Goal: Task Accomplishment & Management: Manage account settings

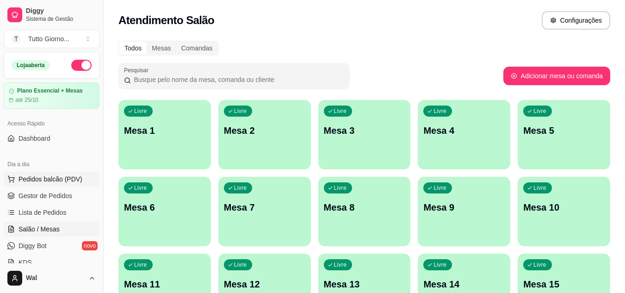
click at [46, 178] on span "Pedidos balcão (PDV)" at bounding box center [50, 178] width 64 height 9
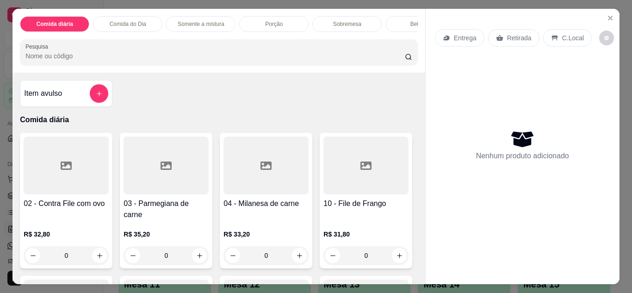
click at [461, 29] on div "Entrega" at bounding box center [459, 38] width 49 height 18
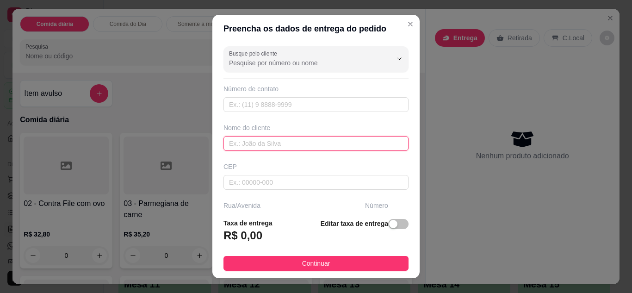
click at [283, 142] on input "text" at bounding box center [315, 143] width 185 height 15
type input "c"
type input "CLEIDE CONTABILIDADDE"
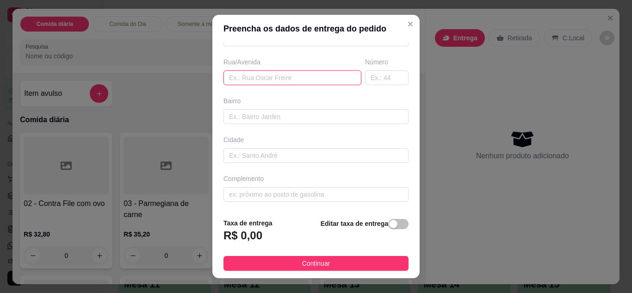
click at [276, 79] on input "text" at bounding box center [292, 77] width 138 height 15
click at [259, 78] on input "ALMIRANTETAMANDARE" at bounding box center [292, 77] width 138 height 15
type input "ALMIRANTE [PERSON_NAME]"
click at [381, 73] on input "text" at bounding box center [386, 77] width 43 height 15
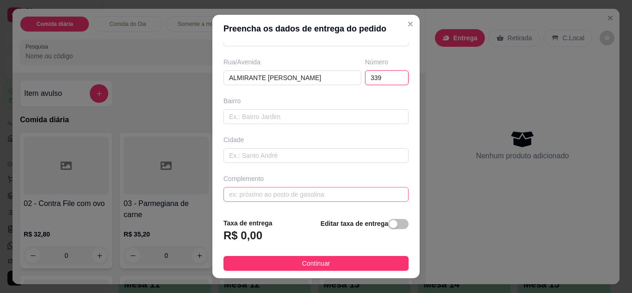
type input "339"
click at [266, 193] on input "text" at bounding box center [315, 194] width 185 height 15
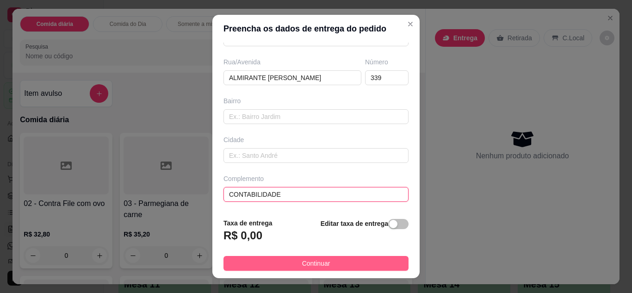
type input "CONTABILIDADE"
click at [322, 267] on span "Continuar" at bounding box center [316, 263] width 28 height 10
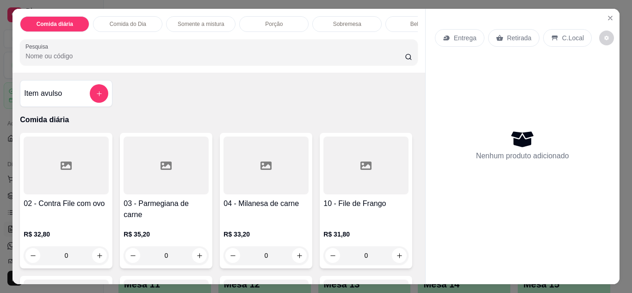
click at [75, 61] on input "Pesquisa" at bounding box center [214, 55] width 379 height 9
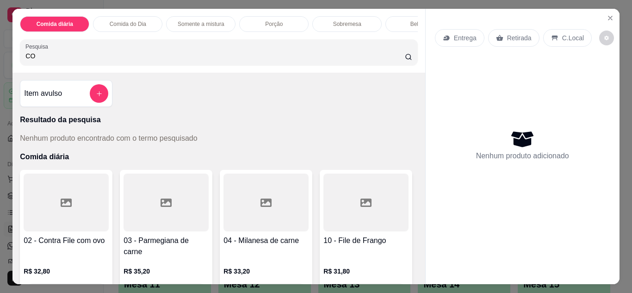
type input "C"
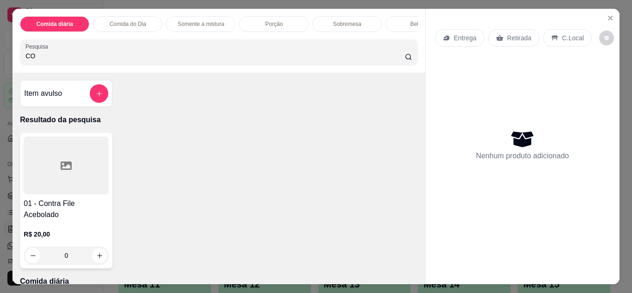
type input "C"
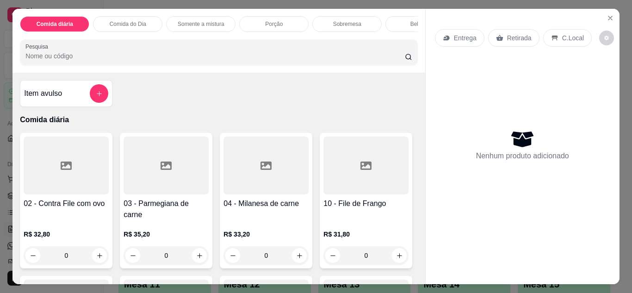
click at [459, 36] on p "Entrega" at bounding box center [465, 37] width 23 height 9
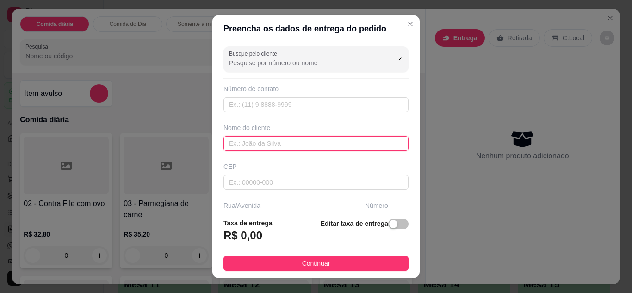
click at [266, 139] on input "text" at bounding box center [315, 143] width 185 height 15
type input "CLEIDE CONTABILIDADE"
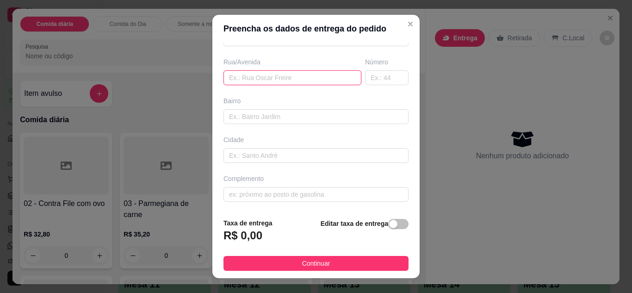
click at [332, 73] on input "text" at bounding box center [292, 77] width 138 height 15
type input "ALMIRANTE [PERSON_NAME]"
click at [378, 77] on input "text" at bounding box center [386, 77] width 43 height 15
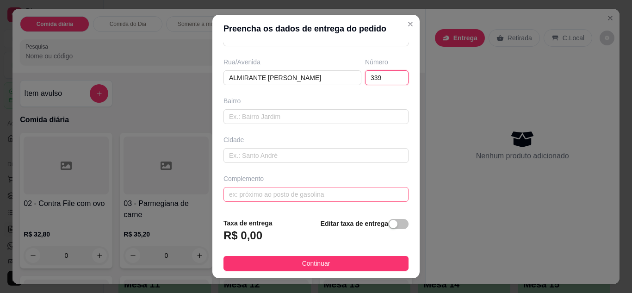
type input "339"
click at [335, 190] on input "text" at bounding box center [315, 194] width 185 height 15
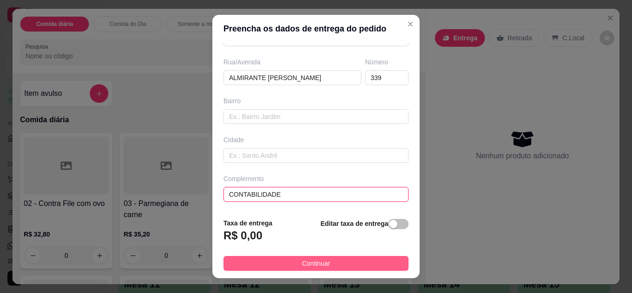
type input "CONTABILIDADE"
click at [337, 260] on button "Continuar" at bounding box center [315, 263] width 185 height 15
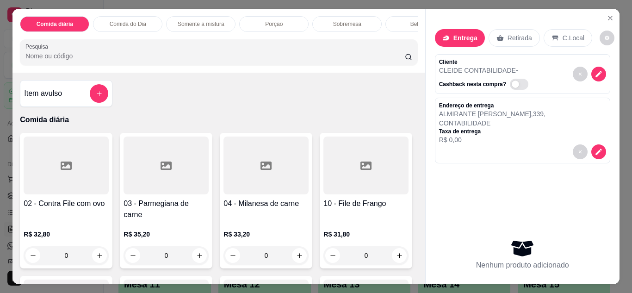
click at [95, 249] on div "0" at bounding box center [66, 255] width 85 height 18
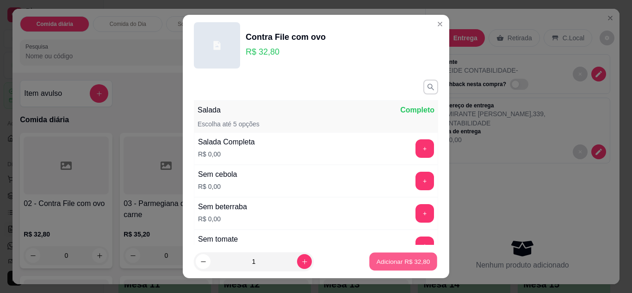
click at [379, 260] on p "Adicionar R$ 32,80" at bounding box center [403, 261] width 54 height 9
type input "1"
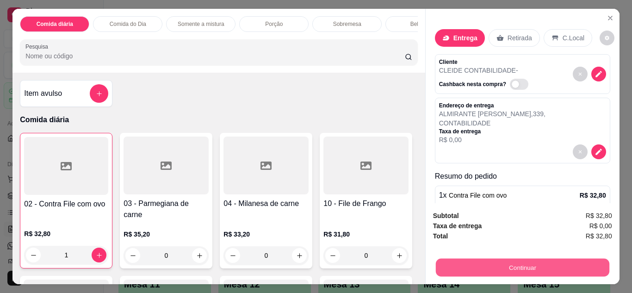
click at [544, 265] on button "Continuar" at bounding box center [521, 267] width 173 height 18
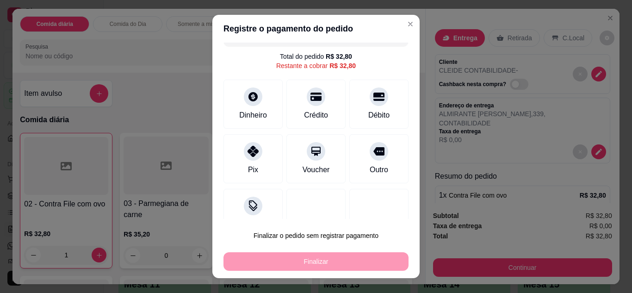
scroll to position [41, 0]
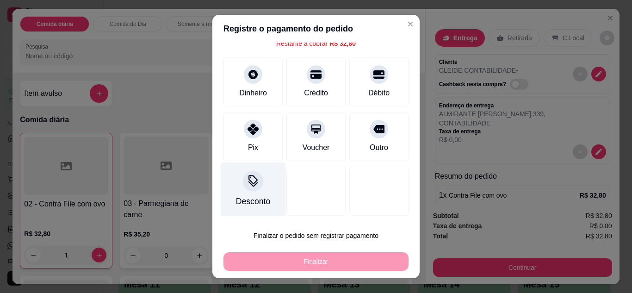
click at [233, 186] on div "Desconto" at bounding box center [253, 189] width 65 height 54
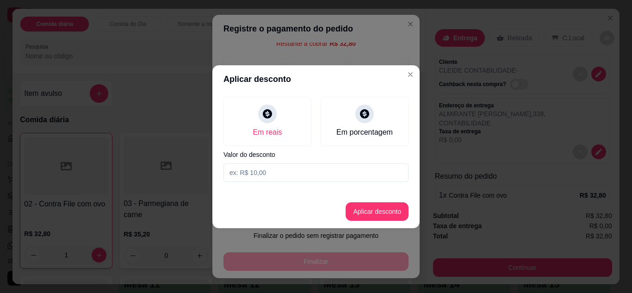
click at [246, 173] on input at bounding box center [315, 172] width 185 height 18
type input "1,00"
click at [378, 207] on button "Aplicar desconto" at bounding box center [377, 211] width 61 height 18
type input "R$ 31,80"
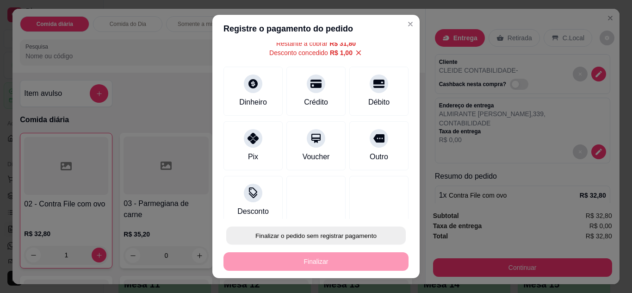
click at [351, 236] on button "Finalizar o pedido sem registrar pagamento" at bounding box center [315, 236] width 179 height 18
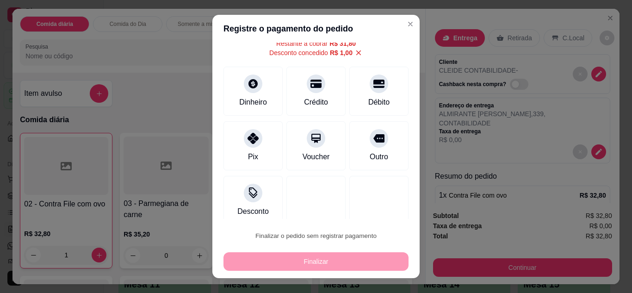
click at [375, 211] on button "Confirmar" at bounding box center [368, 209] width 33 height 14
type input "0"
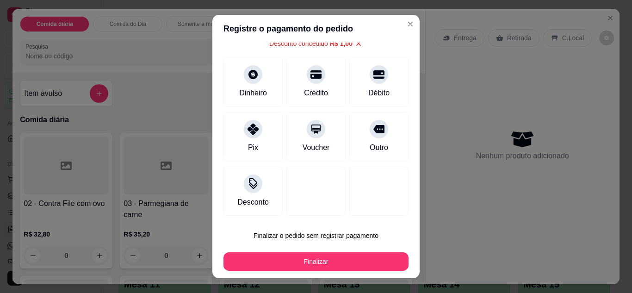
type input "-R$ 1,00"
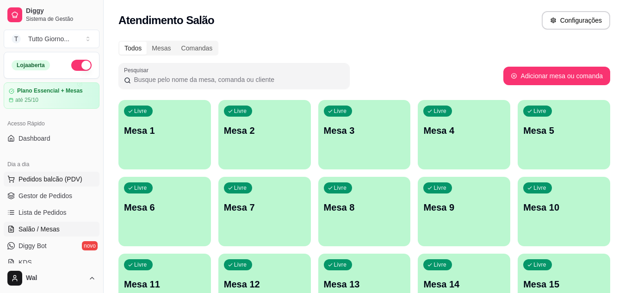
click at [59, 179] on span "Pedidos balcão (PDV)" at bounding box center [50, 178] width 64 height 9
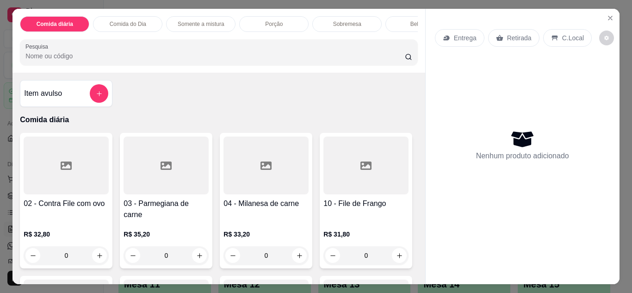
click at [457, 36] on p "Entrega" at bounding box center [465, 37] width 23 height 9
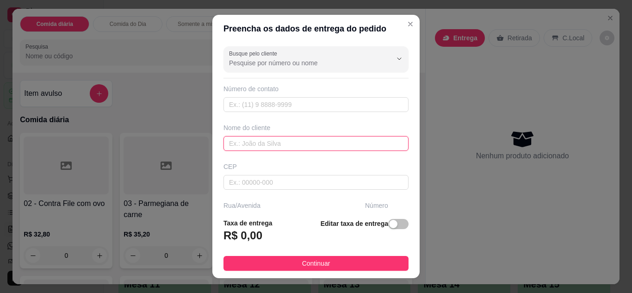
click at [289, 145] on input "text" at bounding box center [315, 143] width 185 height 15
type input "DANI CONTABILIDADE"
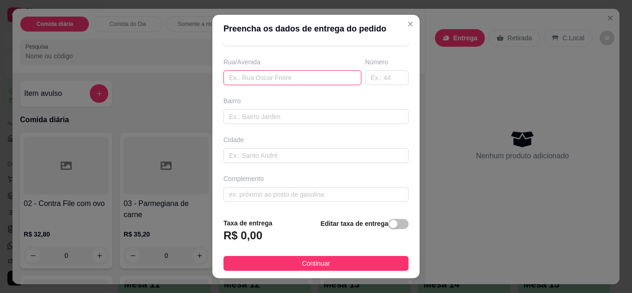
click at [278, 75] on input "text" at bounding box center [292, 77] width 138 height 15
type input "ALMIRANTE TAMANDARE"
click at [378, 79] on input "text" at bounding box center [386, 77] width 43 height 15
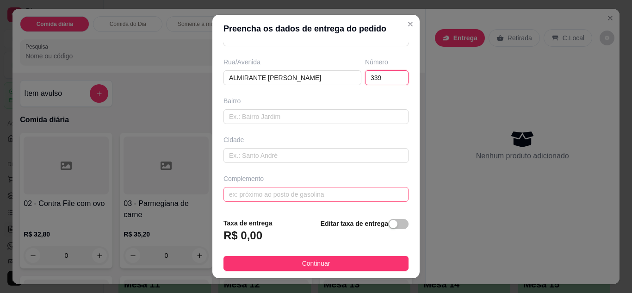
type input "339"
click at [301, 195] on input "text" at bounding box center [315, 194] width 185 height 15
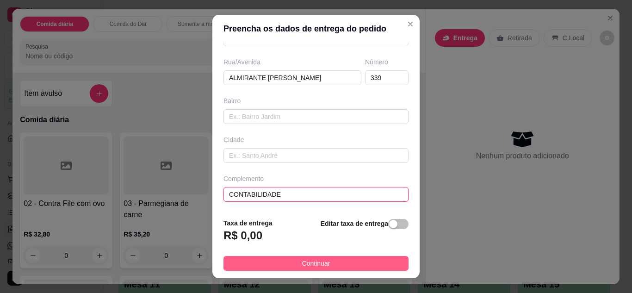
type input "CONTABILIDADE"
click at [328, 259] on button "Continuar" at bounding box center [315, 263] width 185 height 15
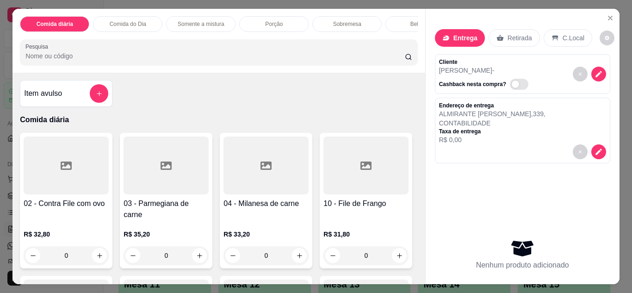
click at [95, 252] on div "0" at bounding box center [66, 255] width 85 height 18
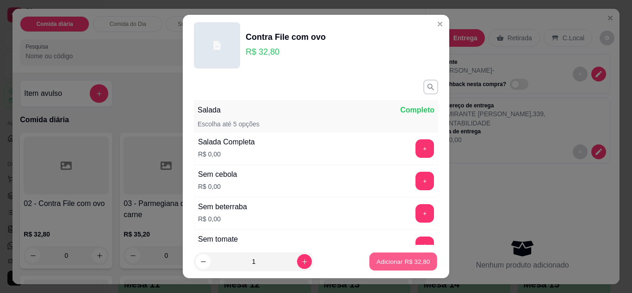
click at [379, 258] on p "Adicionar R$ 32,80" at bounding box center [403, 261] width 54 height 9
type input "1"
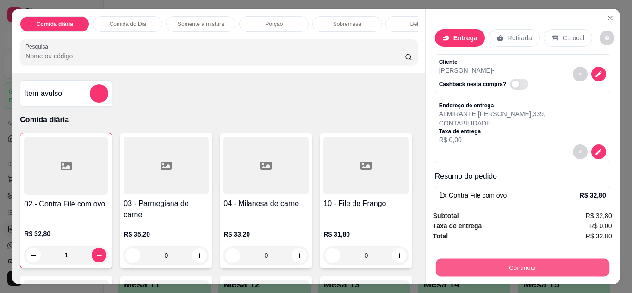
click at [523, 268] on button "Continuar" at bounding box center [521, 267] width 173 height 18
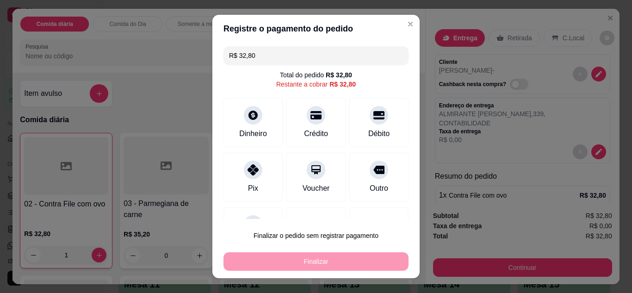
scroll to position [18, 0]
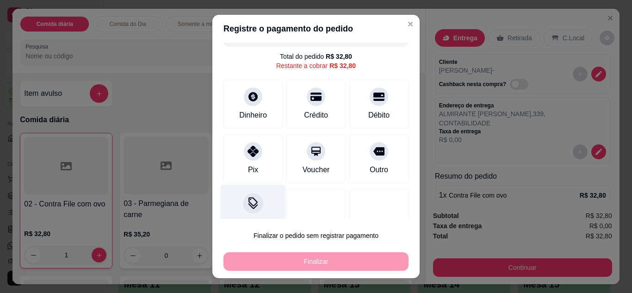
click at [249, 208] on icon at bounding box center [252, 206] width 9 height 6
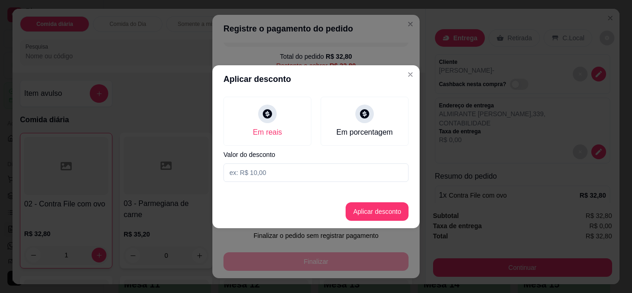
click at [265, 176] on input at bounding box center [315, 172] width 185 height 18
type input "1,00"
click at [371, 214] on button "Aplicar desconto" at bounding box center [377, 211] width 61 height 18
type input "R$ 31,80"
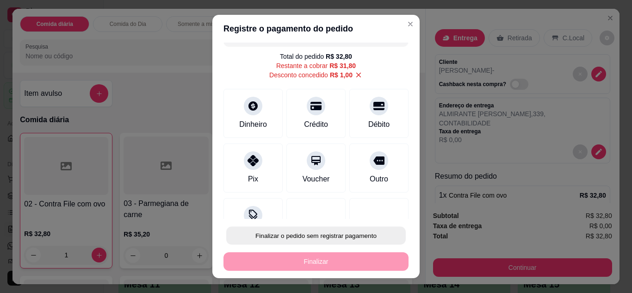
click at [354, 232] on button "Finalizar o pedido sem registrar pagamento" at bounding box center [315, 236] width 179 height 18
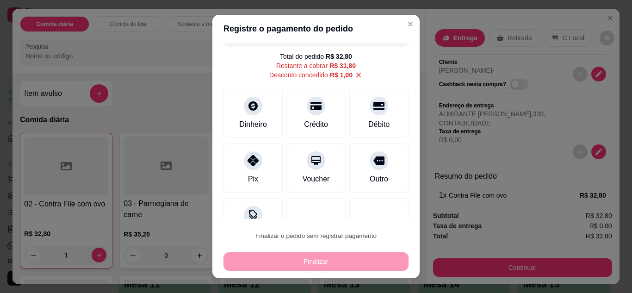
click at [372, 211] on button "Confirmar" at bounding box center [368, 209] width 33 height 14
type input "0"
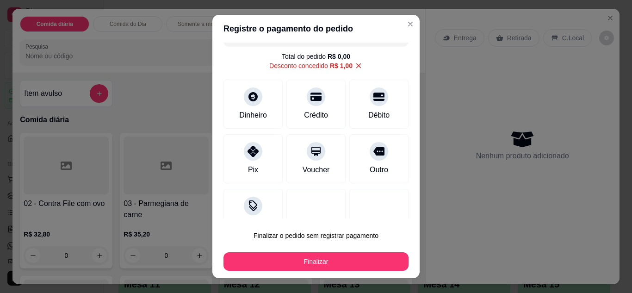
type input "-R$ 1,00"
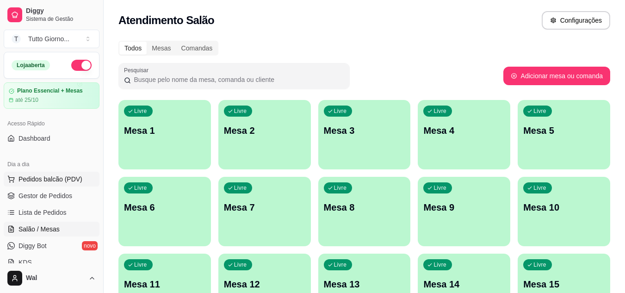
click at [59, 183] on span "Pedidos balcão (PDV)" at bounding box center [50, 178] width 64 height 9
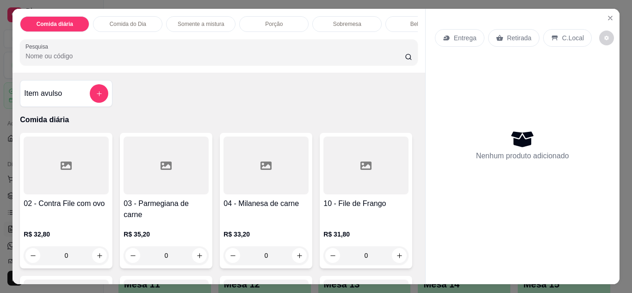
click at [455, 33] on p "Entrega" at bounding box center [465, 37] width 23 height 9
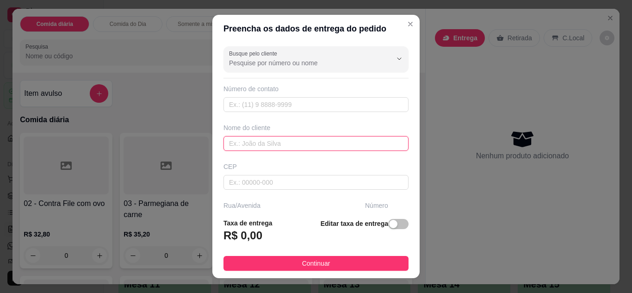
click at [290, 141] on input "text" at bounding box center [315, 143] width 185 height 15
type input "JULIANA ALEGRETTE"
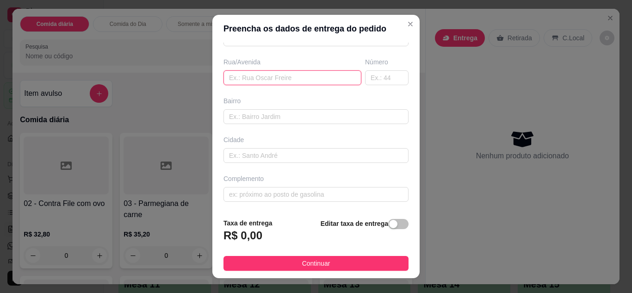
click at [271, 74] on input "text" at bounding box center [292, 77] width 138 height 15
type input "ALMIRANTE TAMANDARE"
click at [376, 73] on input "text" at bounding box center [386, 77] width 43 height 15
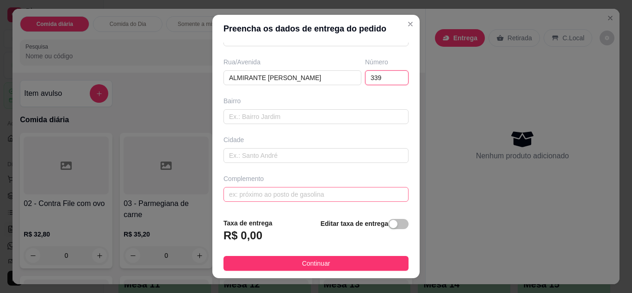
type input "339"
click at [291, 190] on input "text" at bounding box center [315, 194] width 185 height 15
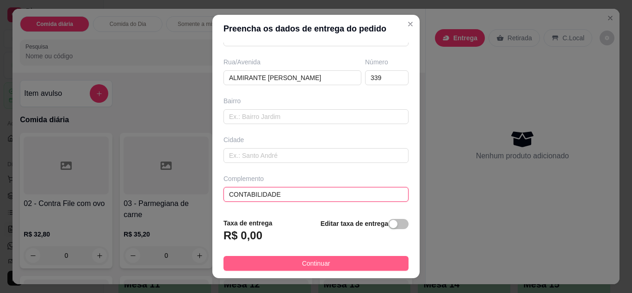
type input "CONTABILIDADE"
click at [308, 264] on span "Continuar" at bounding box center [316, 263] width 28 height 10
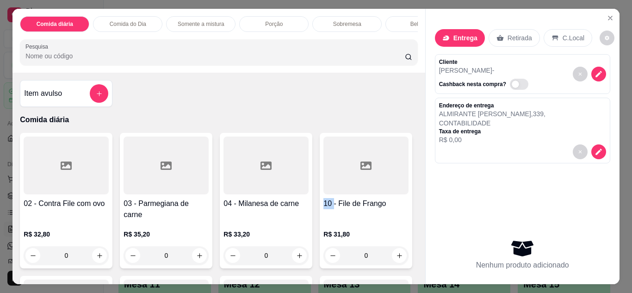
click at [129, 25] on div "Comida do Dia" at bounding box center [127, 24] width 69 height 16
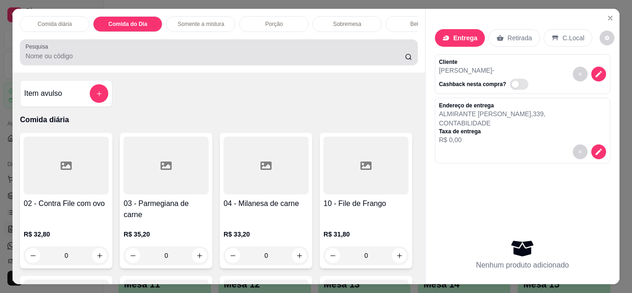
scroll to position [25, 0]
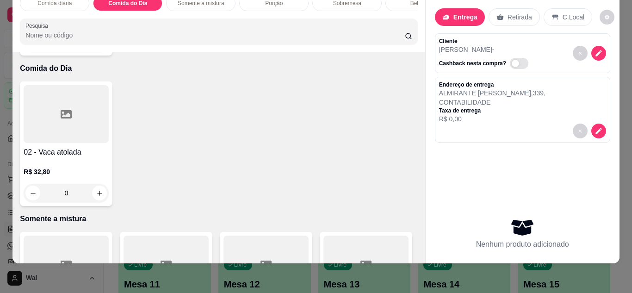
click at [97, 187] on div "0" at bounding box center [66, 193] width 85 height 18
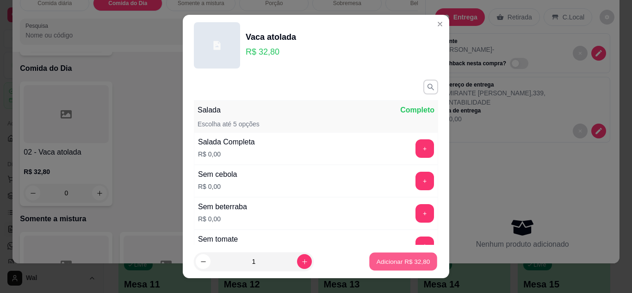
click at [406, 265] on p "Adicionar R$ 32,80" at bounding box center [403, 261] width 54 height 9
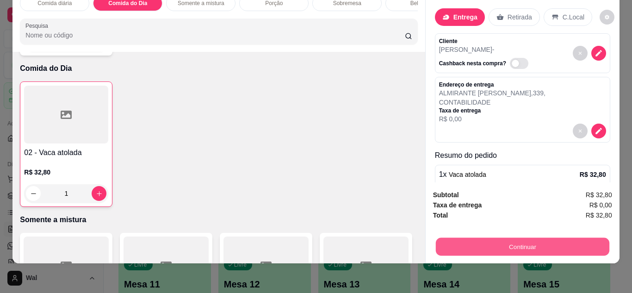
click at [553, 240] on button "Continuar" at bounding box center [521, 247] width 173 height 18
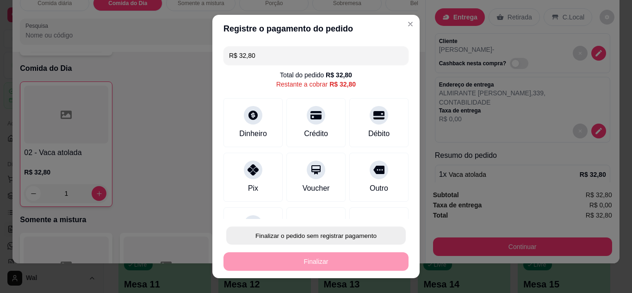
click at [349, 232] on button "Finalizar o pedido sem registrar pagamento" at bounding box center [315, 236] width 179 height 18
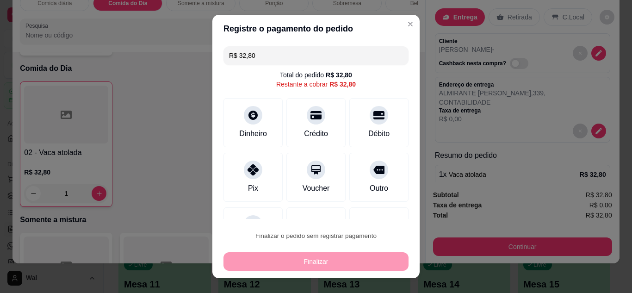
click at [378, 207] on button "Confirmar" at bounding box center [368, 209] width 33 height 14
type input "0"
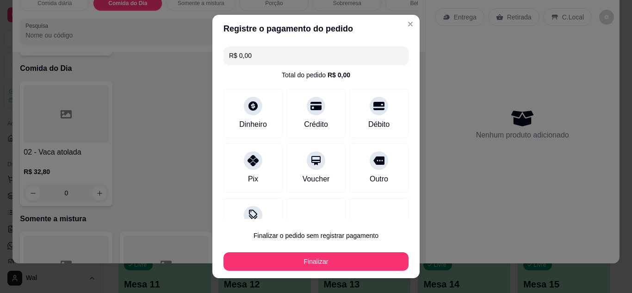
type input "R$ 0,00"
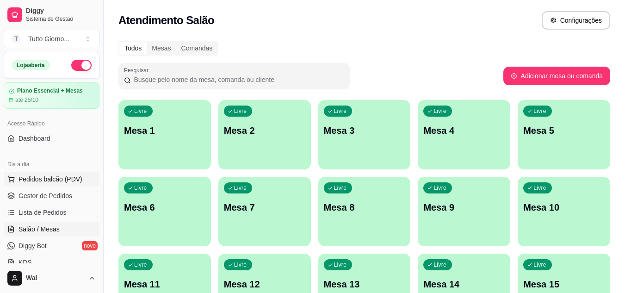
click at [45, 182] on span "Pedidos balcão (PDV)" at bounding box center [50, 178] width 64 height 9
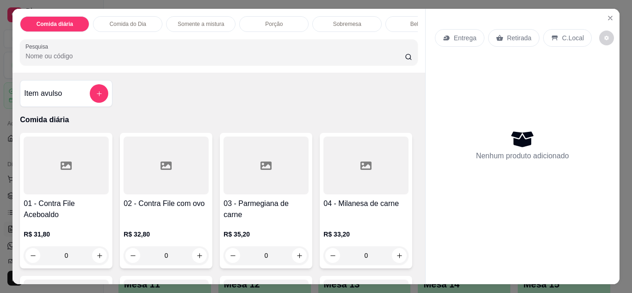
click at [455, 34] on p "Entrega" at bounding box center [465, 37] width 23 height 9
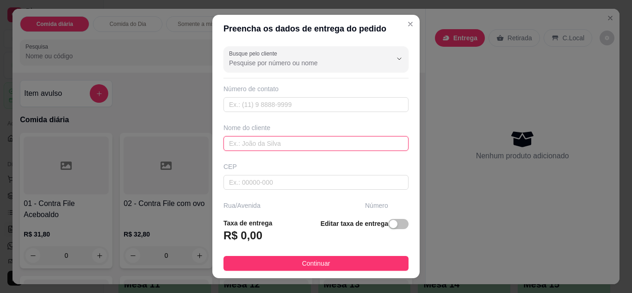
click at [272, 141] on input "text" at bounding box center [315, 143] width 185 height 15
type input "VIVI"
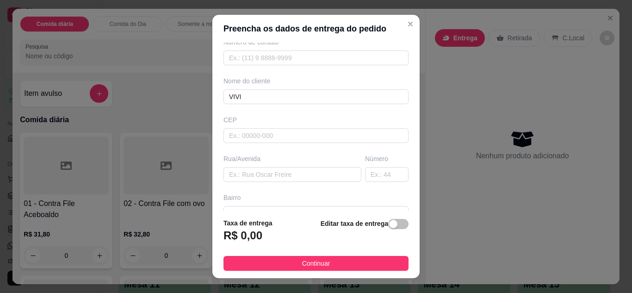
scroll to position [55, 0]
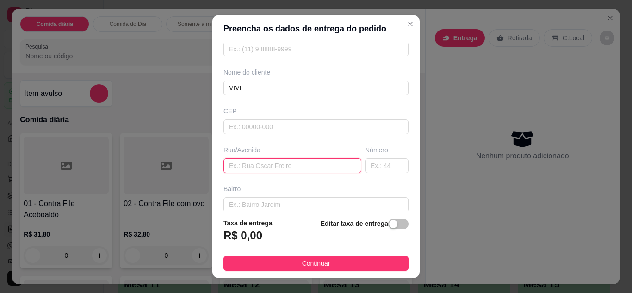
click at [288, 166] on input "text" at bounding box center [292, 165] width 138 height 15
type input "R"
type input "DAS PELOTAS"
click at [378, 166] on input "text" at bounding box center [386, 165] width 43 height 15
type input "89"
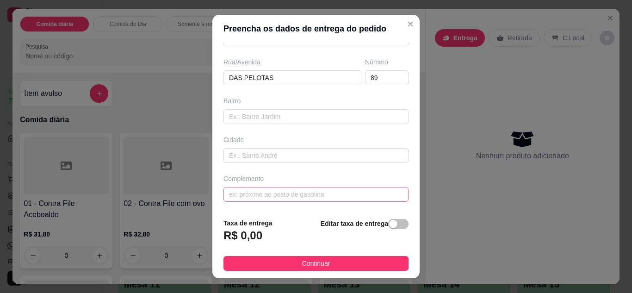
scroll to position [15, 0]
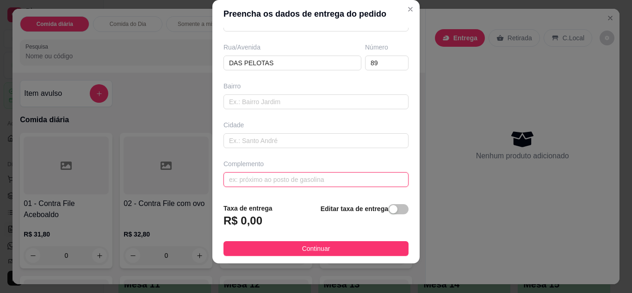
click at [317, 175] on input "text" at bounding box center [315, 179] width 185 height 15
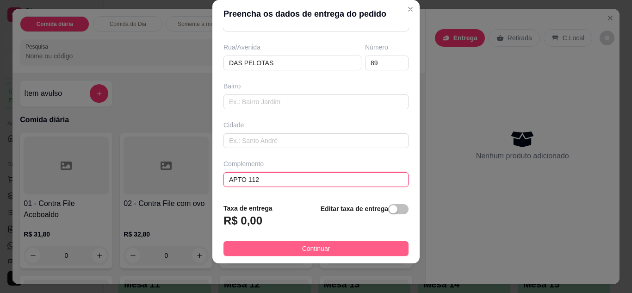
type input "APTO 112"
click at [348, 246] on button "Continuar" at bounding box center [315, 248] width 185 height 15
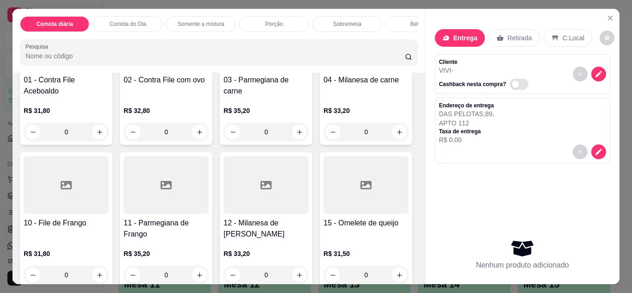
scroll to position [129, 0]
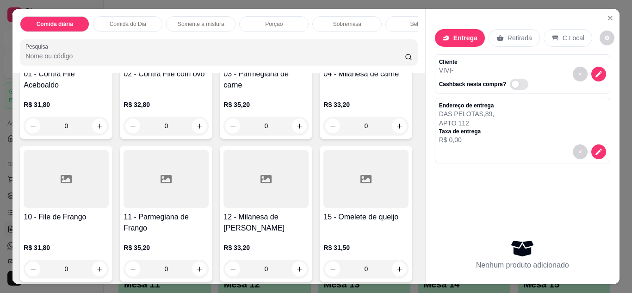
click at [109, 272] on div "0" at bounding box center [66, 268] width 85 height 18
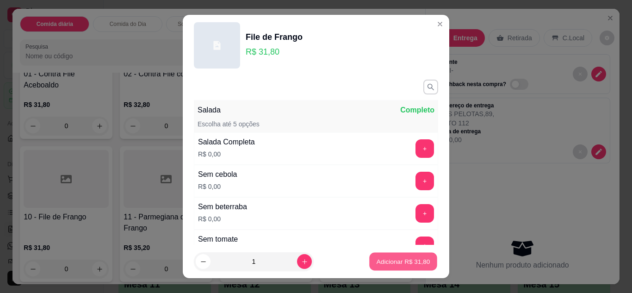
click at [399, 270] on button "Adicionar R$ 31,80" at bounding box center [403, 261] width 68 height 18
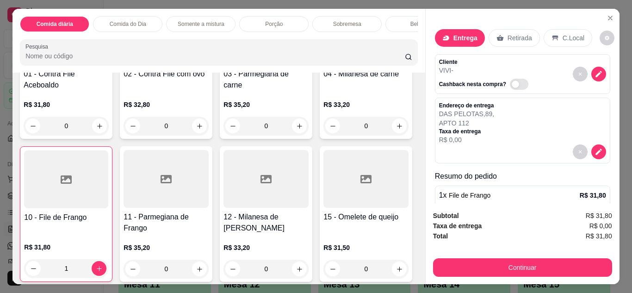
click at [506, 278] on div "Subtotal R$ 31,80 Taxa de entrega R$ 0,00 Total R$ 31,80 Continuar" at bounding box center [522, 243] width 194 height 81
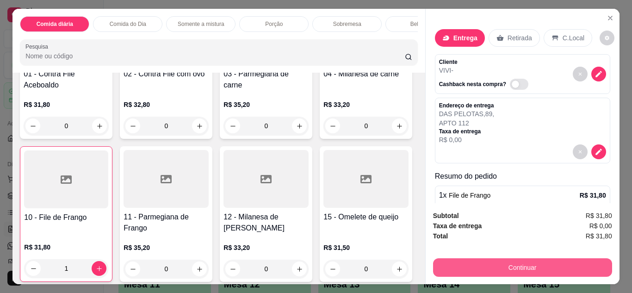
click at [508, 264] on button "Continuar" at bounding box center [522, 267] width 179 height 18
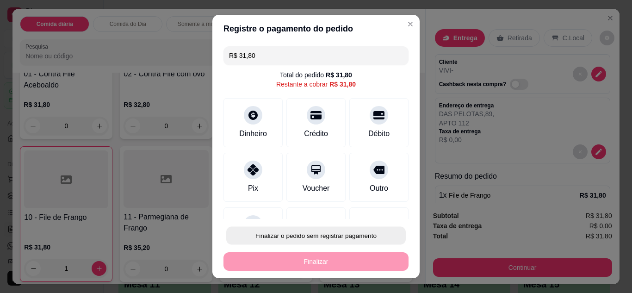
click at [346, 236] on button "Finalizar o pedido sem registrar pagamento" at bounding box center [315, 236] width 179 height 18
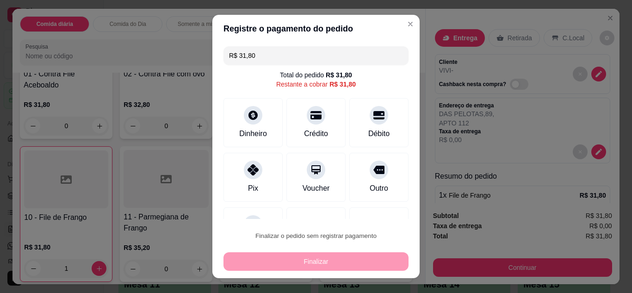
click at [369, 204] on button "Confirmar" at bounding box center [368, 209] width 33 height 14
type input "0"
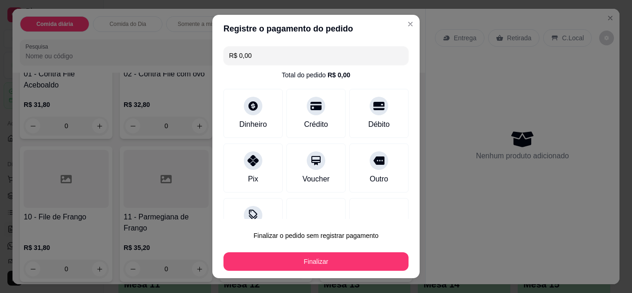
type input "R$ 0,00"
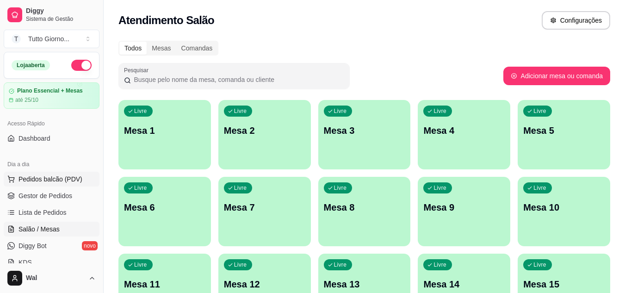
click at [64, 182] on span "Pedidos balcão (PDV)" at bounding box center [50, 178] width 64 height 9
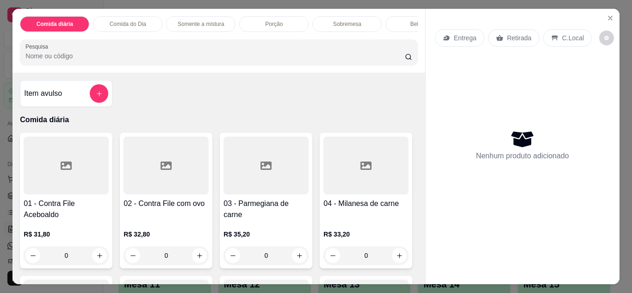
click at [518, 33] on p "Retirada" at bounding box center [519, 37] width 25 height 9
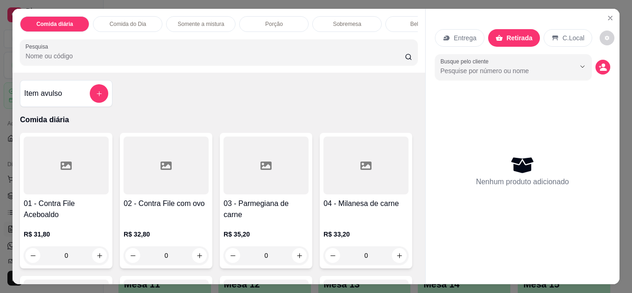
click at [193, 258] on div "0" at bounding box center [165, 255] width 85 height 18
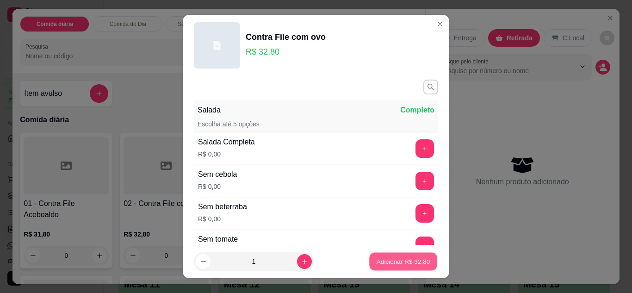
click at [384, 258] on p "Adicionar R$ 32,80" at bounding box center [403, 261] width 54 height 9
type input "1"
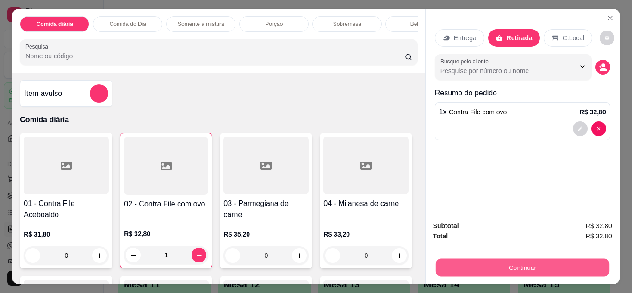
click at [516, 264] on button "Continuar" at bounding box center [521, 267] width 173 height 18
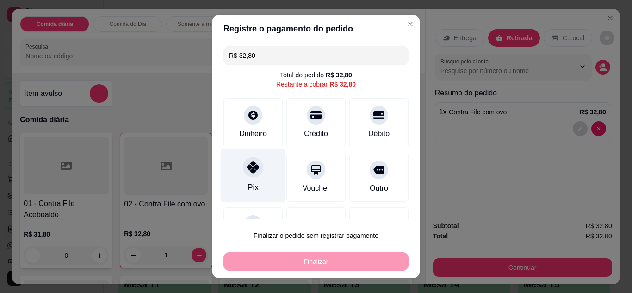
click at [251, 172] on icon at bounding box center [253, 167] width 12 height 12
type input "R$ 0,00"
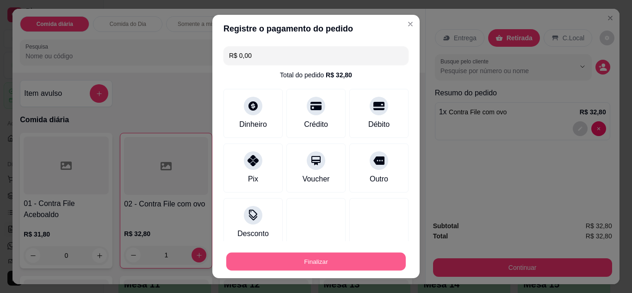
click at [316, 253] on button "Finalizar" at bounding box center [315, 261] width 179 height 18
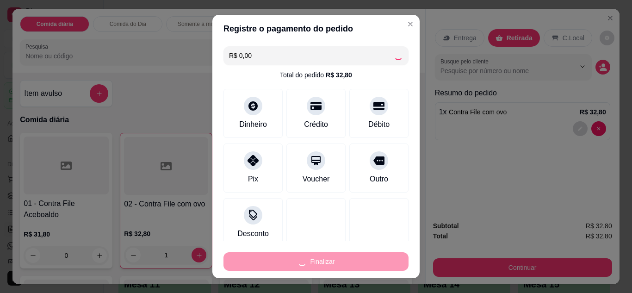
type input "0"
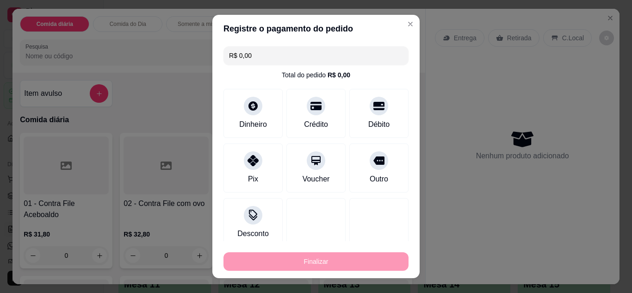
type input "-R$ 32,80"
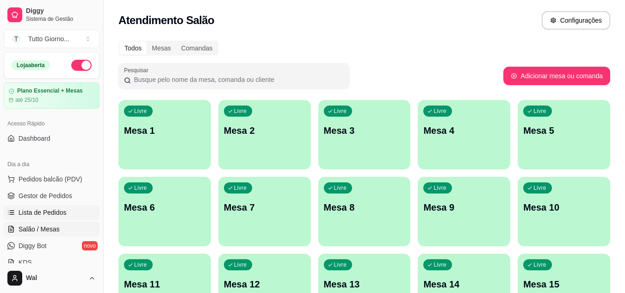
click at [63, 207] on link "Lista de Pedidos" at bounding box center [52, 212] width 96 height 15
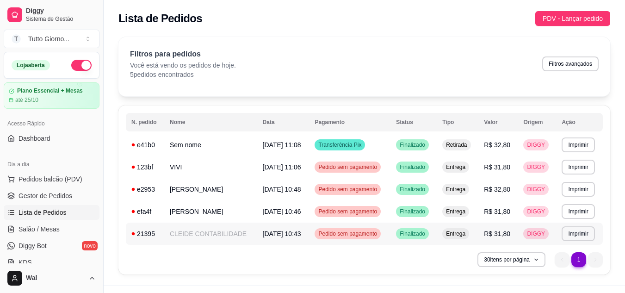
click at [363, 232] on span "Pedido sem pagamento" at bounding box center [347, 233] width 62 height 7
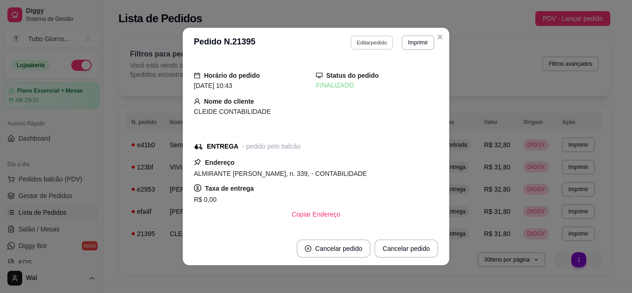
click at [362, 43] on button "Editar pedido" at bounding box center [371, 42] width 43 height 14
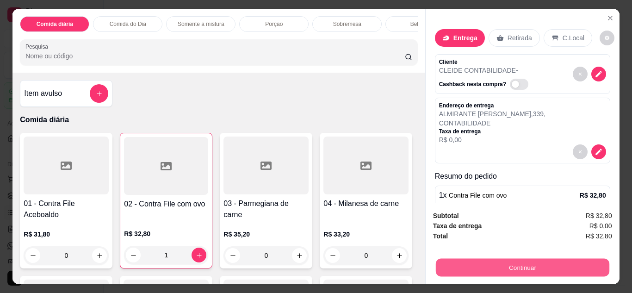
click at [532, 265] on button "Continuar" at bounding box center [521, 267] width 173 height 18
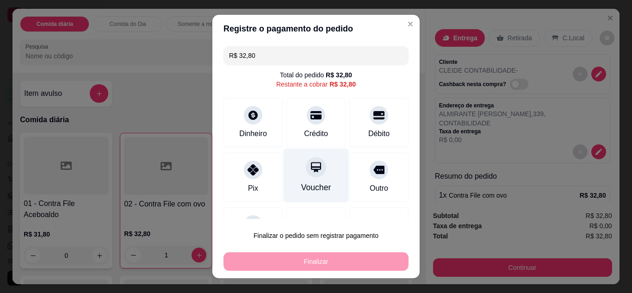
click at [311, 165] on icon at bounding box center [316, 167] width 10 height 10
type input "R$ 0,00"
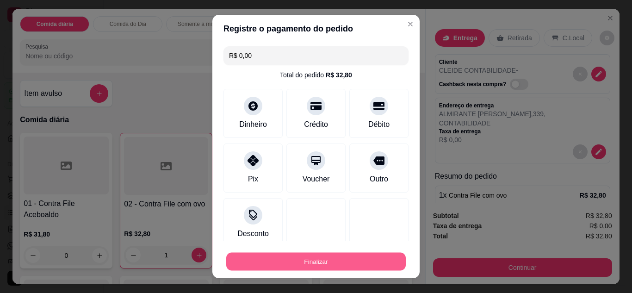
click at [319, 262] on button "Finalizar" at bounding box center [315, 261] width 179 height 18
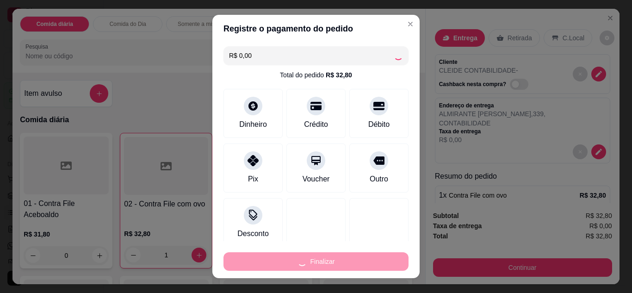
type input "0"
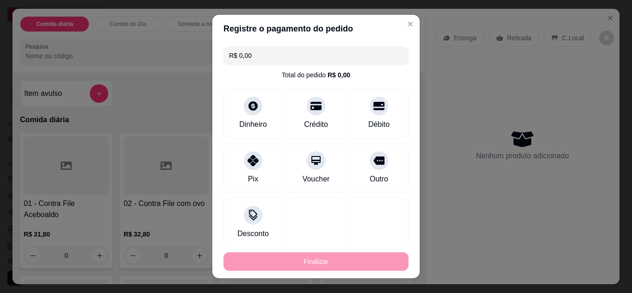
type input "-R$ 32,80"
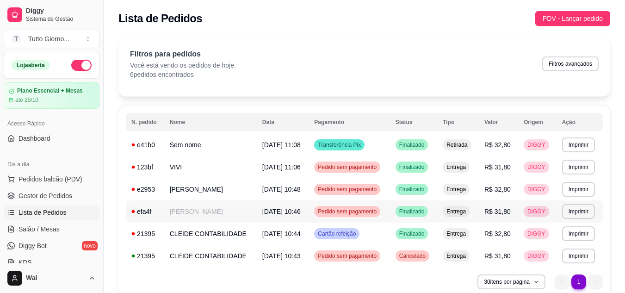
click at [346, 216] on div "Pedido sem pagamento" at bounding box center [347, 211] width 66 height 11
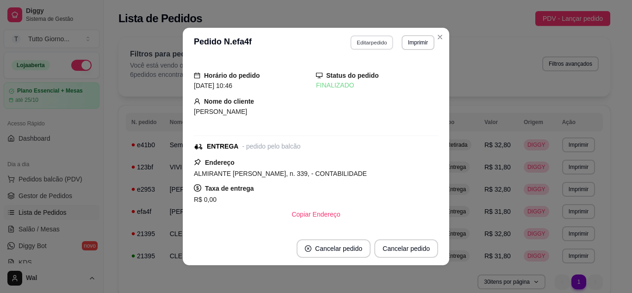
click at [381, 41] on button "Editar pedido" at bounding box center [371, 42] width 43 height 14
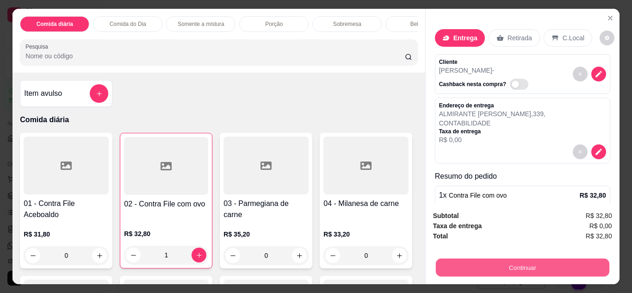
click at [520, 266] on button "Continuar" at bounding box center [521, 267] width 173 height 18
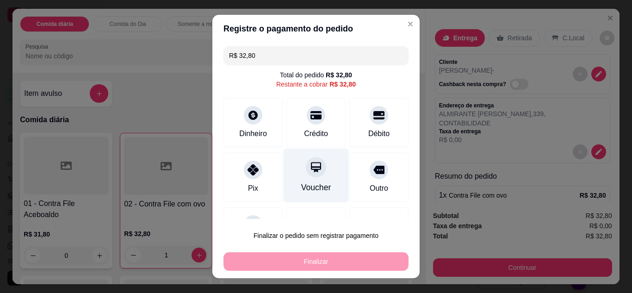
click at [306, 174] on div at bounding box center [316, 167] width 20 height 20
type input "R$ 0,00"
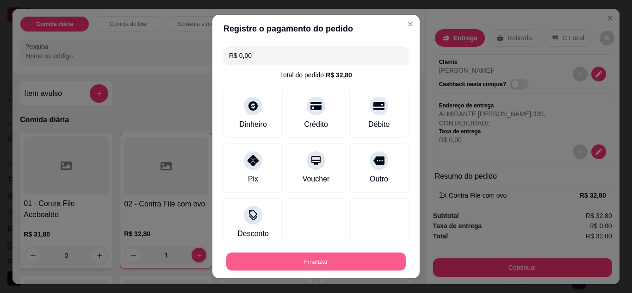
click at [324, 264] on button "Finalizar" at bounding box center [315, 261] width 179 height 18
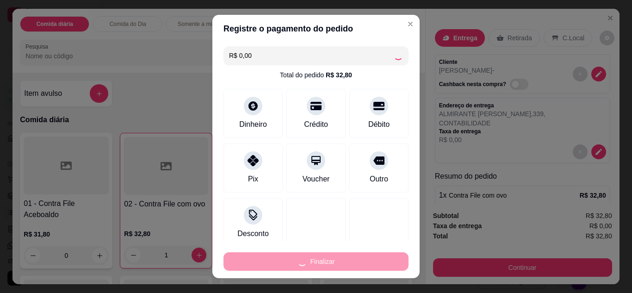
type input "0"
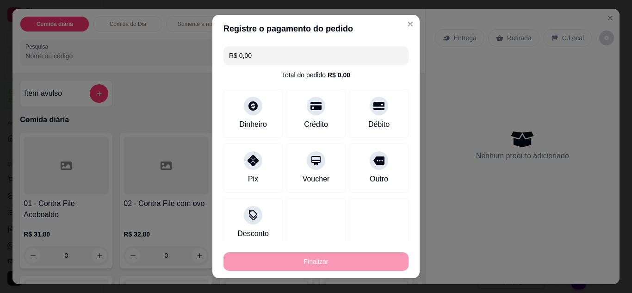
type input "-R$ 32,80"
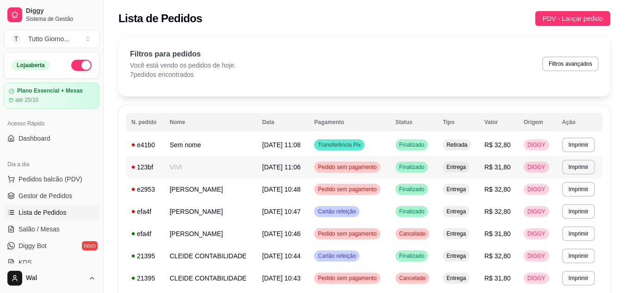
click at [355, 166] on span "Pedido sem pagamento" at bounding box center [347, 166] width 62 height 7
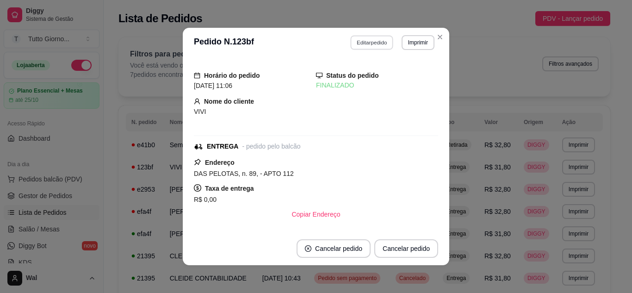
click at [372, 42] on button "Editar pedido" at bounding box center [371, 42] width 43 height 14
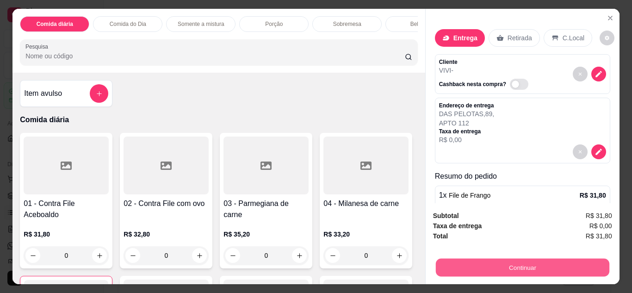
click at [513, 266] on button "Continuar" at bounding box center [521, 267] width 173 height 18
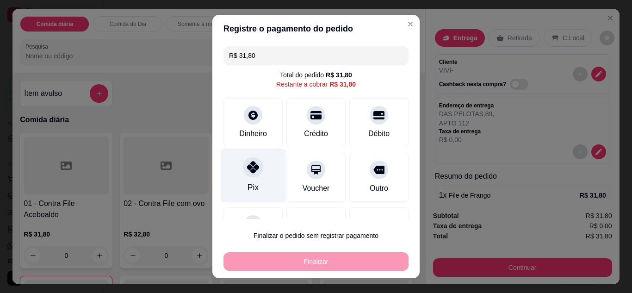
click at [248, 174] on div at bounding box center [253, 167] width 20 height 20
type input "R$ 0,00"
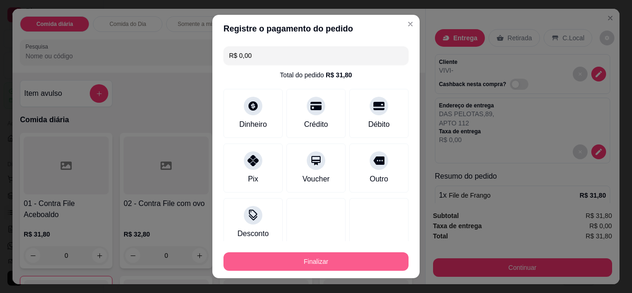
click at [350, 259] on button "Finalizar" at bounding box center [315, 261] width 185 height 18
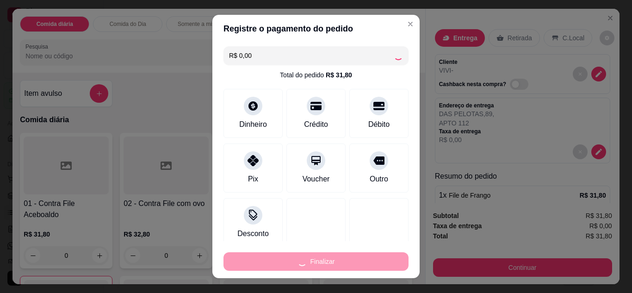
type input "0"
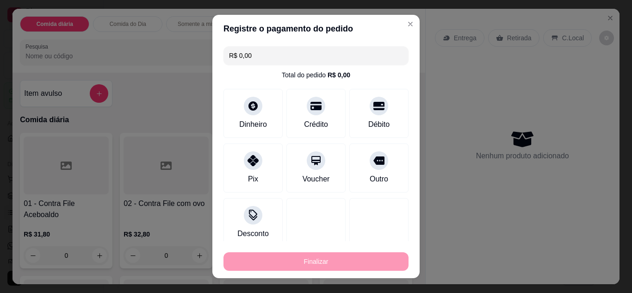
type input "-R$ 31,80"
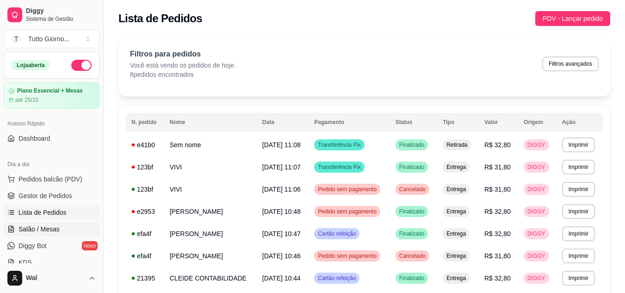
click at [50, 229] on span "Salão / Mesas" at bounding box center [38, 228] width 41 height 9
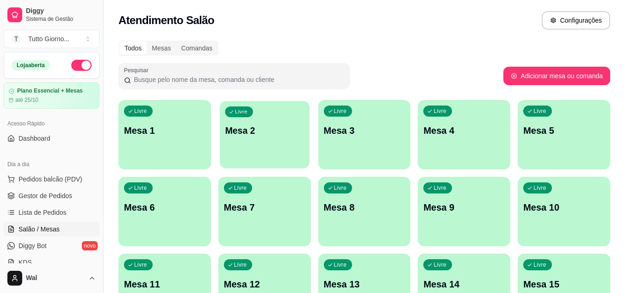
click at [262, 166] on div "button" at bounding box center [265, 162] width 90 height 11
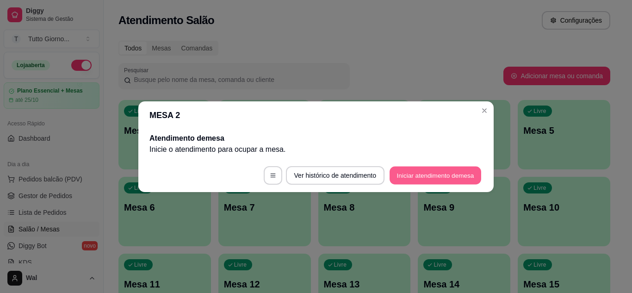
click at [422, 174] on button "Iniciar atendimento de mesa" at bounding box center [435, 175] width 92 height 18
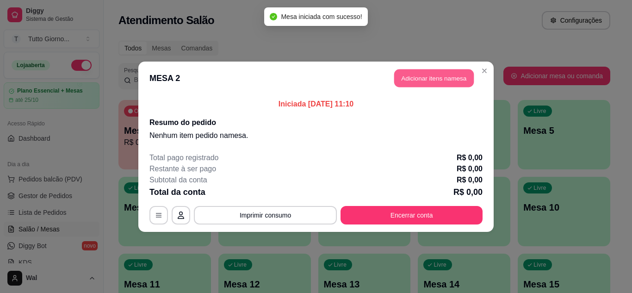
click at [434, 75] on button "Adicionar itens na mesa" at bounding box center [434, 78] width 80 height 18
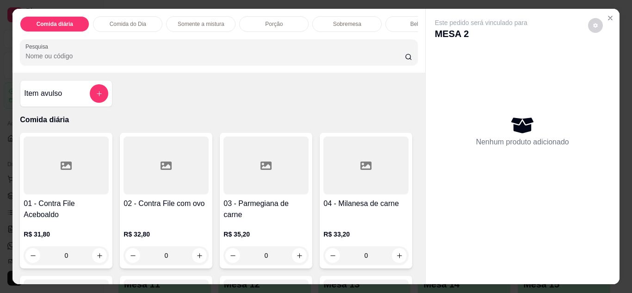
click at [135, 20] on p "Comida do Dia" at bounding box center [128, 23] width 37 height 7
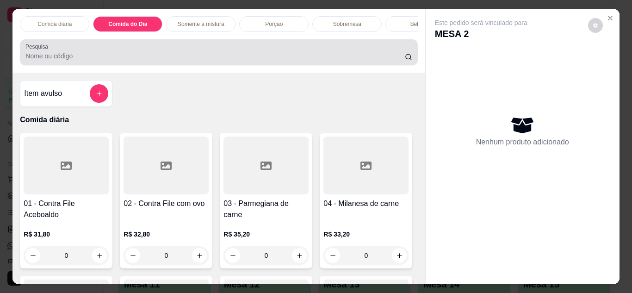
scroll to position [25, 0]
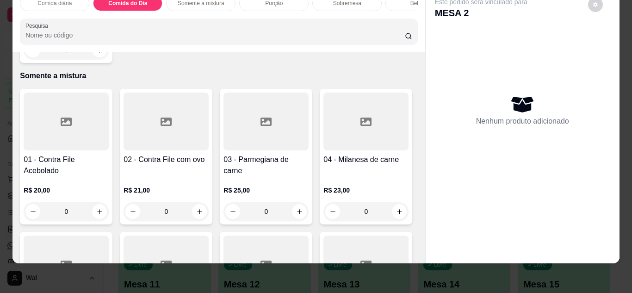
click at [97, 59] on div "0" at bounding box center [66, 50] width 85 height 18
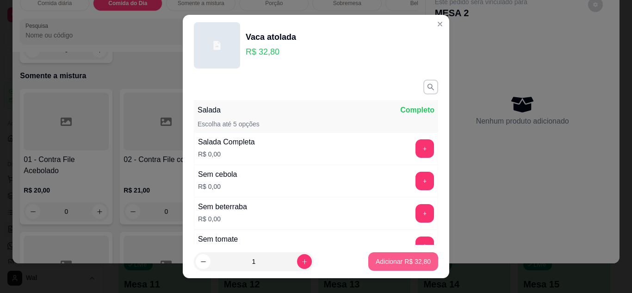
click at [375, 261] on p "Adicionar R$ 32,80" at bounding box center [402, 261] width 55 height 9
type input "1"
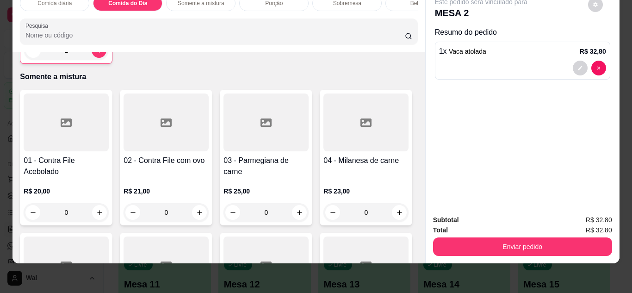
click at [389, 1] on div "Bebidas" at bounding box center [419, 3] width 69 height 16
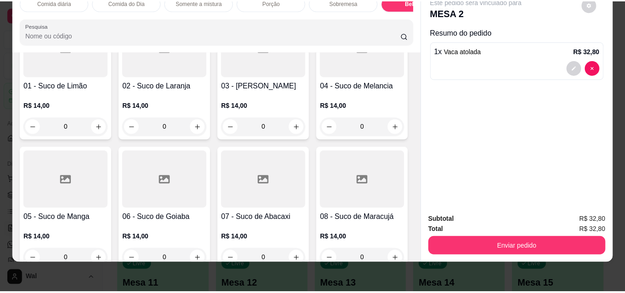
scroll to position [2020, 0]
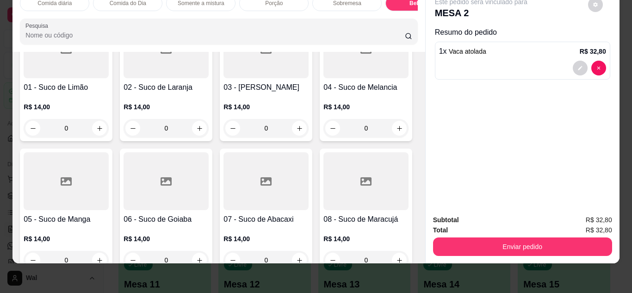
type input "1"
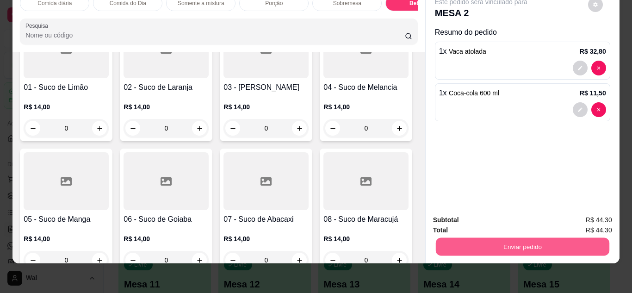
click at [514, 240] on button "Enviar pedido" at bounding box center [521, 247] width 173 height 18
click at [582, 218] on button "Enviar pedido" at bounding box center [587, 216] width 51 height 17
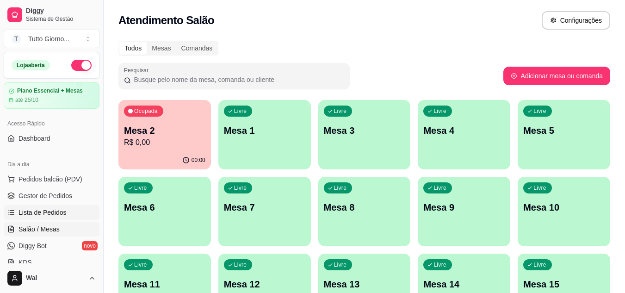
click at [35, 216] on span "Lista de Pedidos" at bounding box center [42, 212] width 48 height 9
click at [194, 109] on div "Ocupada Mesa 2 R$ 44,30" at bounding box center [165, 126] width 90 height 50
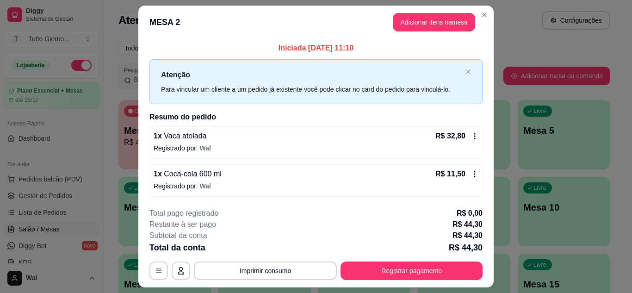
drag, startPoint x: 101, startPoint y: 4, endPoint x: 0, endPoint y: 274, distance: 287.8
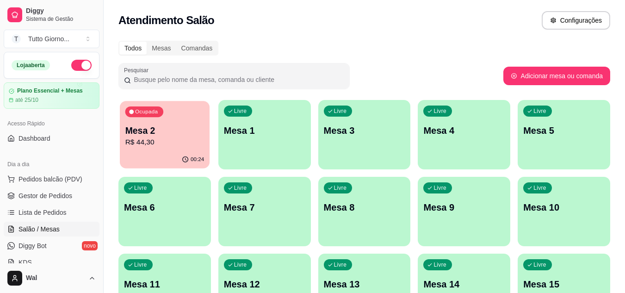
click at [141, 148] on div "Ocupada Mesa 2 R$ 44,30" at bounding box center [165, 126] width 90 height 50
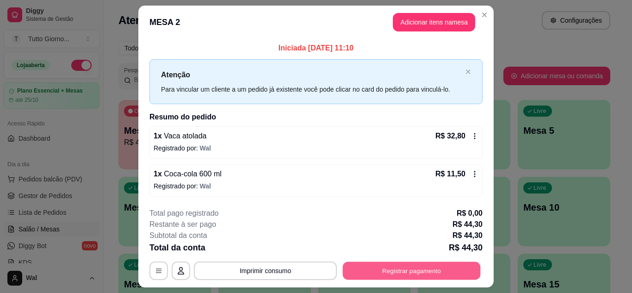
click at [399, 270] on button "Registrar pagamento" at bounding box center [412, 271] width 138 height 18
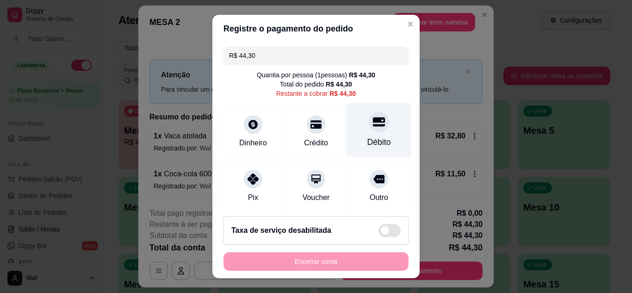
click at [362, 132] on div "Débito" at bounding box center [378, 130] width 65 height 54
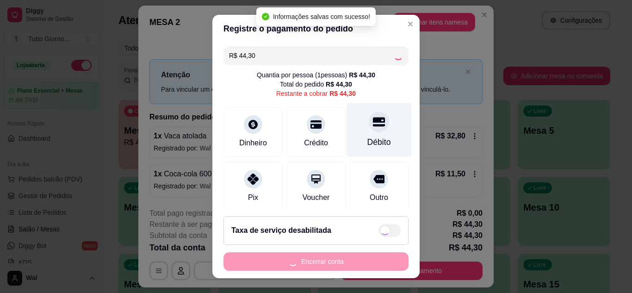
type input "R$ 0,00"
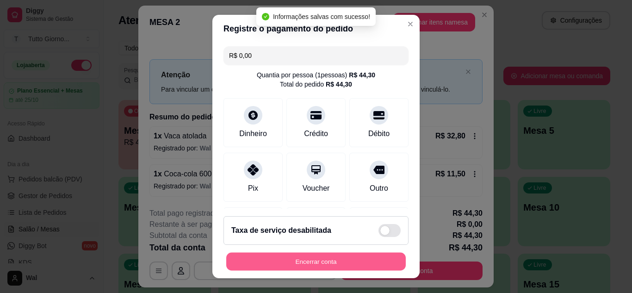
click at [313, 260] on button "Encerrar conta" at bounding box center [315, 261] width 179 height 18
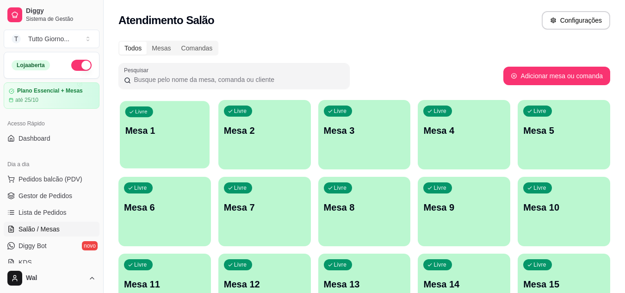
click at [171, 123] on div "Livre Mesa 1" at bounding box center [165, 129] width 90 height 56
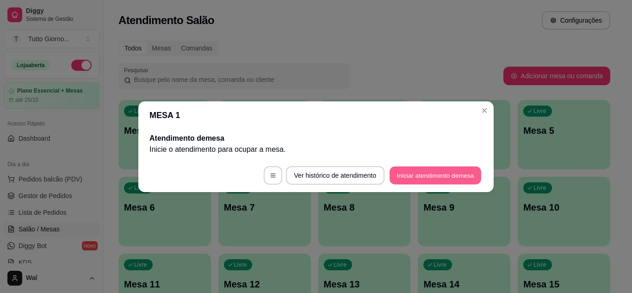
click at [421, 173] on button "Iniciar atendimento de mesa" at bounding box center [435, 175] width 92 height 18
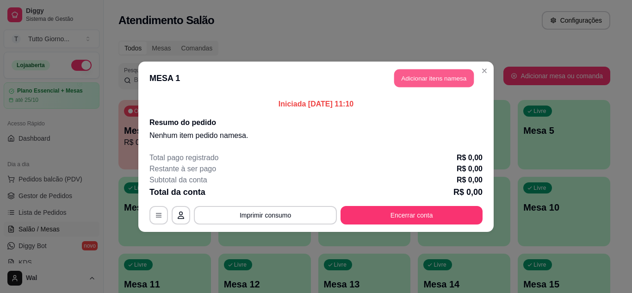
click at [421, 79] on button "Adicionar itens na mesa" at bounding box center [434, 78] width 80 height 18
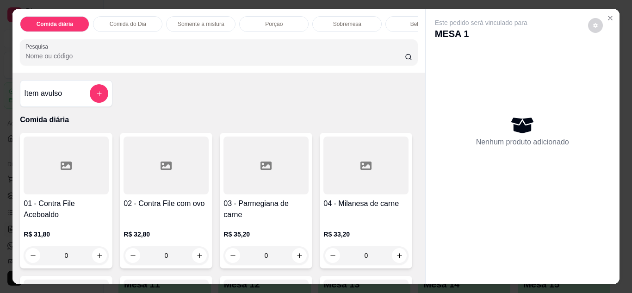
click at [125, 23] on p "Comida do Dia" at bounding box center [128, 23] width 37 height 7
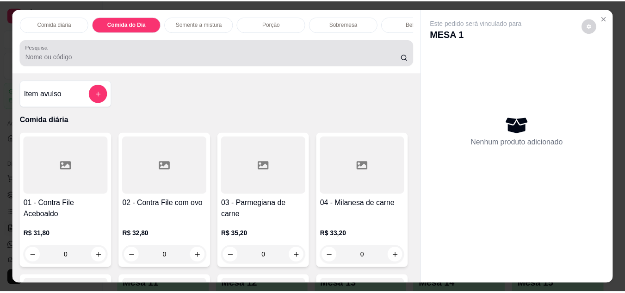
scroll to position [25, 0]
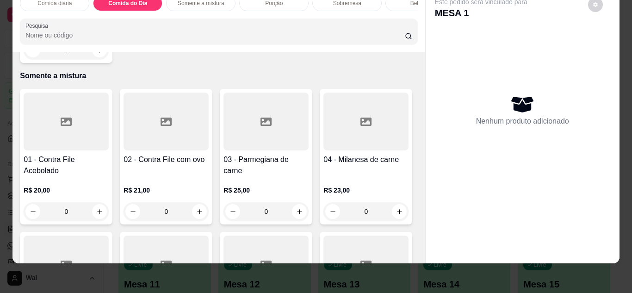
click at [95, 59] on div "0" at bounding box center [66, 50] width 85 height 18
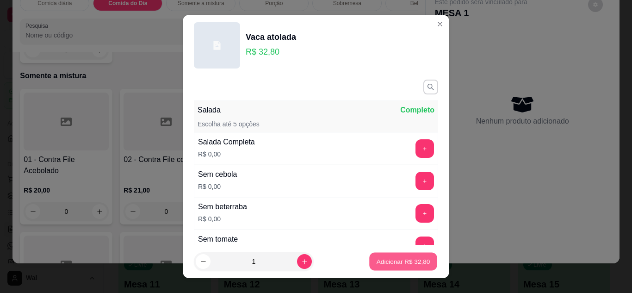
click at [390, 261] on p "Adicionar R$ 32,80" at bounding box center [403, 261] width 54 height 9
type input "1"
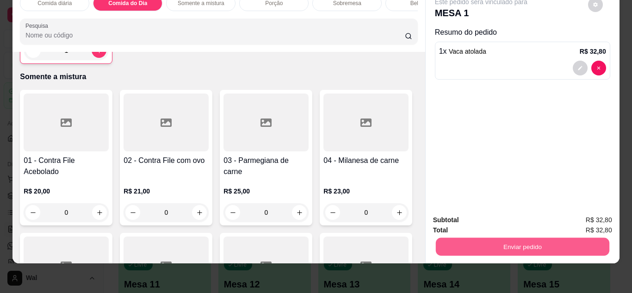
click at [518, 238] on button "Enviar pedido" at bounding box center [521, 247] width 173 height 18
click at [592, 219] on button "Enviar pedido" at bounding box center [587, 216] width 51 height 17
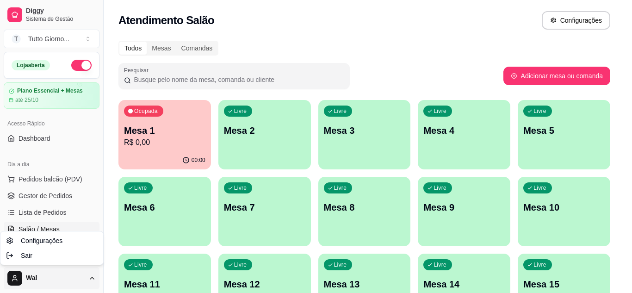
click at [90, 278] on html "Diggy Sistema de Gestão T Tutto Giorno ... Loja aberta Plano Essencial + Mesas …" at bounding box center [316, 146] width 632 height 293
click at [315, 41] on html "Diggy Sistema de Gestão T Tutto Giorno ... Loja aberta Plano Essencial + Mesas …" at bounding box center [316, 146] width 632 height 293
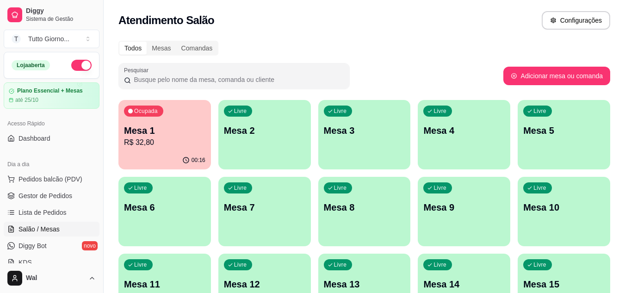
click at [183, 269] on div "Livre Mesa 11" at bounding box center [164, 282] width 92 height 58
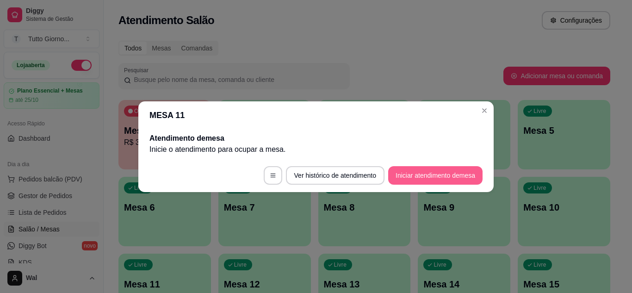
click at [430, 170] on button "Iniciar atendimento de mesa" at bounding box center [435, 175] width 94 height 18
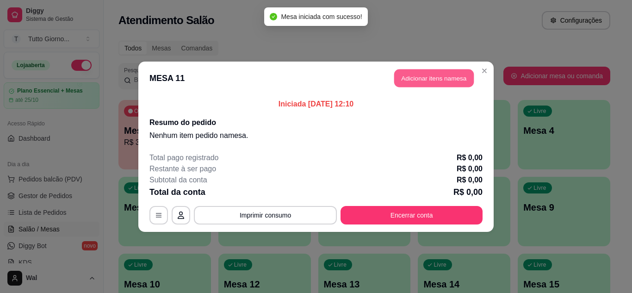
click at [433, 77] on button "Adicionar itens na mesa" at bounding box center [434, 78] width 80 height 18
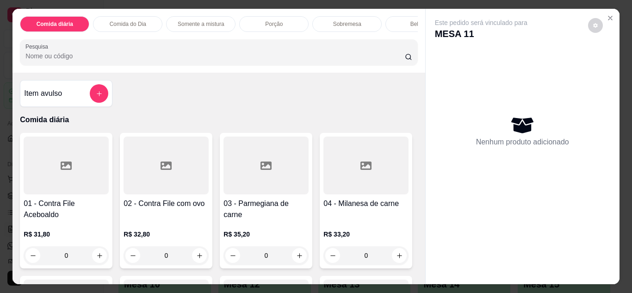
click at [199, 264] on div "0" at bounding box center [165, 255] width 85 height 18
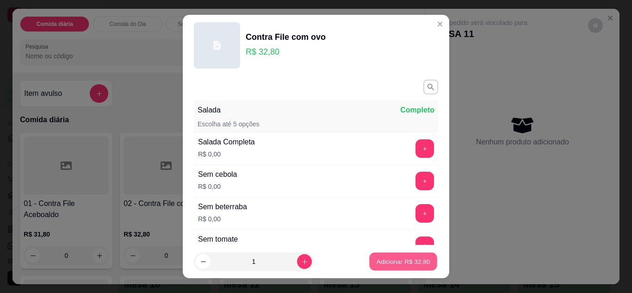
click at [392, 258] on p "Adicionar R$ 32,80" at bounding box center [403, 261] width 54 height 9
type input "1"
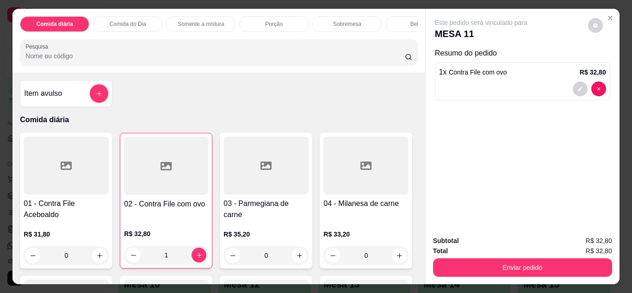
click at [141, 22] on p "Comida do Dia" at bounding box center [128, 23] width 37 height 7
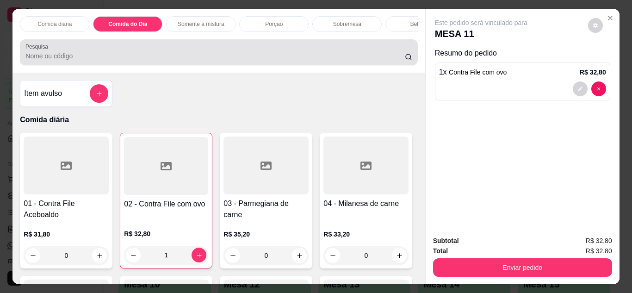
scroll to position [25, 0]
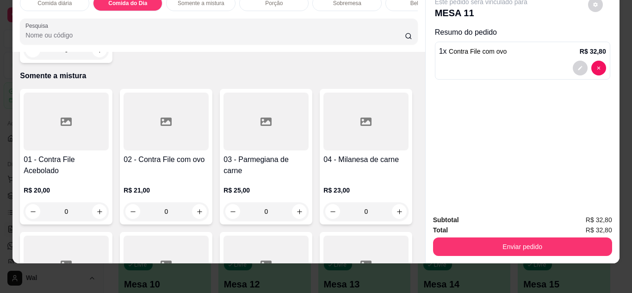
click at [97, 59] on div "0" at bounding box center [66, 50] width 85 height 18
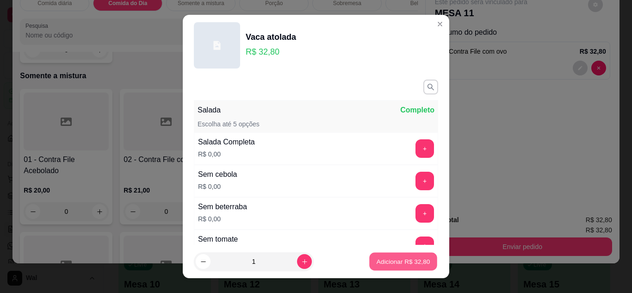
click at [377, 261] on p "Adicionar R$ 32,80" at bounding box center [403, 261] width 54 height 9
type input "1"
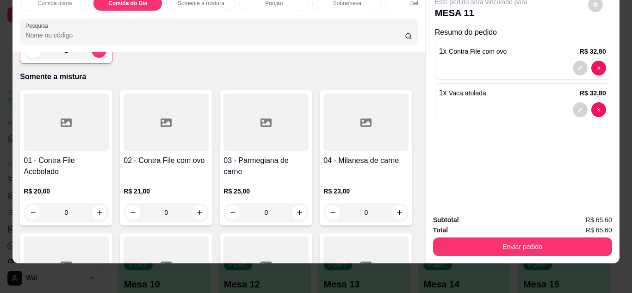
click at [393, 2] on div "Bebidas" at bounding box center [419, 3] width 69 height 16
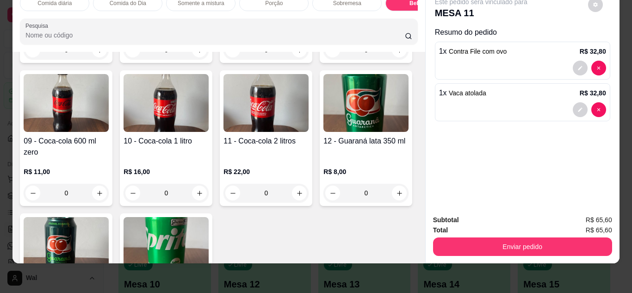
click at [413, 251] on div "Item avulso Comida diária 01 - Contra File Aceboaldo R$ 31,80 0 02 - Contra Fil…" at bounding box center [218, 157] width 412 height 211
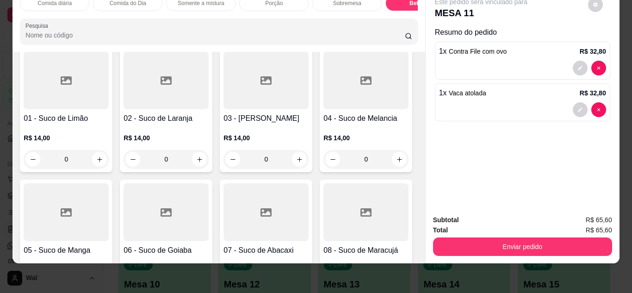
scroll to position [1991, 0]
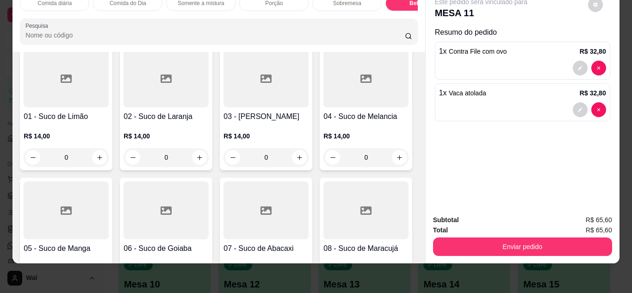
drag, startPoint x: 413, startPoint y: 251, endPoint x: 381, endPoint y: 206, distance: 55.6
click at [381, 206] on div "Item avulso Comida diária 01 - Contra File Aceboaldo R$ 31,80 0 02 - Contra Fil…" at bounding box center [218, 157] width 412 height 211
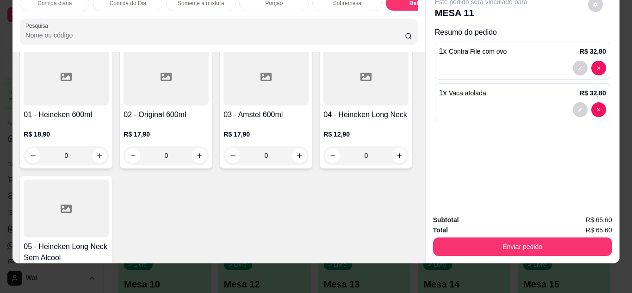
scroll to position [2287, 0]
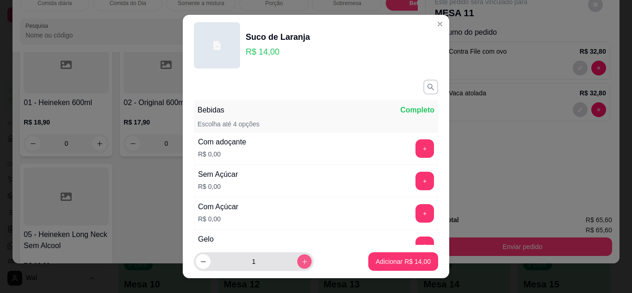
click at [298, 261] on button "increase-product-quantity" at bounding box center [304, 261] width 14 height 14
type input "2"
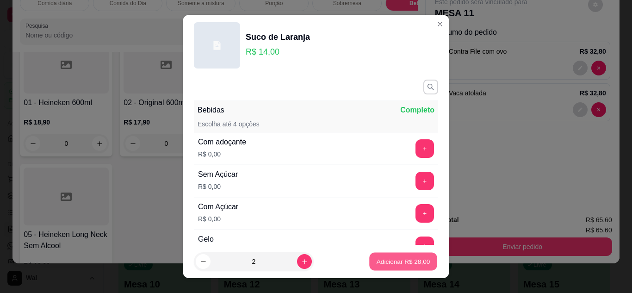
click at [372, 267] on button "Adicionar R$ 28,00" at bounding box center [403, 261] width 68 height 18
type input "2"
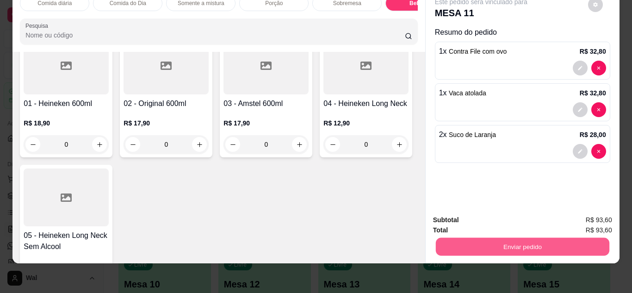
click at [508, 240] on button "Enviar pedido" at bounding box center [521, 247] width 173 height 18
click at [597, 223] on button "Enviar pedido" at bounding box center [587, 217] width 52 height 18
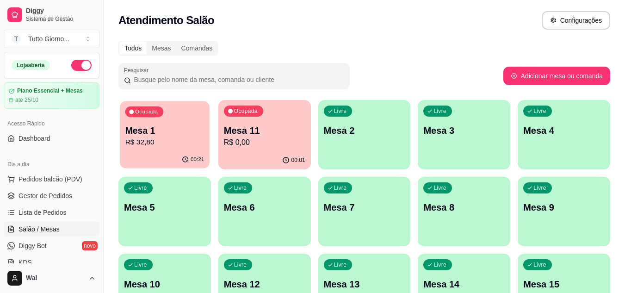
click at [169, 127] on p "Mesa 1" at bounding box center [164, 130] width 79 height 12
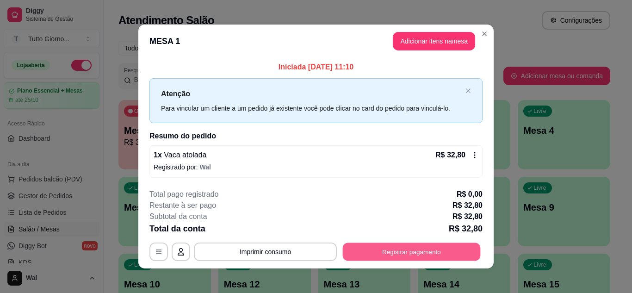
click at [379, 252] on button "Registrar pagamento" at bounding box center [412, 252] width 138 height 18
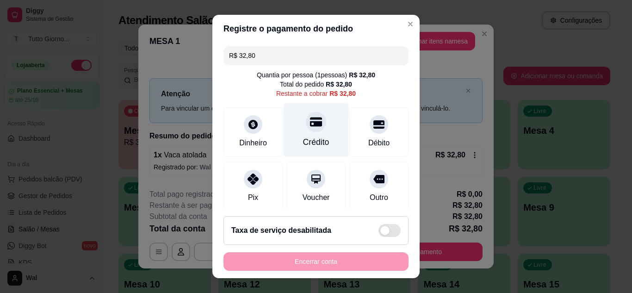
click at [318, 135] on div "Crédito" at bounding box center [315, 130] width 65 height 54
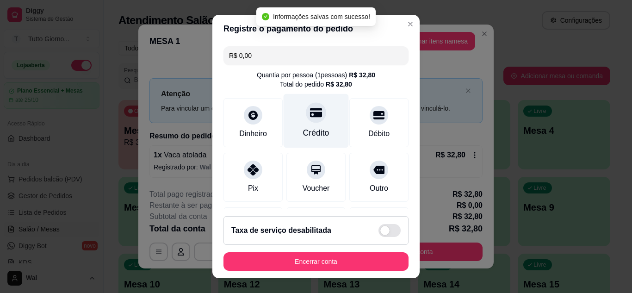
type input "R$ 0,00"
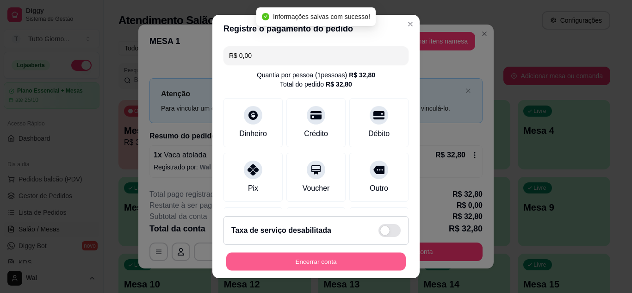
click at [303, 264] on button "Encerrar conta" at bounding box center [315, 261] width 179 height 18
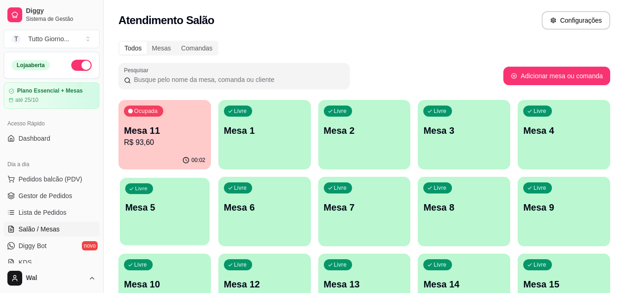
click at [177, 220] on div "Livre Mesa 5" at bounding box center [165, 206] width 90 height 56
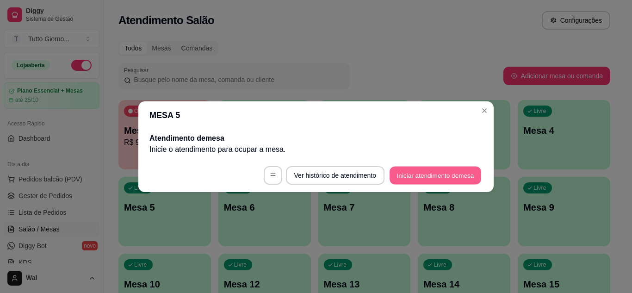
click at [422, 179] on button "Iniciar atendimento de mesa" at bounding box center [435, 175] width 92 height 18
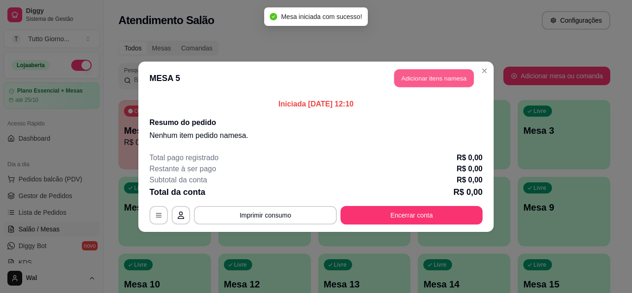
click at [435, 84] on button "Adicionar itens na mesa" at bounding box center [434, 78] width 80 height 18
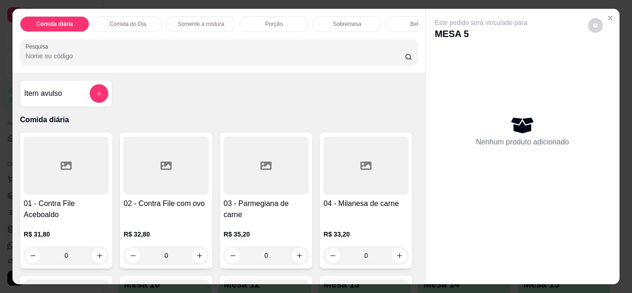
click at [93, 260] on div "0" at bounding box center [66, 255] width 85 height 18
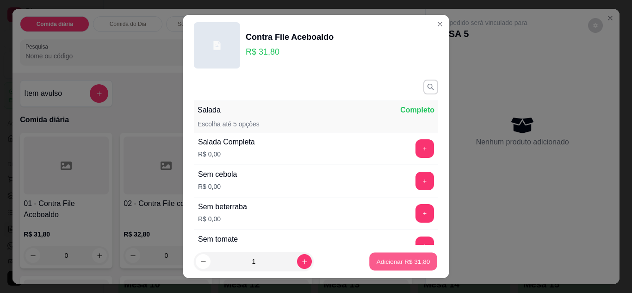
click at [379, 263] on p "Adicionar R$ 31,80" at bounding box center [403, 261] width 54 height 9
type input "1"
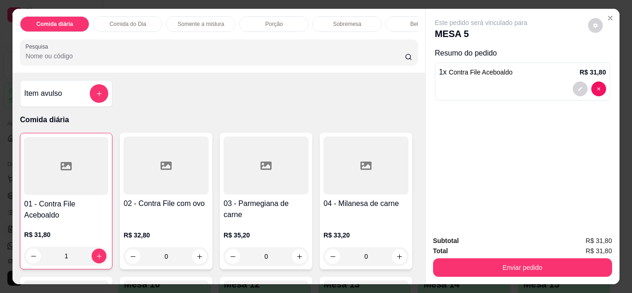
click at [386, 24] on div "Bebidas" at bounding box center [419, 24] width 69 height 16
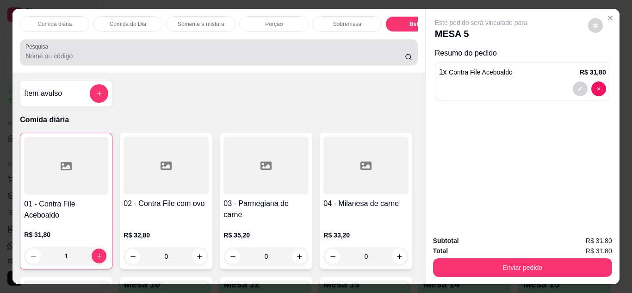
scroll to position [25, 0]
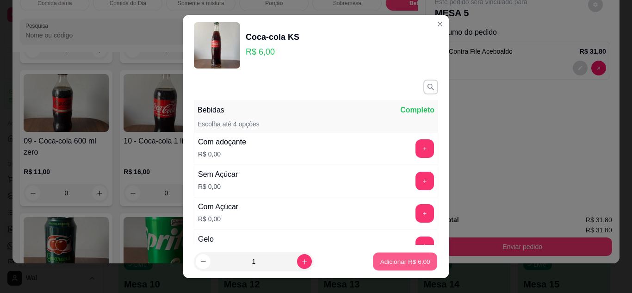
click at [378, 255] on button "Adicionar R$ 6,00" at bounding box center [405, 261] width 64 height 18
type input "1"
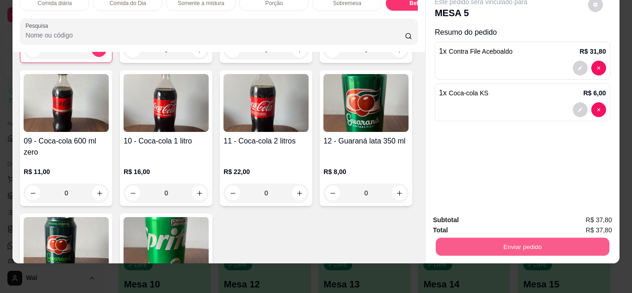
click at [479, 246] on button "Enviar pedido" at bounding box center [521, 247] width 173 height 18
click at [574, 212] on button "Enviar pedido" at bounding box center [587, 216] width 51 height 17
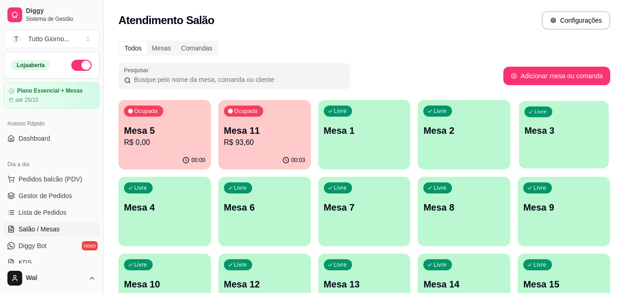
click at [580, 129] on p "Mesa 3" at bounding box center [563, 130] width 79 height 12
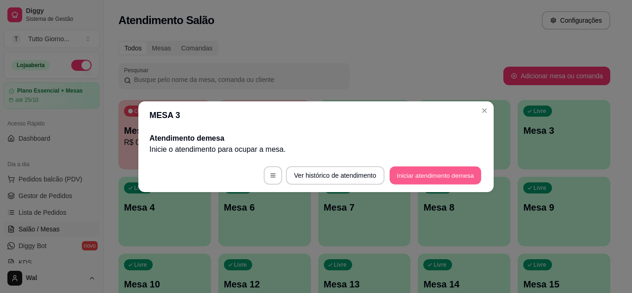
click at [451, 172] on button "Iniciar atendimento de mesa" at bounding box center [435, 175] width 92 height 18
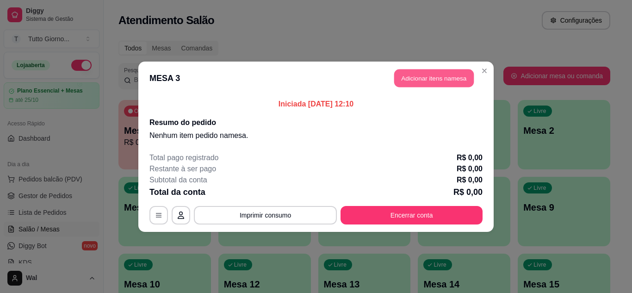
click at [451, 82] on button "Adicionar itens na mesa" at bounding box center [434, 78] width 80 height 18
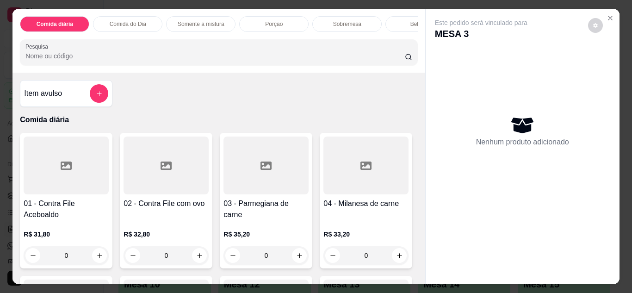
click at [98, 262] on div "0" at bounding box center [66, 255] width 85 height 18
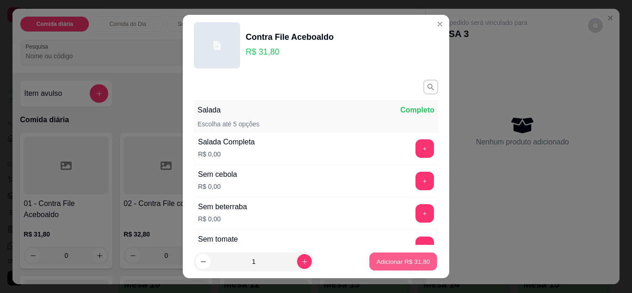
click at [392, 257] on p "Adicionar R$ 31,80" at bounding box center [403, 261] width 54 height 9
type input "1"
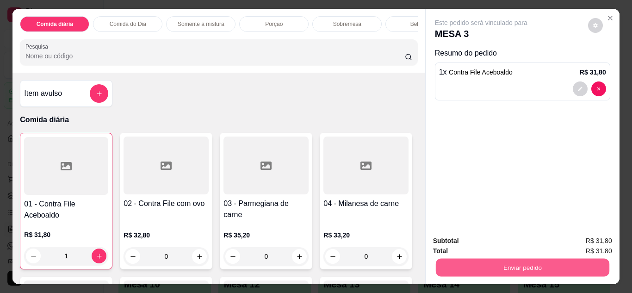
click at [504, 258] on button "Enviar pedido" at bounding box center [521, 267] width 173 height 18
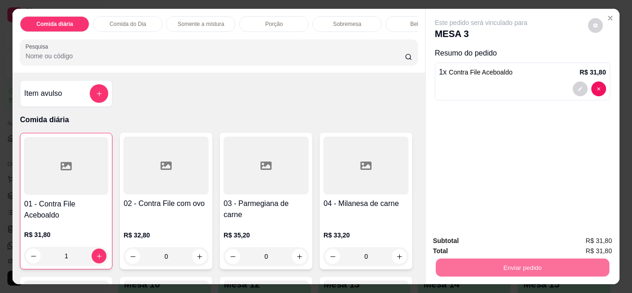
click at [595, 244] on button "Enviar pedido" at bounding box center [587, 242] width 52 height 18
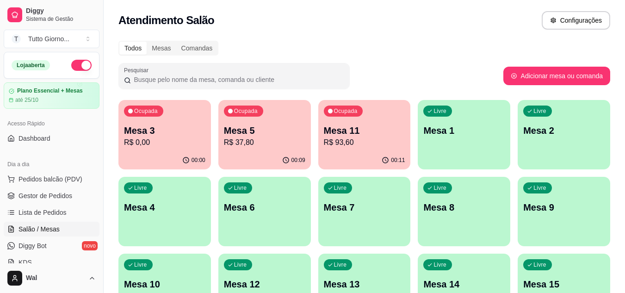
click at [154, 228] on div "Livre Mesa 4" at bounding box center [164, 206] width 92 height 58
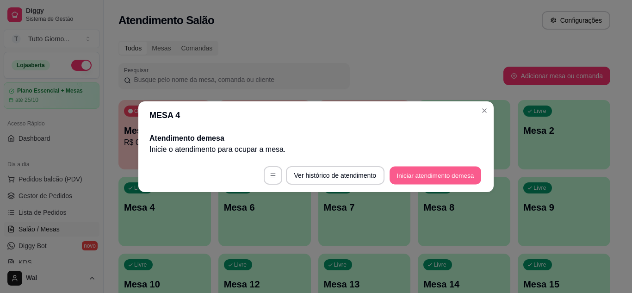
click at [404, 181] on button "Iniciar atendimento de mesa" at bounding box center [435, 175] width 92 height 18
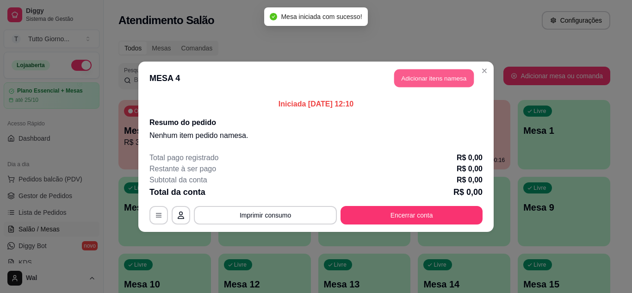
click at [425, 77] on button "Adicionar itens na mesa" at bounding box center [434, 78] width 80 height 18
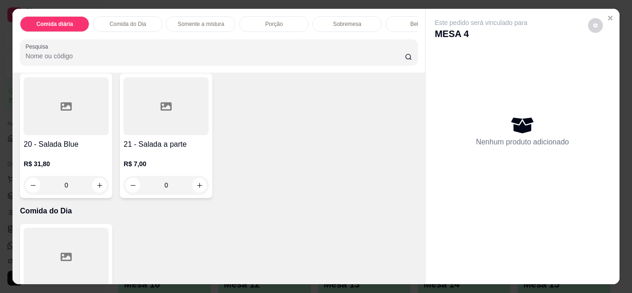
scroll to position [358, 0]
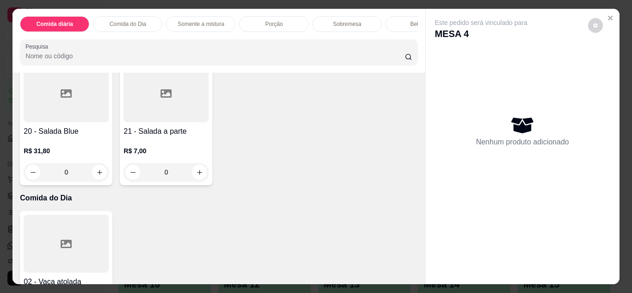
click at [323, 49] on div "0" at bounding box center [365, 40] width 85 height 18
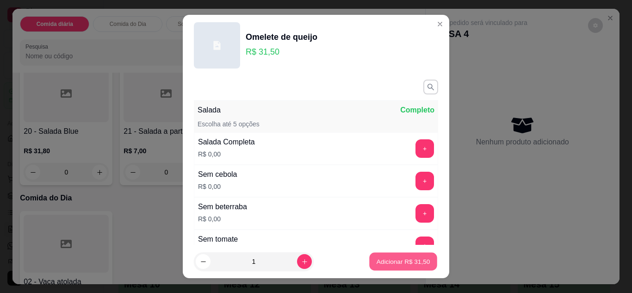
click at [394, 259] on p "Adicionar R$ 31,50" at bounding box center [403, 261] width 54 height 9
type input "1"
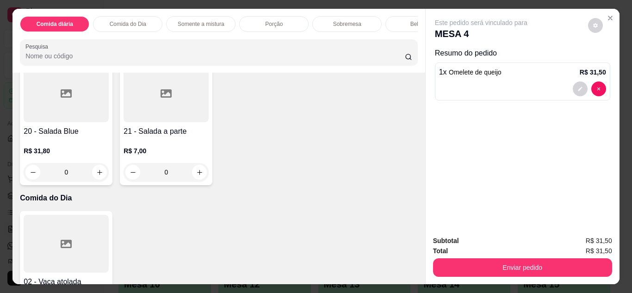
click at [394, 18] on div "Bebidas" at bounding box center [419, 24] width 69 height 16
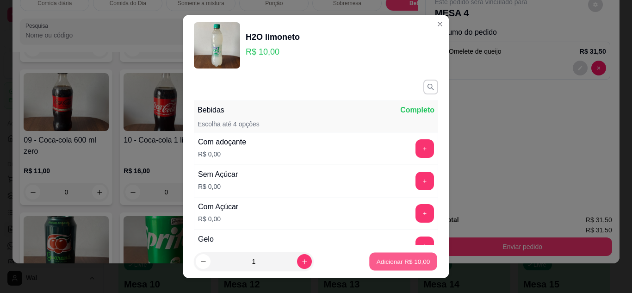
click at [402, 264] on p "Adicionar R$ 10,00" at bounding box center [403, 261] width 54 height 9
type input "1"
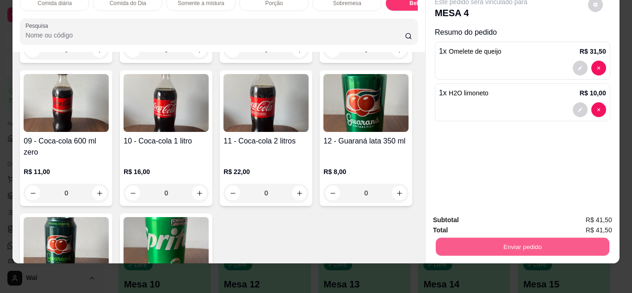
click at [510, 243] on button "Enviar pedido" at bounding box center [521, 247] width 173 height 18
click at [577, 220] on button "Enviar pedido" at bounding box center [587, 216] width 51 height 17
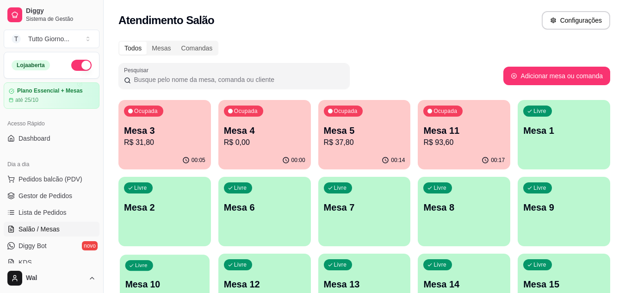
click at [171, 270] on div "Livre Mesa 10" at bounding box center [165, 282] width 90 height 56
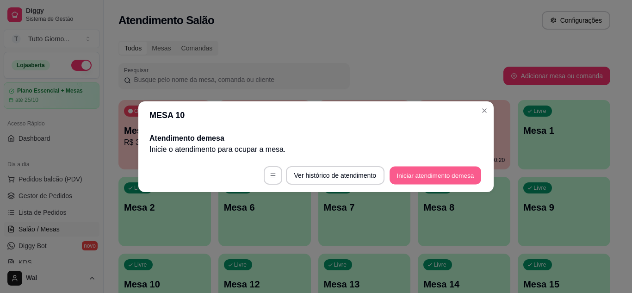
click at [445, 170] on button "Iniciar atendimento de mesa" at bounding box center [435, 175] width 92 height 18
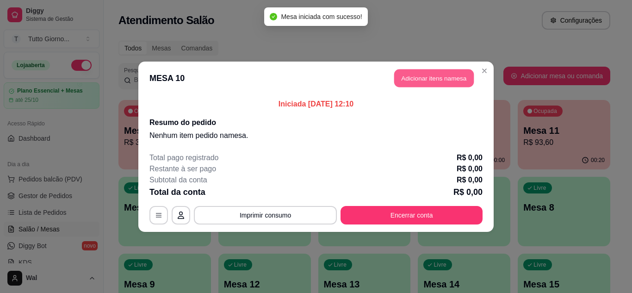
click at [449, 74] on button "Adicionar itens na mesa" at bounding box center [434, 78] width 80 height 18
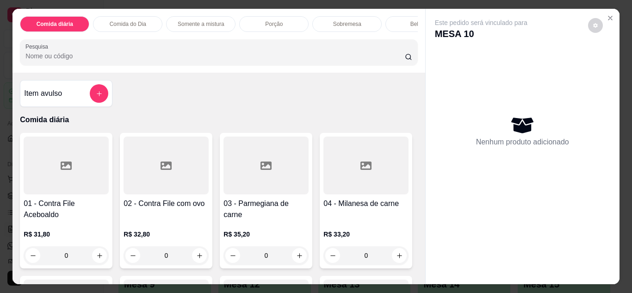
click at [199, 258] on div "0" at bounding box center [165, 255] width 85 height 18
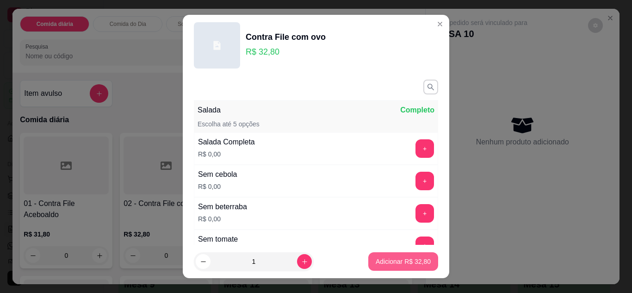
click at [393, 264] on p "Adicionar R$ 32,80" at bounding box center [402, 261] width 55 height 9
type input "1"
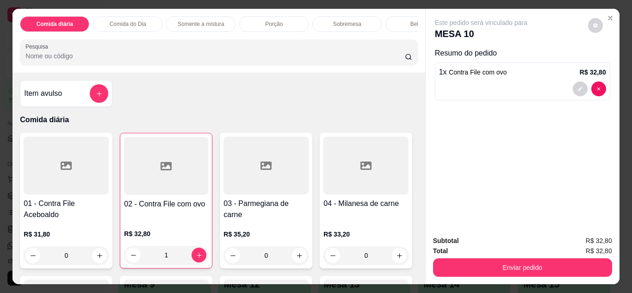
click at [94, 257] on div "0" at bounding box center [66, 255] width 85 height 18
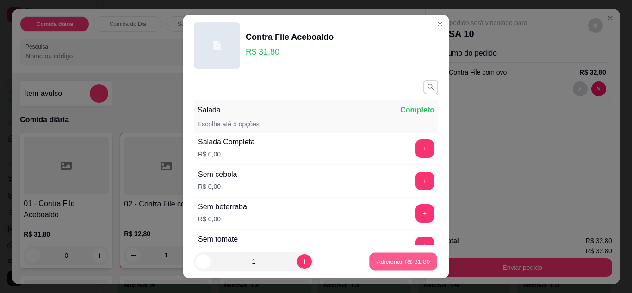
click at [392, 260] on p "Adicionar R$ 31,80" at bounding box center [403, 261] width 54 height 9
type input "1"
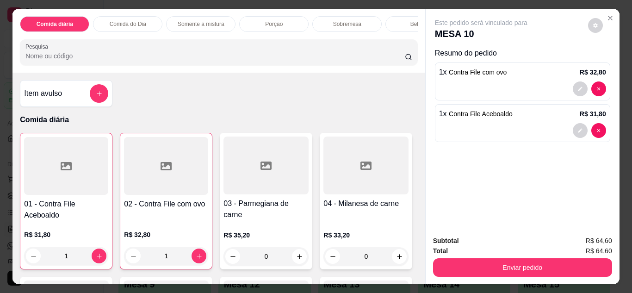
click at [393, 22] on div "Bebidas" at bounding box center [419, 24] width 69 height 16
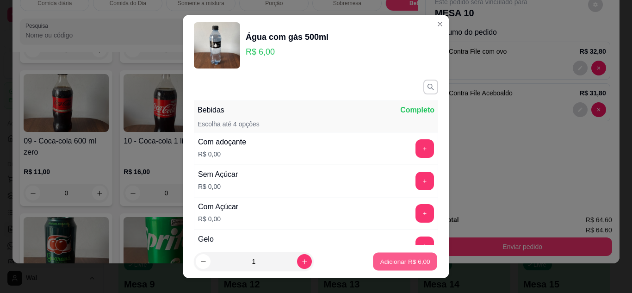
click at [396, 258] on p "Adicionar R$ 6,00" at bounding box center [405, 261] width 50 height 9
type input "1"
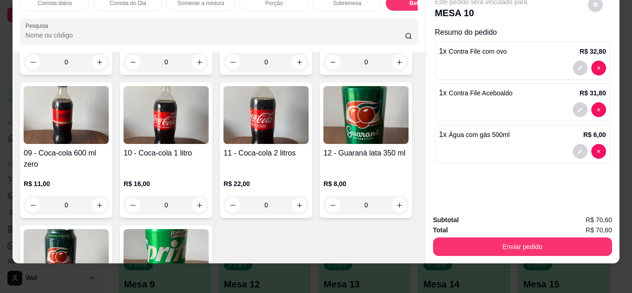
scroll to position [1841, 0]
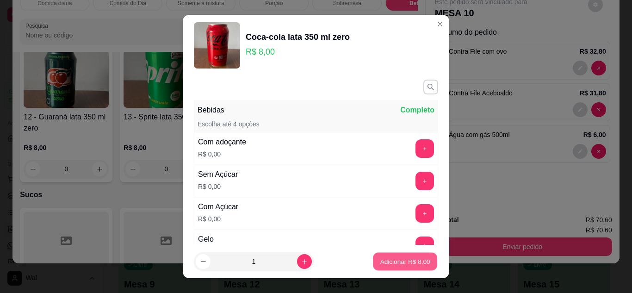
click at [385, 259] on p "Adicionar R$ 8,00" at bounding box center [405, 261] width 50 height 9
type input "1"
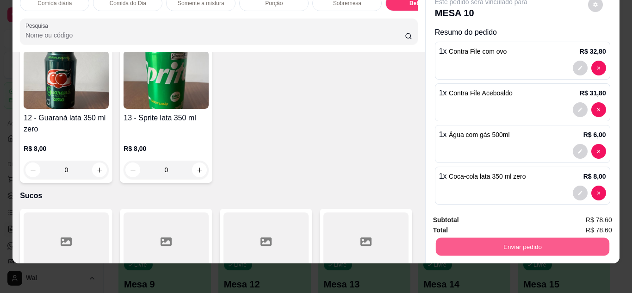
click at [488, 238] on button "Enviar pedido" at bounding box center [521, 247] width 173 height 18
click at [586, 216] on button "Enviar pedido" at bounding box center [587, 216] width 51 height 17
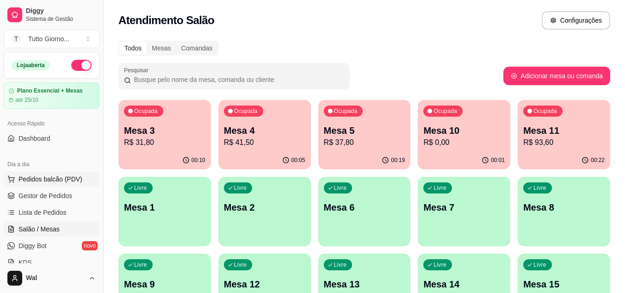
click at [59, 185] on button "Pedidos balcão (PDV)" at bounding box center [52, 179] width 96 height 15
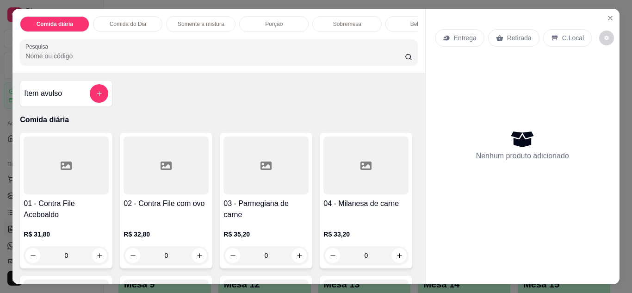
click at [464, 38] on p "Entrega" at bounding box center [465, 37] width 23 height 9
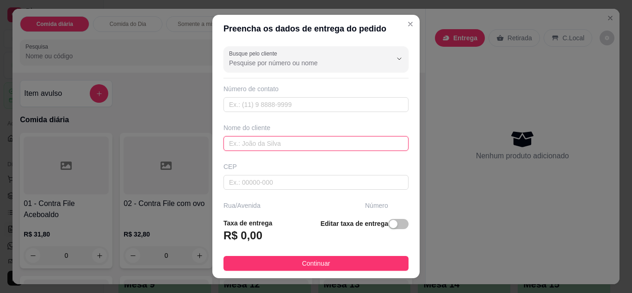
click at [295, 138] on input "text" at bounding box center [315, 143] width 185 height 15
type input "CRISTIANE"
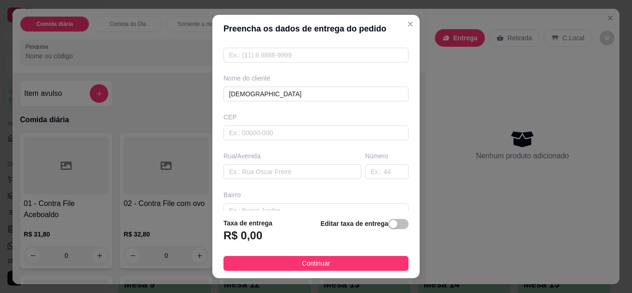
scroll to position [55, 0]
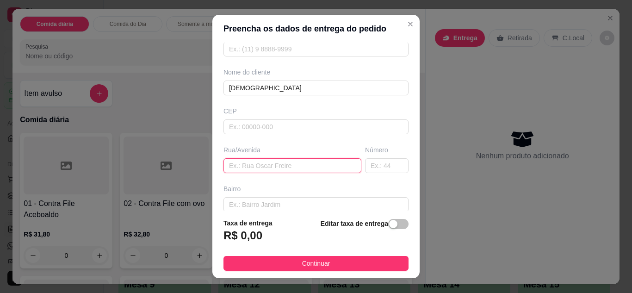
click at [314, 164] on input "text" at bounding box center [292, 165] width 138 height 15
type input "SANTO ANDRE"
click at [374, 162] on input "text" at bounding box center [386, 165] width 43 height 15
type input "55"
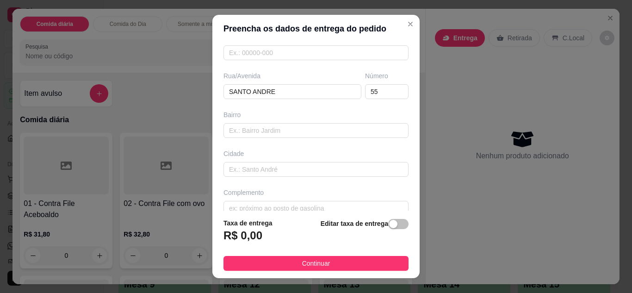
scroll to position [143, 0]
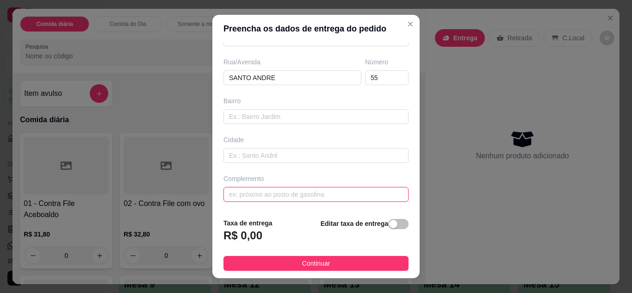
click at [367, 190] on input "text" at bounding box center [315, 194] width 185 height 15
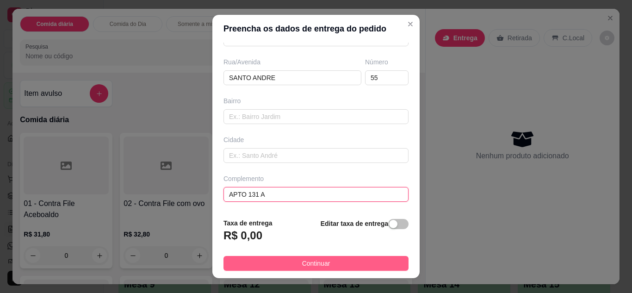
type input "APTO 131 A"
click at [379, 266] on button "Continuar" at bounding box center [315, 263] width 185 height 15
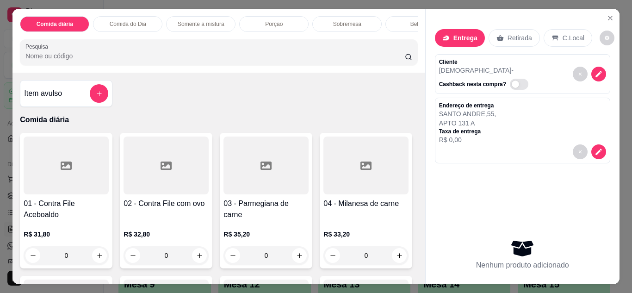
click at [304, 262] on div "0" at bounding box center [265, 255] width 85 height 18
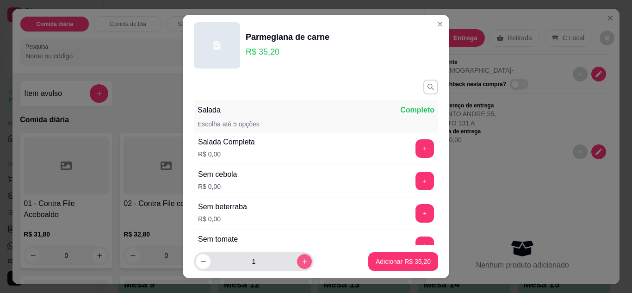
click at [301, 263] on icon "increase-product-quantity" at bounding box center [304, 261] width 7 height 7
type input "2"
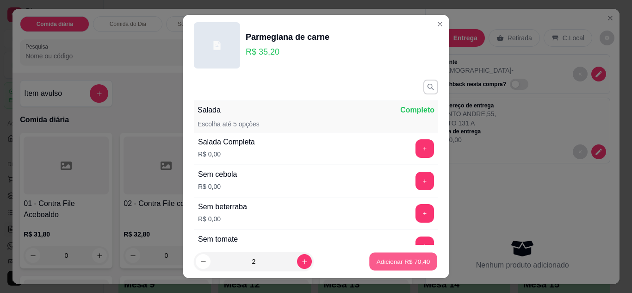
click at [387, 259] on p "Adicionar R$ 70,40" at bounding box center [403, 261] width 54 height 9
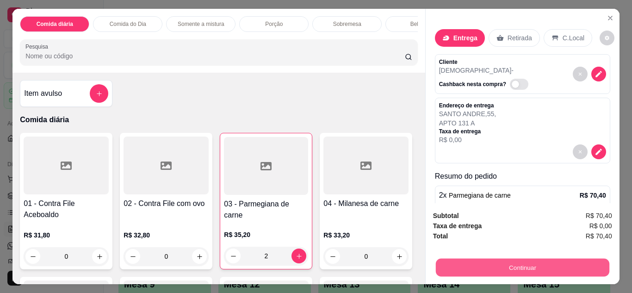
click at [479, 262] on button "Continuar" at bounding box center [521, 267] width 173 height 18
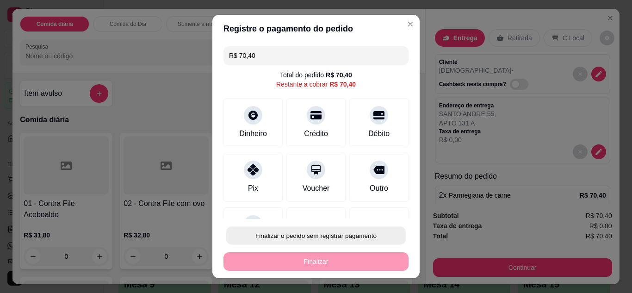
click at [337, 234] on button "Finalizar o pedido sem registrar pagamento" at bounding box center [315, 236] width 179 height 18
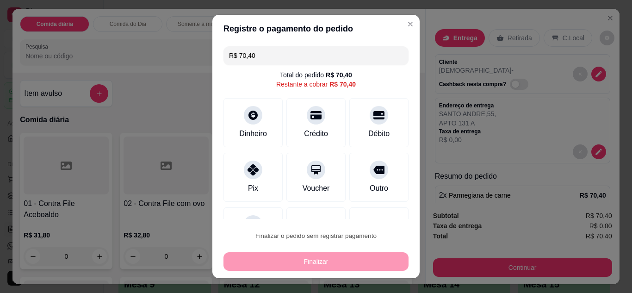
click at [365, 210] on button "Confirmar" at bounding box center [368, 209] width 33 height 14
type input "0"
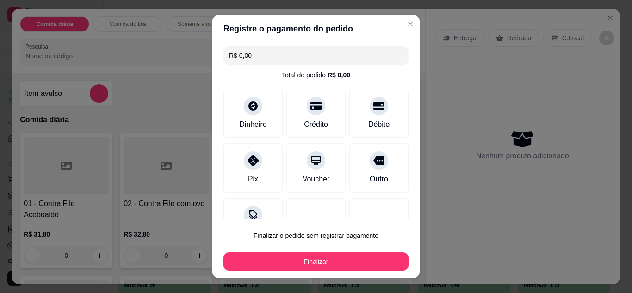
type input "R$ 0,00"
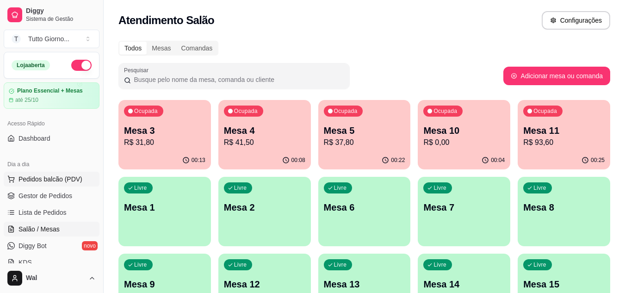
click at [55, 182] on span "Pedidos balcão (PDV)" at bounding box center [50, 178] width 64 height 9
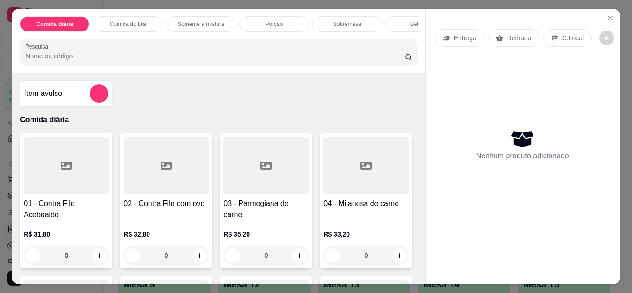
click at [462, 37] on p "Entrega" at bounding box center [465, 37] width 23 height 9
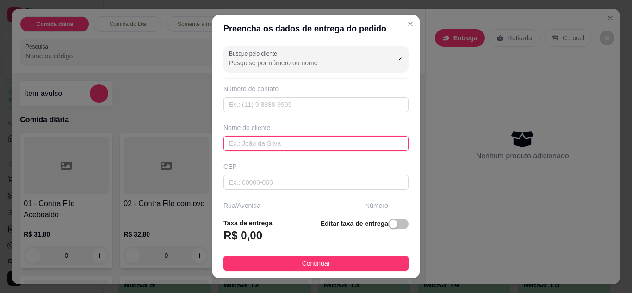
click at [307, 139] on input "text" at bounding box center [315, 143] width 185 height 15
type input "ROBERTA"
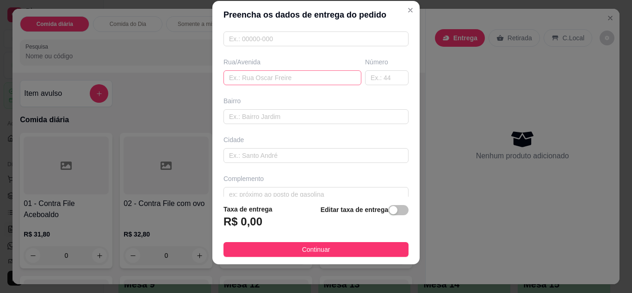
scroll to position [15, 0]
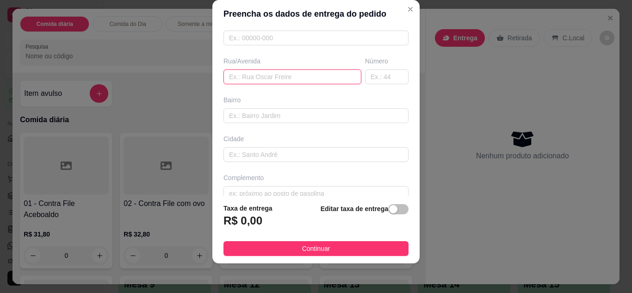
click at [313, 72] on input "text" at bounding box center [292, 76] width 138 height 15
type input "SANTO ANDRE"
click at [365, 80] on input "text" at bounding box center [386, 76] width 43 height 15
type input "55"
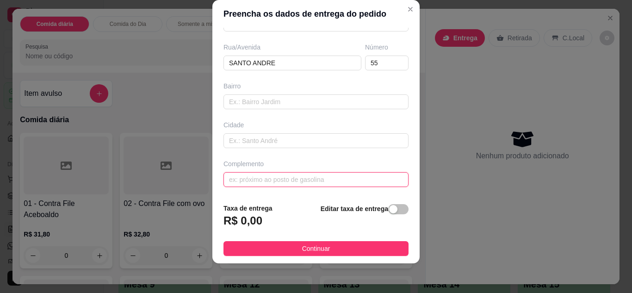
click at [347, 185] on input "text" at bounding box center [315, 179] width 185 height 15
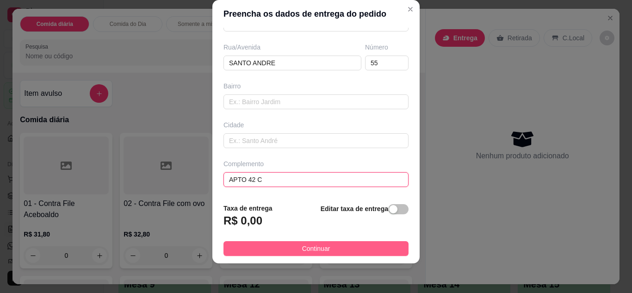
type input "APTO 42 C"
click at [338, 245] on button "Continuar" at bounding box center [315, 248] width 185 height 15
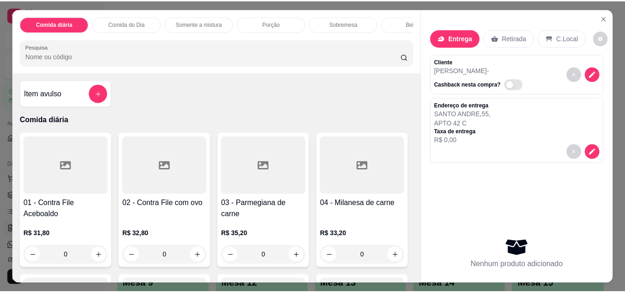
scroll to position [179, 0]
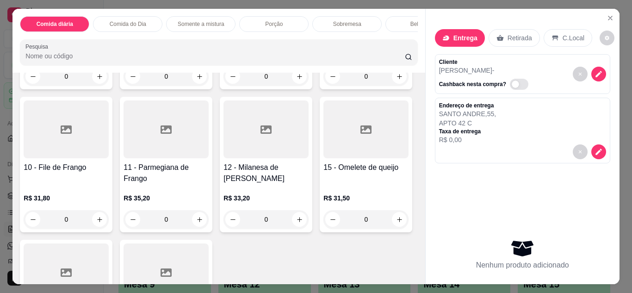
click at [109, 222] on div "0" at bounding box center [66, 219] width 85 height 18
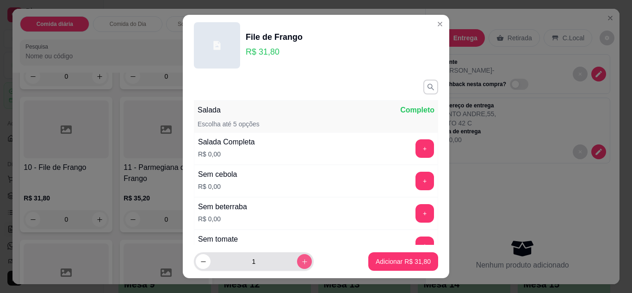
click at [301, 264] on icon "increase-product-quantity" at bounding box center [304, 261] width 7 height 7
type input "2"
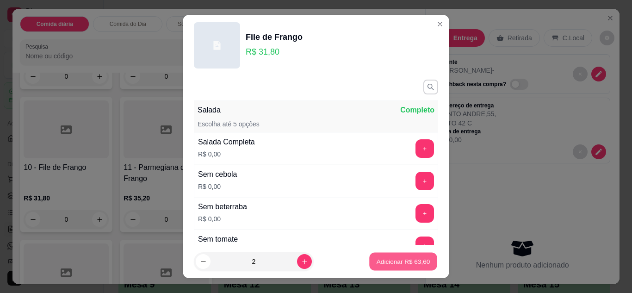
click at [375, 266] on button "Adicionar R$ 63,60" at bounding box center [403, 261] width 68 height 18
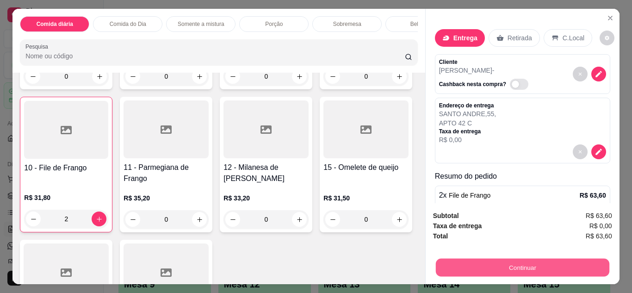
click at [497, 258] on button "Continuar" at bounding box center [521, 267] width 173 height 18
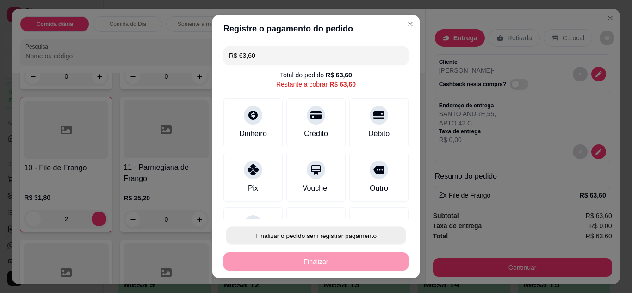
click at [370, 233] on button "Finalizar o pedido sem registrar pagamento" at bounding box center [315, 236] width 179 height 18
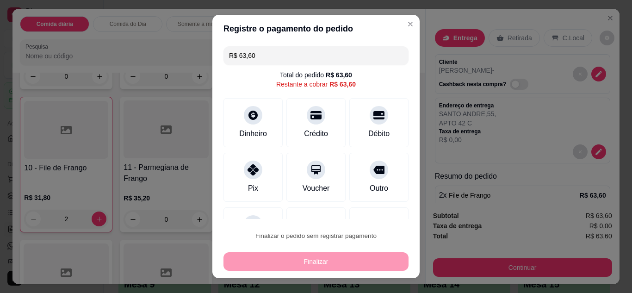
click at [367, 203] on button "Confirmar" at bounding box center [368, 209] width 33 height 14
type input "0"
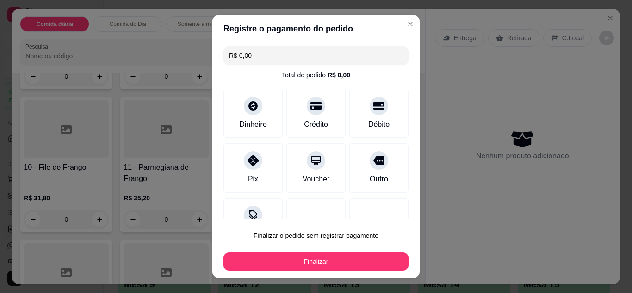
type input "R$ 0,00"
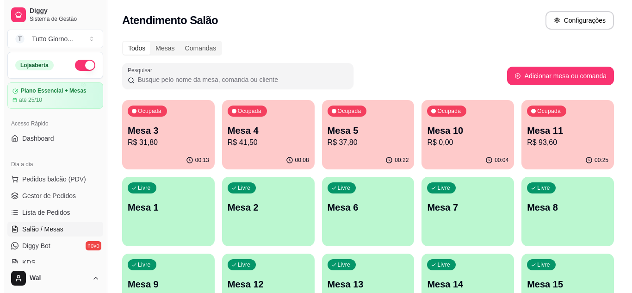
scroll to position [256, 0]
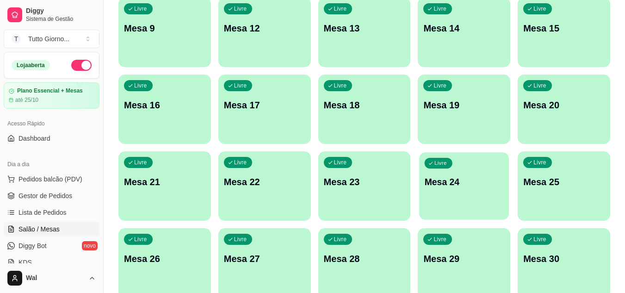
click at [478, 181] on p "Mesa 24" at bounding box center [463, 182] width 79 height 12
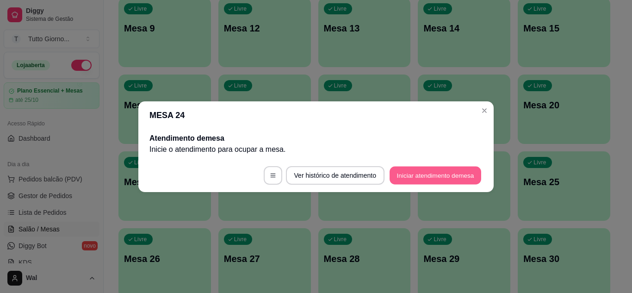
click at [452, 181] on button "Iniciar atendimento de mesa" at bounding box center [435, 175] width 92 height 18
click at [452, 181] on footer "Ver histórico de atendimento Iniciar atendimento de mesa" at bounding box center [315, 175] width 355 height 33
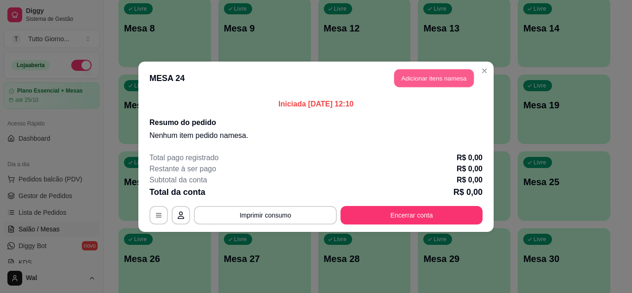
click at [428, 85] on button "Adicionar itens na mesa" at bounding box center [434, 78] width 80 height 18
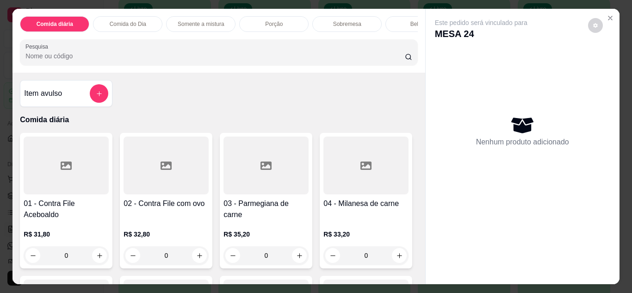
click at [194, 261] on div "0" at bounding box center [165, 255] width 85 height 18
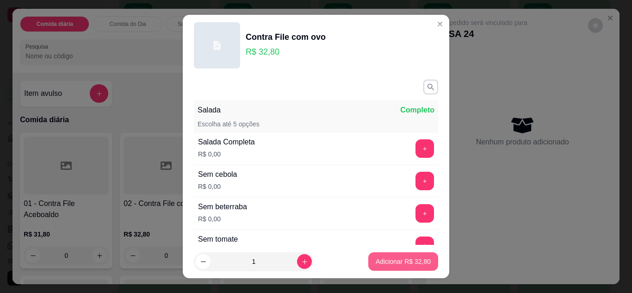
click at [404, 259] on p "Adicionar R$ 32,80" at bounding box center [402, 261] width 55 height 9
type input "1"
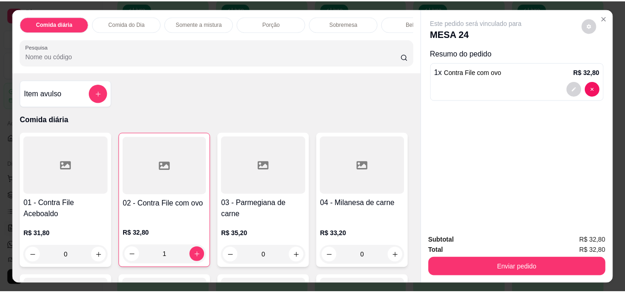
scroll to position [179, 0]
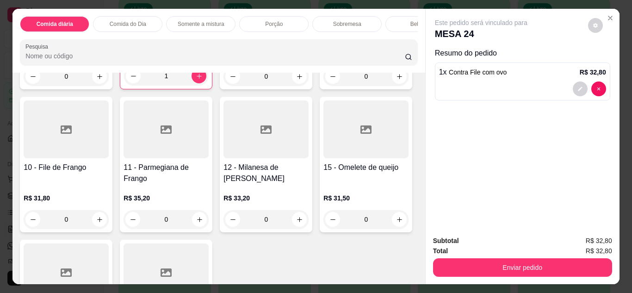
click at [323, 86] on div "0" at bounding box center [365, 76] width 85 height 18
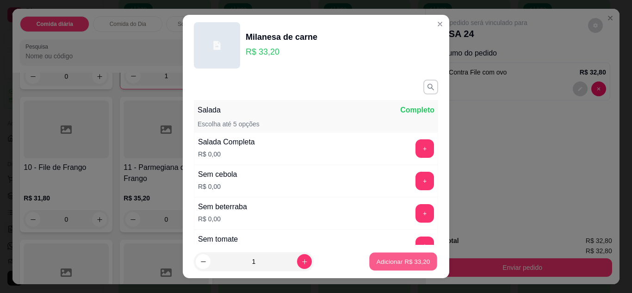
click at [377, 264] on p "Adicionar R$ 33,20" at bounding box center [403, 261] width 54 height 9
type input "1"
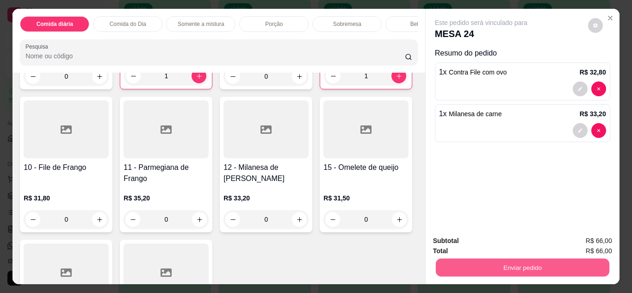
click at [480, 270] on button "Enviar pedido" at bounding box center [521, 267] width 173 height 18
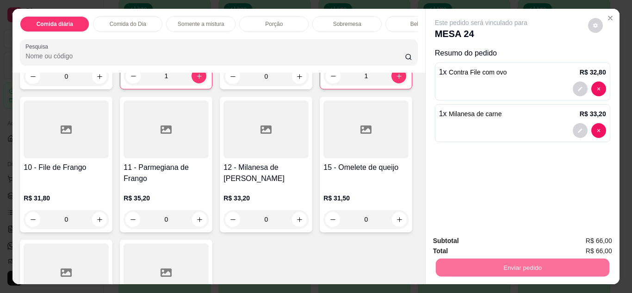
click at [585, 242] on button "Enviar pedido" at bounding box center [587, 241] width 51 height 17
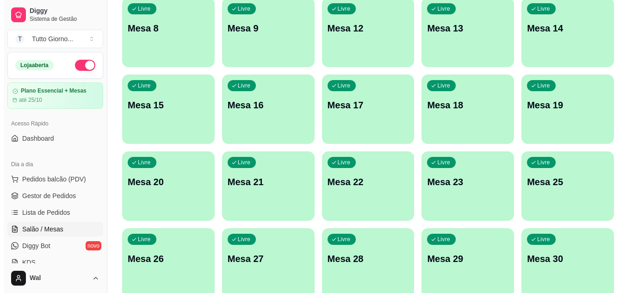
scroll to position [0, 0]
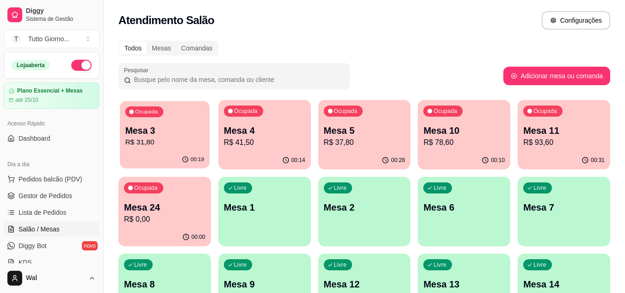
click at [167, 116] on div "Ocupada Mesa 3 R$ 31,80" at bounding box center [165, 126] width 90 height 50
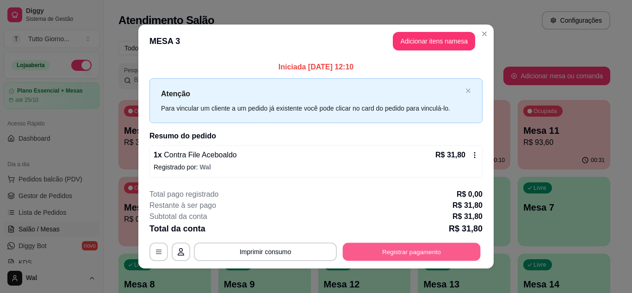
click at [400, 255] on button "Registrar pagamento" at bounding box center [412, 252] width 138 height 18
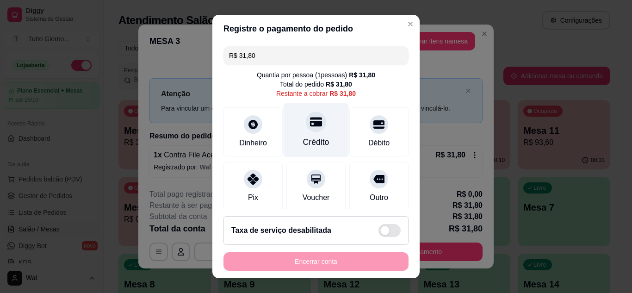
click at [307, 135] on div "Crédito" at bounding box center [315, 130] width 65 height 54
type input "R$ 0,00"
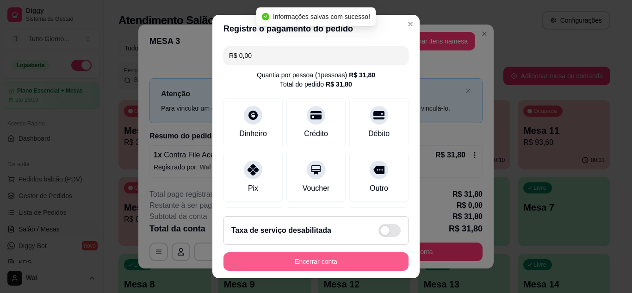
click at [321, 266] on button "Encerrar conta" at bounding box center [315, 261] width 185 height 18
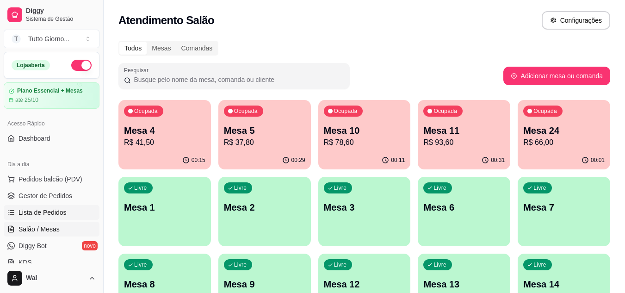
click at [50, 209] on span "Lista de Pedidos" at bounding box center [42, 212] width 48 height 9
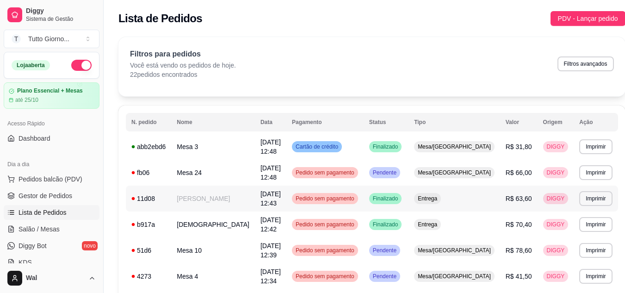
click at [355, 197] on span "Pedido sem pagamento" at bounding box center [325, 198] width 62 height 7
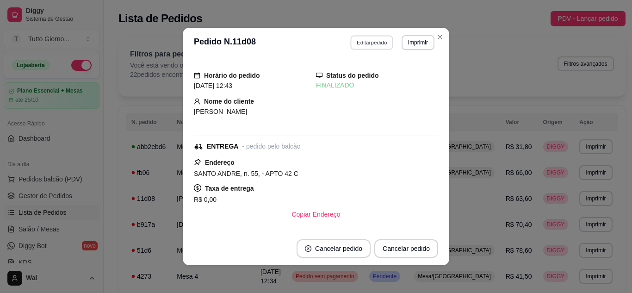
click at [374, 41] on button "Editar pedido" at bounding box center [371, 42] width 43 height 14
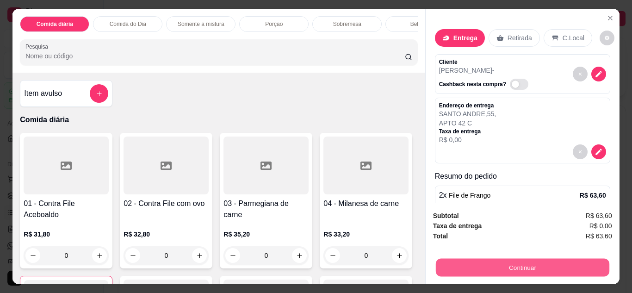
click at [492, 263] on button "Continuar" at bounding box center [521, 267] width 173 height 18
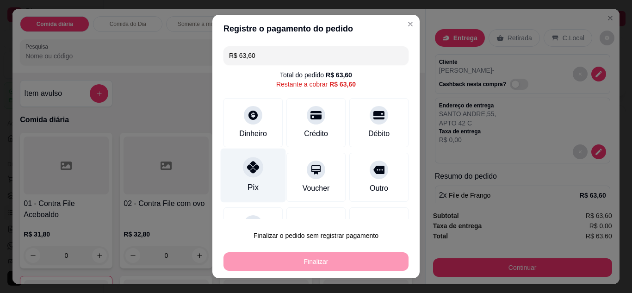
click at [239, 184] on div "Pix" at bounding box center [253, 175] width 65 height 54
type input "R$ 0,00"
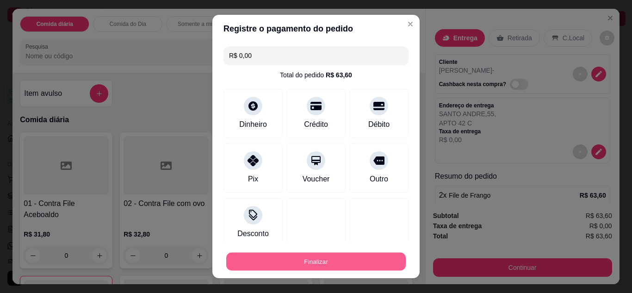
click at [316, 263] on button "Finalizar" at bounding box center [315, 261] width 179 height 18
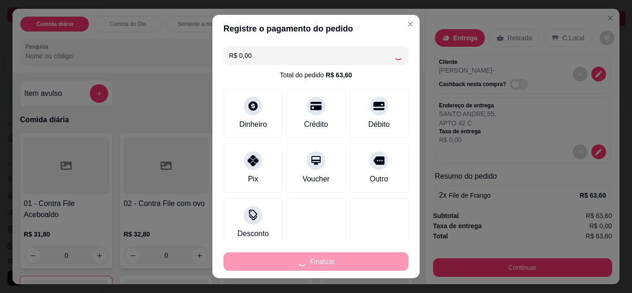
type input "0"
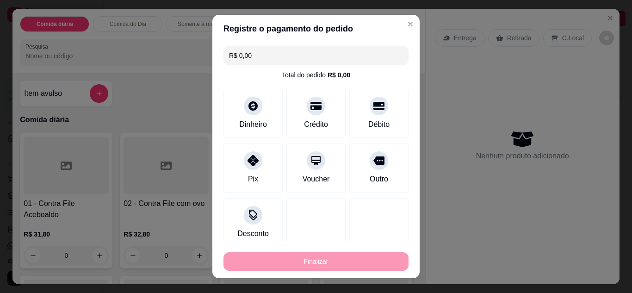
type input "-R$ 63,60"
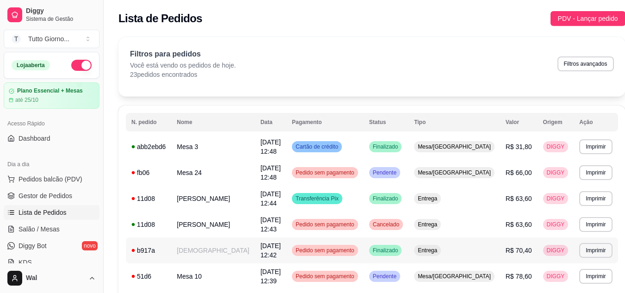
click at [356, 247] on span "Pedido sem pagamento" at bounding box center [325, 249] width 62 height 7
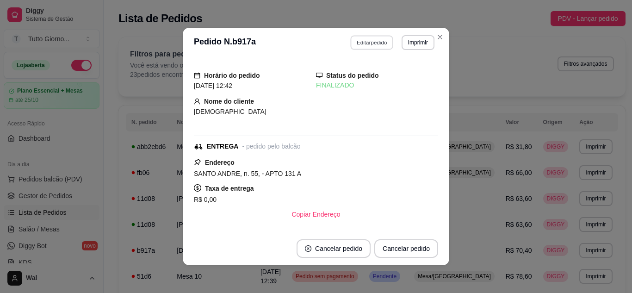
click at [369, 37] on button "Editar pedido" at bounding box center [371, 42] width 43 height 14
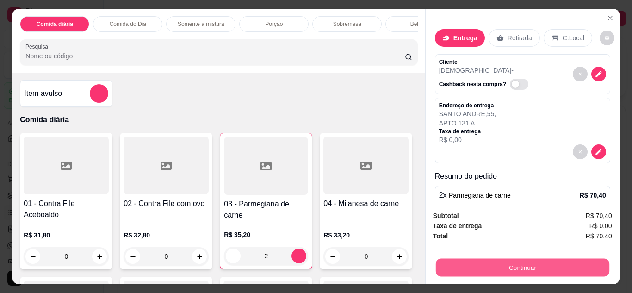
click at [541, 262] on button "Continuar" at bounding box center [521, 267] width 173 height 18
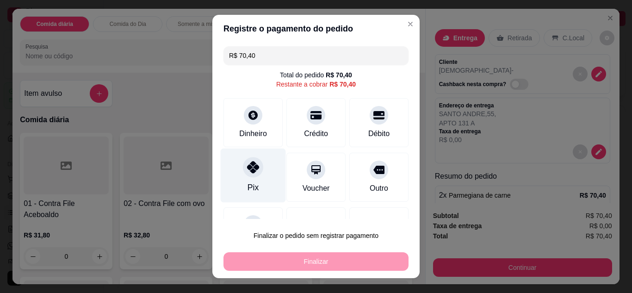
click at [247, 178] on div "Pix" at bounding box center [253, 175] width 65 height 54
type input "R$ 0,00"
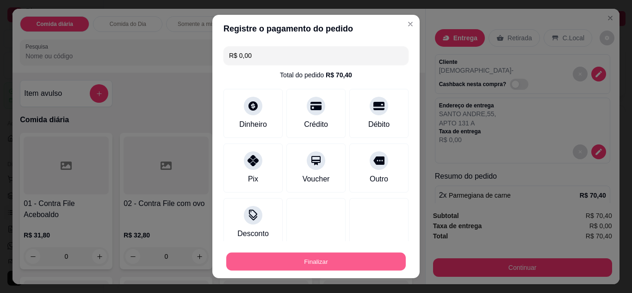
click at [324, 257] on button "Finalizar" at bounding box center [315, 261] width 179 height 18
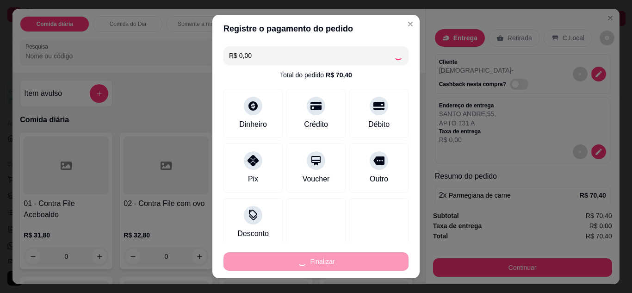
type input "0"
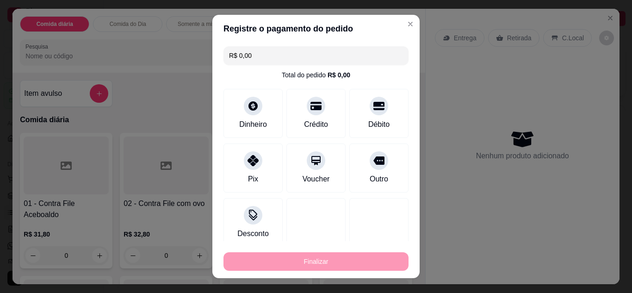
type input "-R$ 70,40"
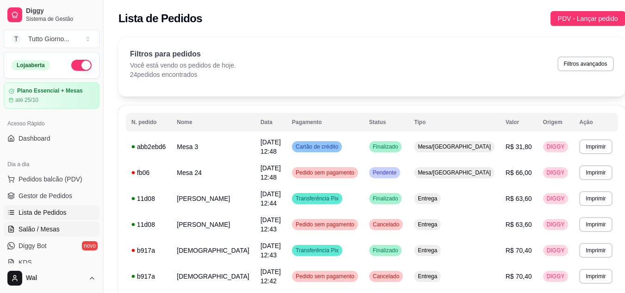
click at [41, 227] on span "Salão / Mesas" at bounding box center [38, 228] width 41 height 9
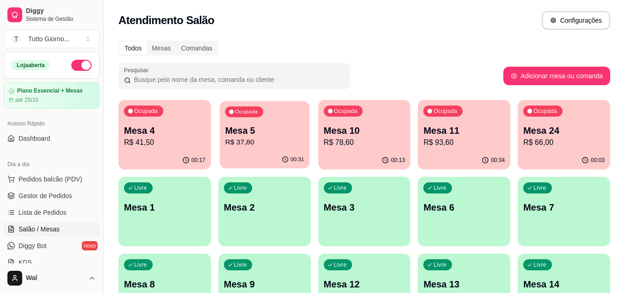
click at [243, 148] on div "Ocupada Mesa 5 R$ 37,80" at bounding box center [265, 126] width 90 height 50
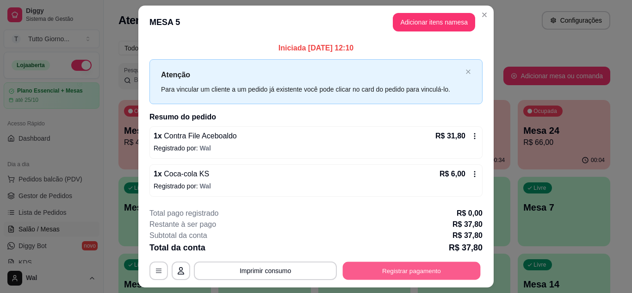
click at [401, 270] on button "Registrar pagamento" at bounding box center [412, 271] width 138 height 18
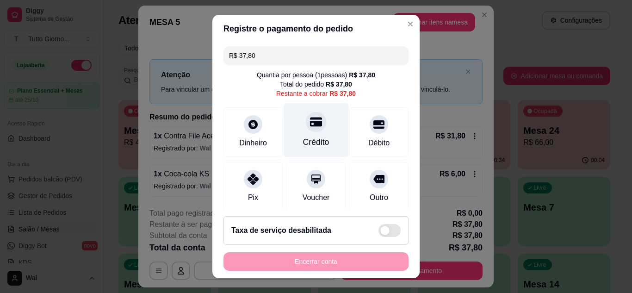
click at [310, 126] on icon at bounding box center [316, 121] width 12 height 9
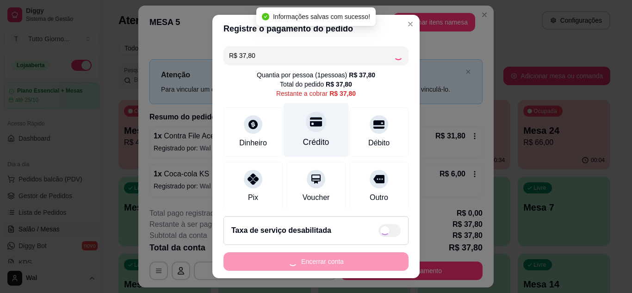
type input "R$ 0,00"
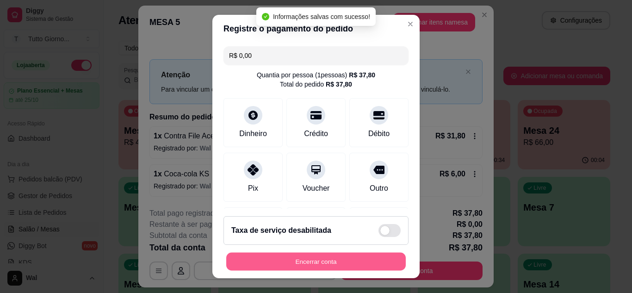
click at [337, 255] on button "Encerrar conta" at bounding box center [315, 261] width 179 height 18
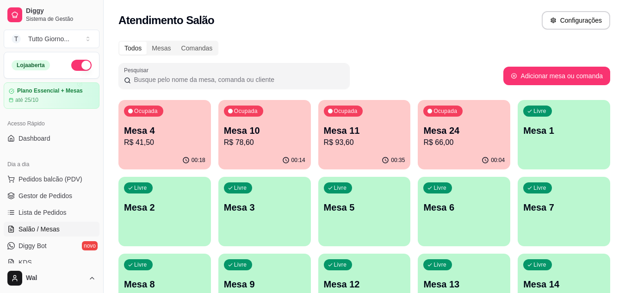
click at [174, 148] on div "Ocupada Mesa 4 R$ 41,50" at bounding box center [164, 125] width 92 height 51
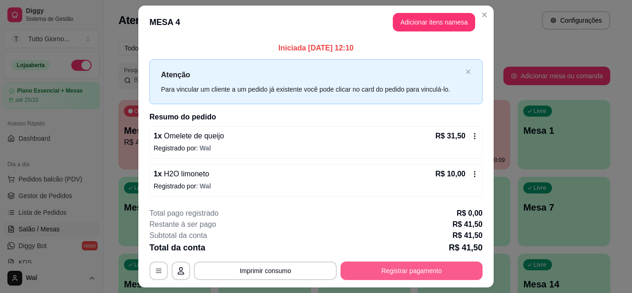
click at [376, 273] on button "Registrar pagamento" at bounding box center [411, 270] width 142 height 18
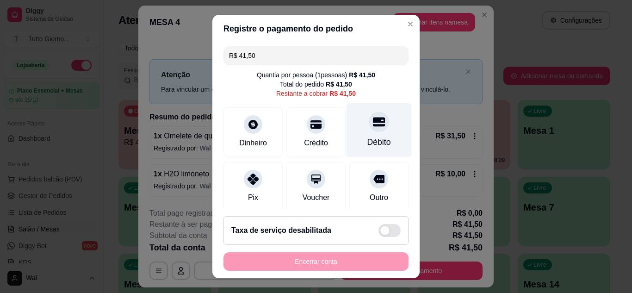
click at [373, 122] on icon at bounding box center [379, 122] width 12 height 12
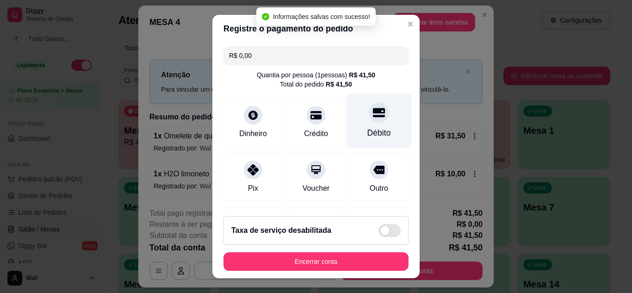
type input "R$ 0,00"
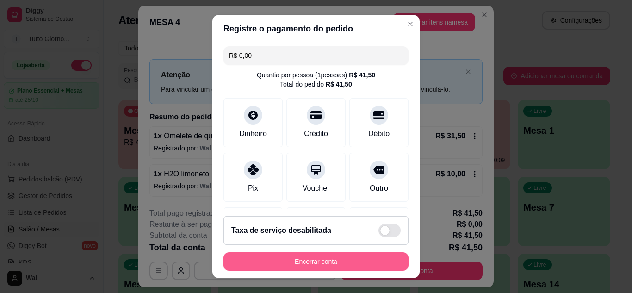
click at [315, 264] on button "Encerrar conta" at bounding box center [315, 261] width 185 height 18
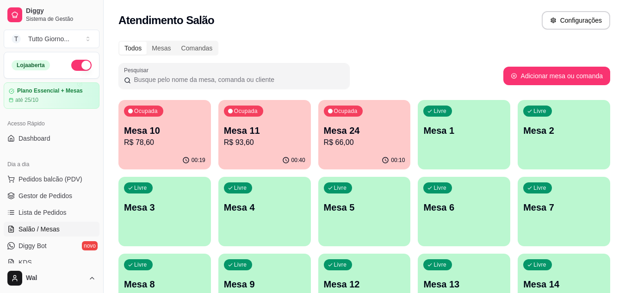
click at [553, 210] on p "Mesa 7" at bounding box center [563, 207] width 81 height 13
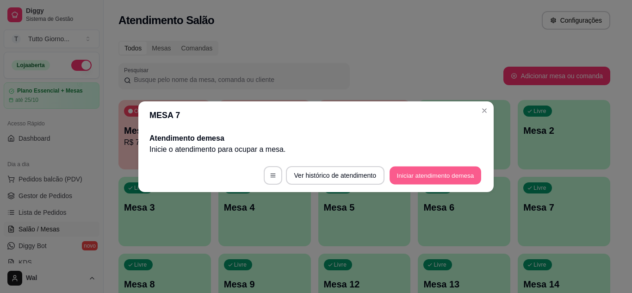
click at [429, 174] on button "Iniciar atendimento de mesa" at bounding box center [435, 175] width 92 height 18
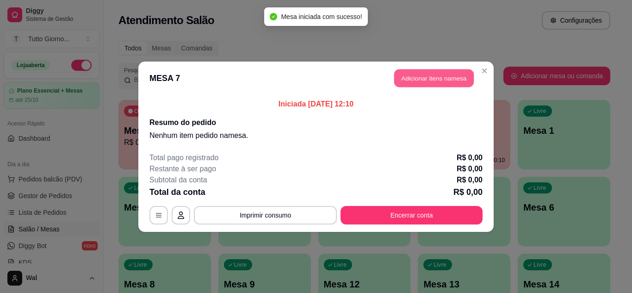
click at [432, 76] on button "Adicionar itens na mesa" at bounding box center [434, 78] width 80 height 18
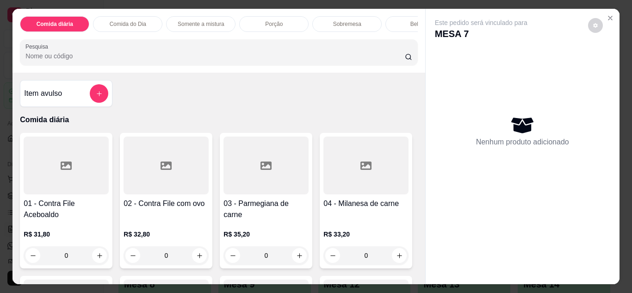
click at [118, 25] on div "Comida do Dia" at bounding box center [127, 24] width 69 height 16
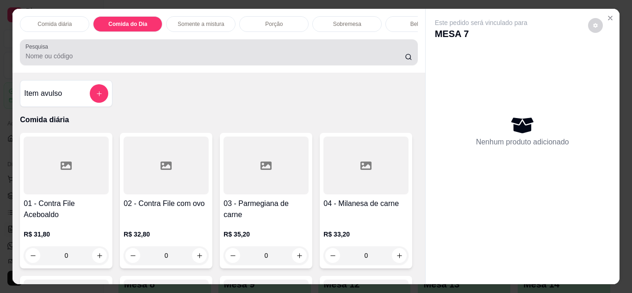
scroll to position [25, 0]
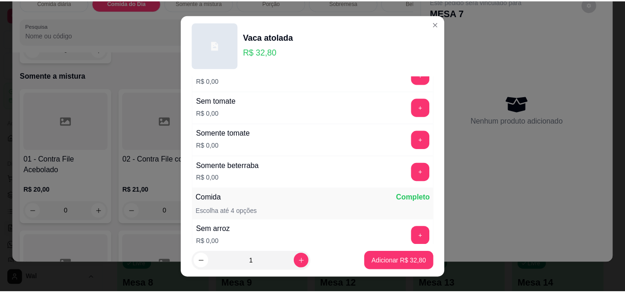
scroll to position [139, 0]
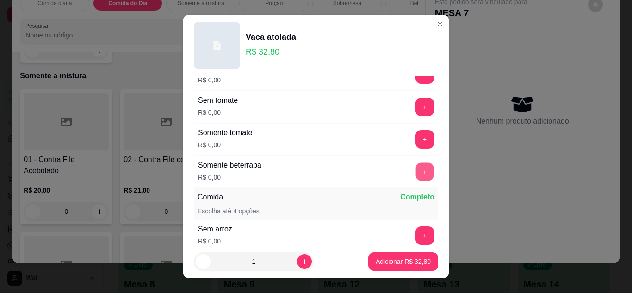
click at [416, 178] on button "+" at bounding box center [425, 171] width 18 height 18
click at [416, 136] on button "+" at bounding box center [425, 139] width 18 height 18
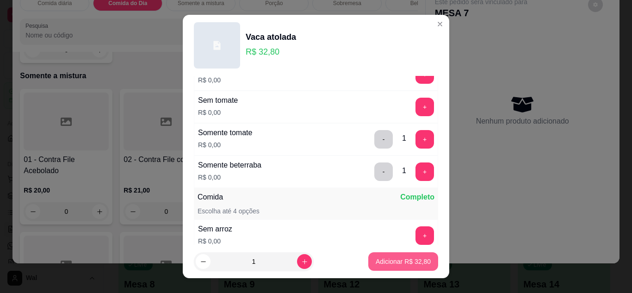
click at [394, 263] on p "Adicionar R$ 32,80" at bounding box center [402, 261] width 55 height 9
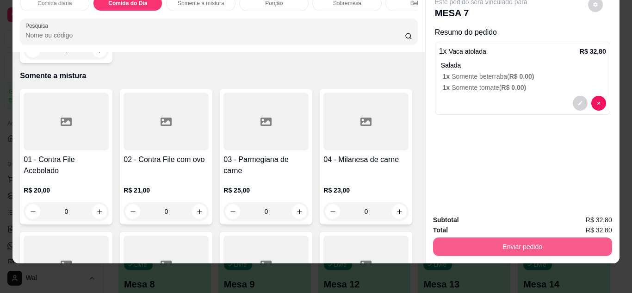
click at [500, 239] on button "Enviar pedido" at bounding box center [522, 246] width 179 height 18
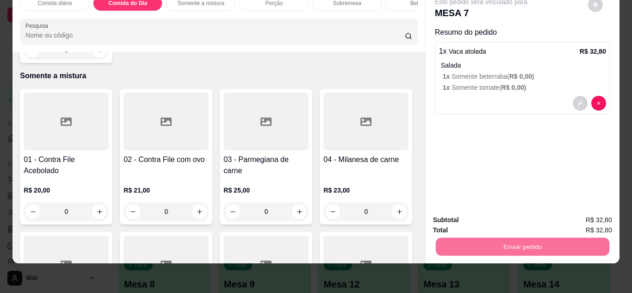
click at [595, 218] on button "Enviar pedido" at bounding box center [587, 217] width 52 height 18
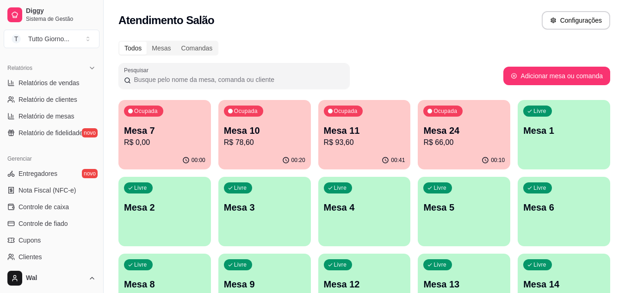
scroll to position [324, 0]
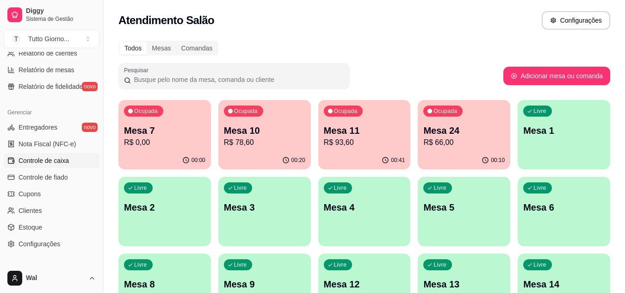
click at [61, 162] on span "Controle de caixa" at bounding box center [43, 160] width 50 height 9
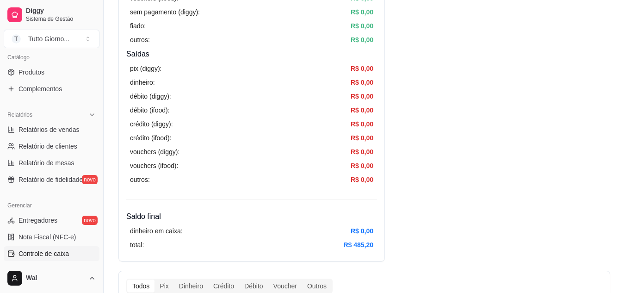
scroll to position [185, 0]
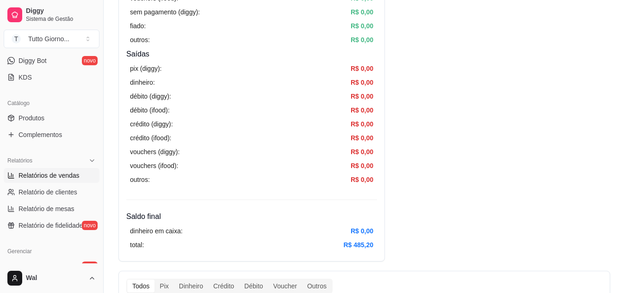
click at [37, 173] on span "Relatórios de vendas" at bounding box center [48, 175] width 61 height 9
select select "ALL"
select select "0"
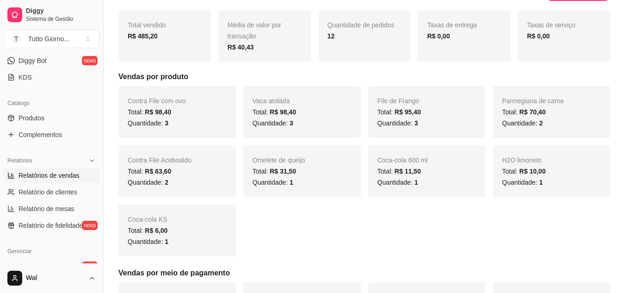
scroll to position [139, 0]
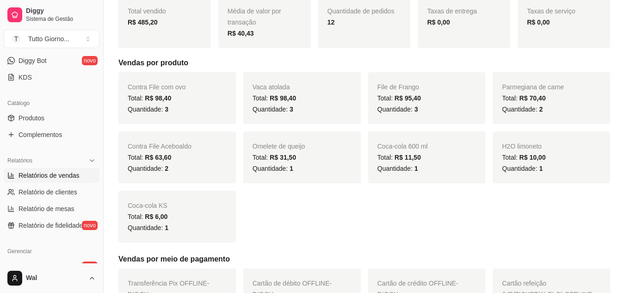
click at [263, 228] on div "Contra File com ovo Total: R$ 98,40 Quantidade: 3 Vaca atolada Total: R$ 98,40 …" at bounding box center [364, 157] width 492 height 170
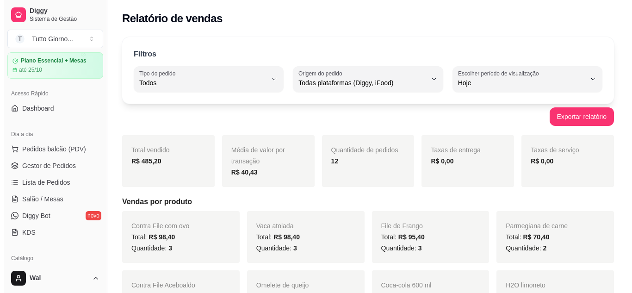
scroll to position [0, 0]
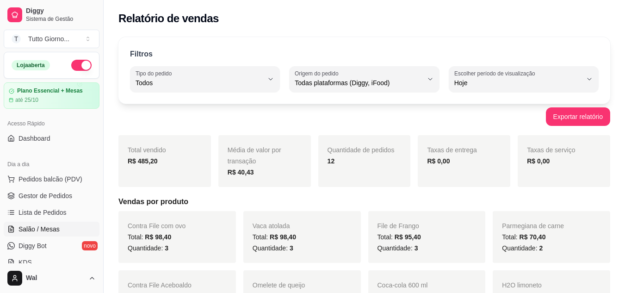
click at [40, 230] on span "Salão / Mesas" at bounding box center [38, 228] width 41 height 9
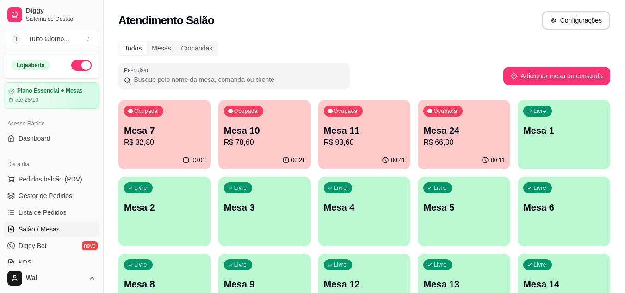
click at [250, 125] on p "Mesa 10" at bounding box center [264, 130] width 81 height 13
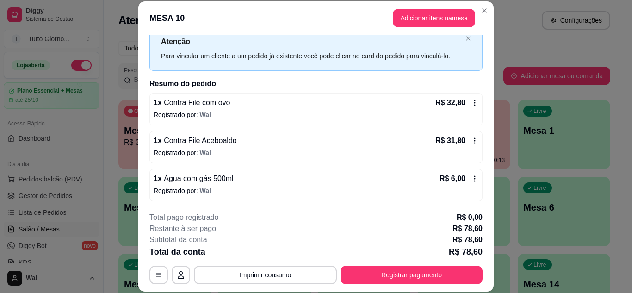
scroll to position [46, 0]
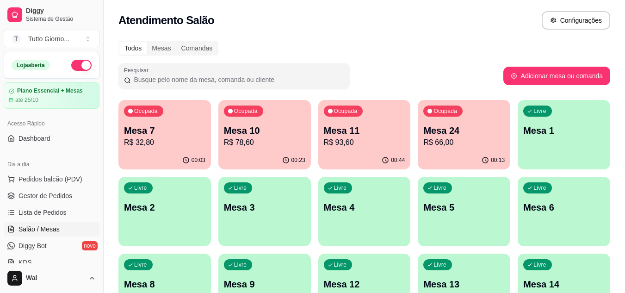
click at [355, 143] on p "R$ 93,60" at bounding box center [364, 142] width 81 height 11
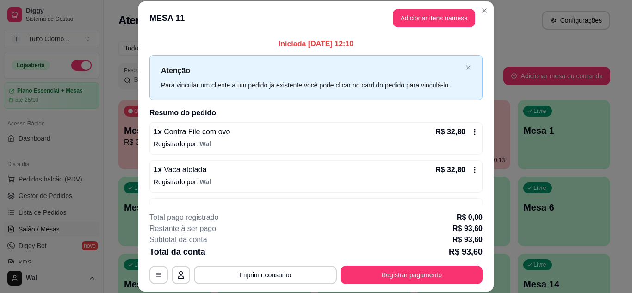
scroll to position [30, 0]
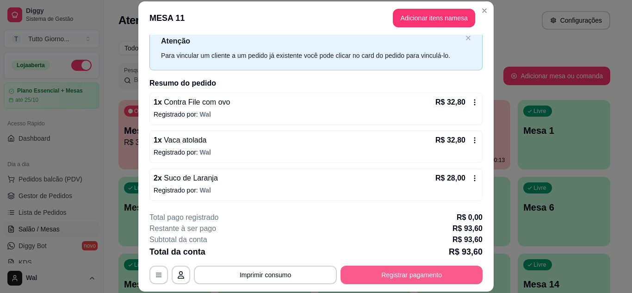
click at [376, 272] on button "Registrar pagamento" at bounding box center [411, 274] width 142 height 18
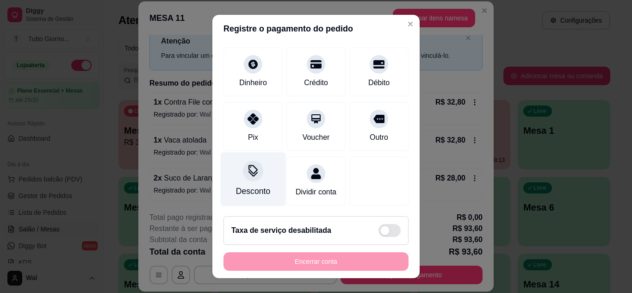
scroll to position [71, 0]
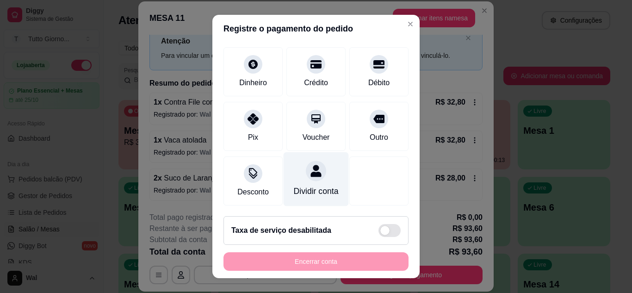
click at [307, 167] on div at bounding box center [316, 170] width 20 height 20
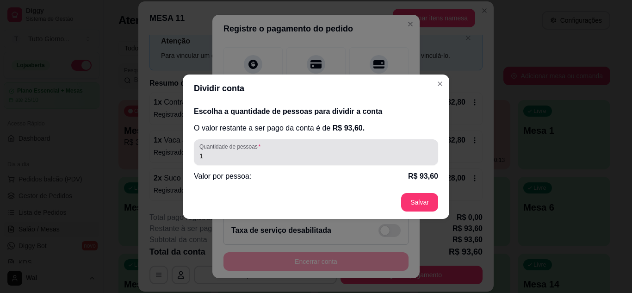
click at [220, 158] on input "1" at bounding box center [315, 155] width 233 height 9
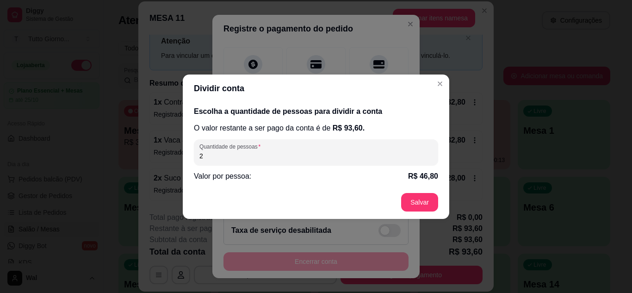
type input "2"
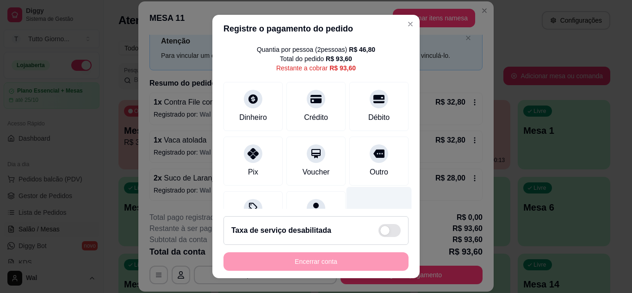
scroll to position [0, 0]
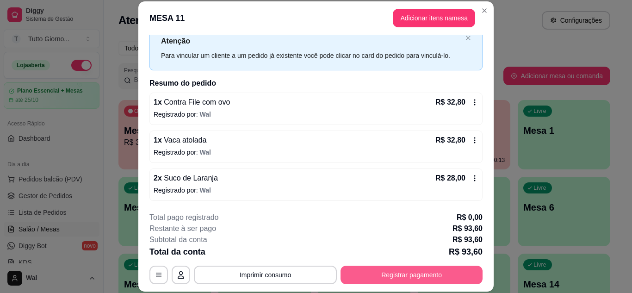
click at [412, 273] on button "Registrar pagamento" at bounding box center [411, 274] width 142 height 18
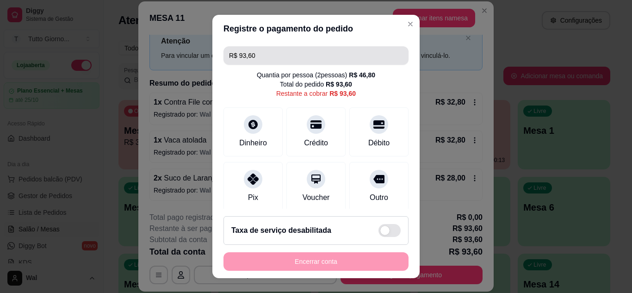
drag, startPoint x: 267, startPoint y: 56, endPoint x: 262, endPoint y: 55, distance: 4.7
click at [266, 55] on input "R$ 93,60" at bounding box center [316, 55] width 174 height 18
drag, startPoint x: 262, startPoint y: 55, endPoint x: 211, endPoint y: 55, distance: 51.3
click at [212, 55] on div "R$ 93,60 Quantia por pessoa ( 2 pessoas) R$ 46,80 Total do pedido R$ 93,60 Rest…" at bounding box center [315, 126] width 207 height 166
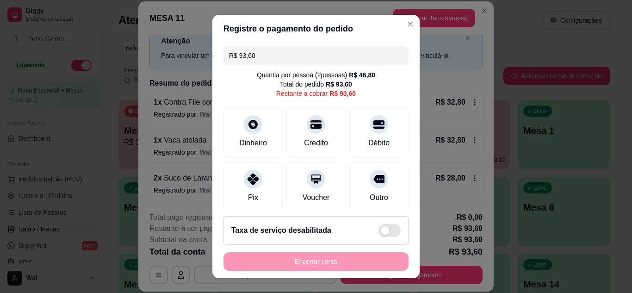
click at [212, 56] on div "R$ 93,60 Quantia por pessoa ( 2 pessoas) R$ 46,80 Total do pedido R$ 93,60 Rest…" at bounding box center [315, 126] width 207 height 166
drag, startPoint x: 256, startPoint y: 55, endPoint x: 233, endPoint y: 59, distance: 23.0
click at [233, 59] on input "R$ 93,60" at bounding box center [316, 55] width 174 height 18
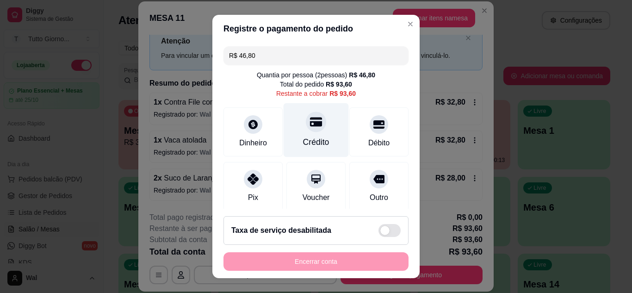
click at [310, 135] on div "Crédito" at bounding box center [315, 130] width 65 height 54
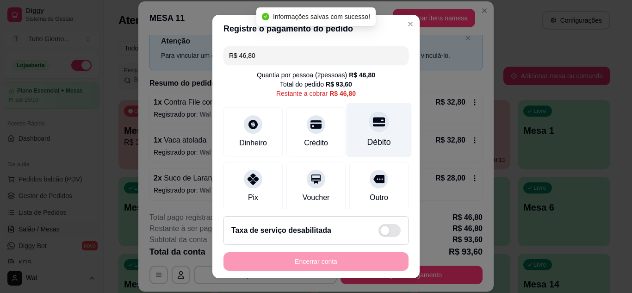
click at [362, 133] on div "Débito" at bounding box center [378, 130] width 65 height 54
type input "R$ 0,00"
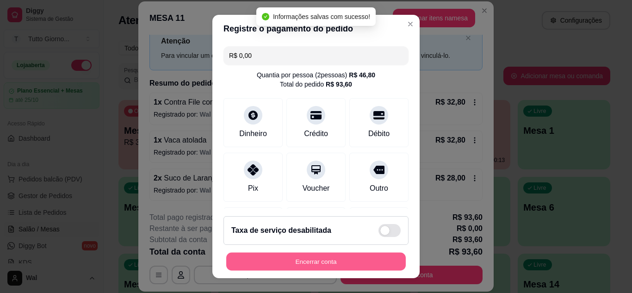
click at [282, 261] on button "Encerrar conta" at bounding box center [315, 261] width 179 height 18
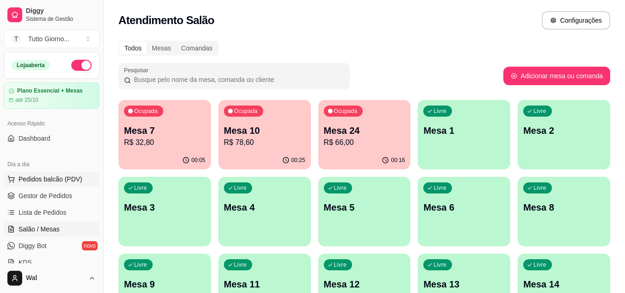
click at [54, 180] on span "Pedidos balcão (PDV)" at bounding box center [50, 178] width 64 height 9
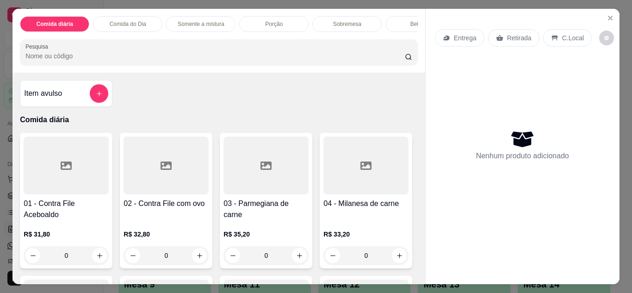
click at [462, 38] on p "Entrega" at bounding box center [465, 37] width 23 height 9
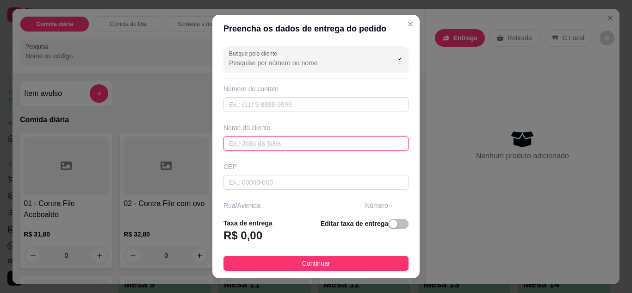
click at [253, 145] on input "text" at bounding box center [315, 143] width 185 height 15
type input "s"
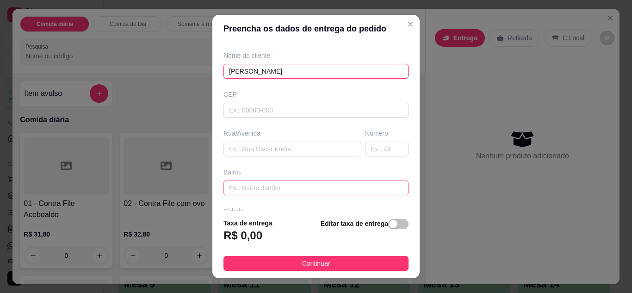
scroll to position [92, 0]
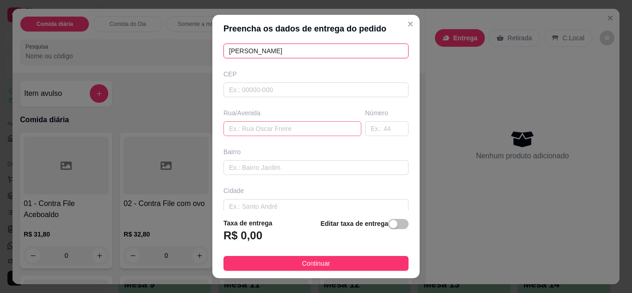
type input "Simone"
click at [246, 128] on input "text" at bounding box center [292, 128] width 138 height 15
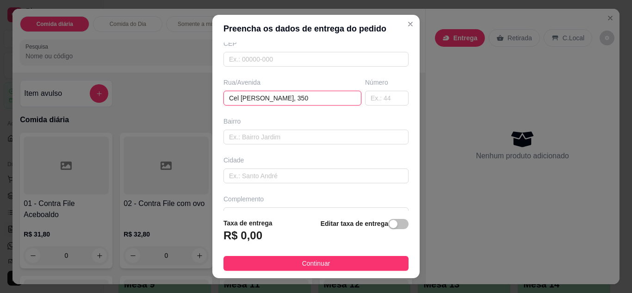
scroll to position [143, 0]
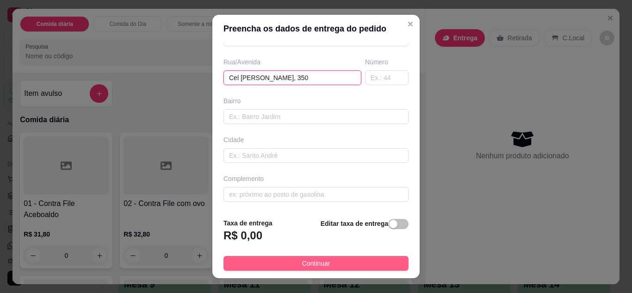
type input "Cel Fernando Prestes, 350"
click at [287, 264] on button "Continuar" at bounding box center [315, 263] width 185 height 15
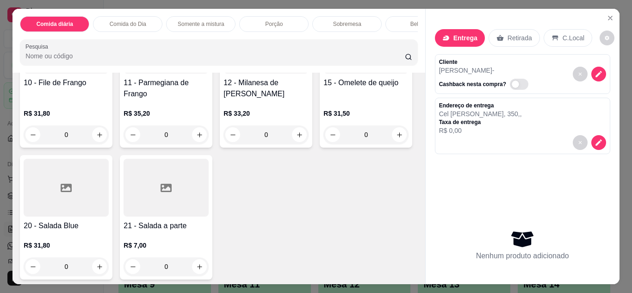
scroll to position [277, 0]
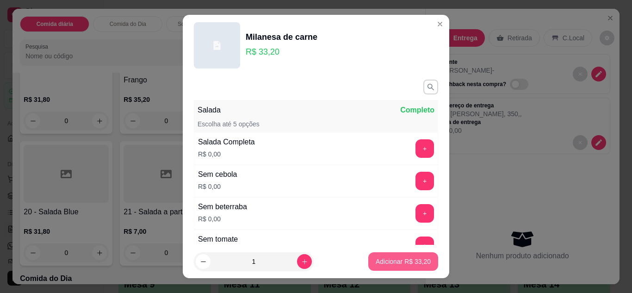
click at [403, 259] on p "Adicionar R$ 33,20" at bounding box center [402, 261] width 55 height 9
type input "1"
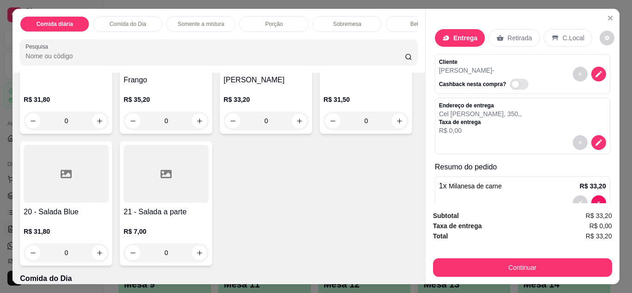
scroll to position [278, 0]
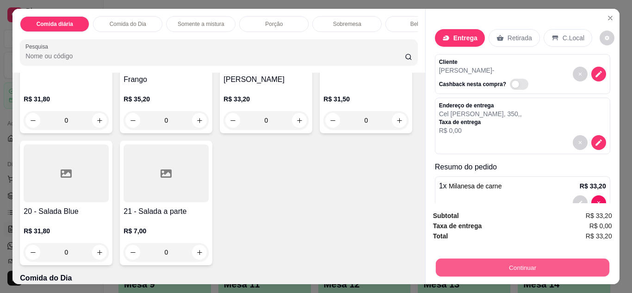
click at [505, 264] on button "Continuar" at bounding box center [521, 267] width 173 height 18
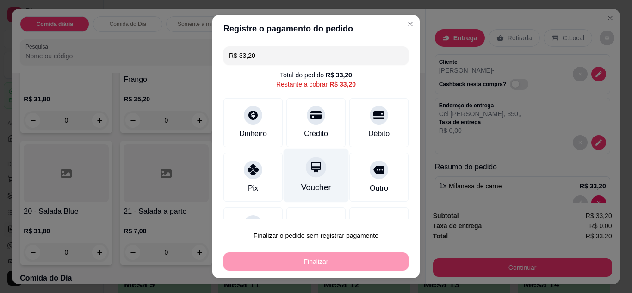
scroll to position [41, 0]
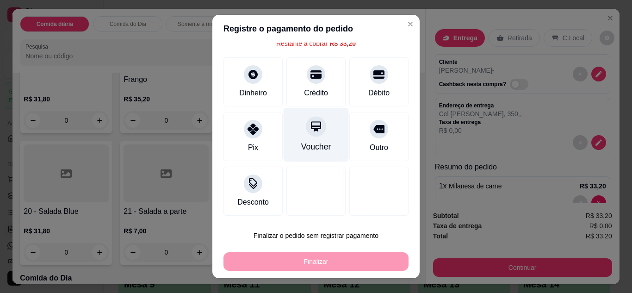
click at [306, 134] on div at bounding box center [316, 126] width 20 height 20
type input "R$ 0,00"
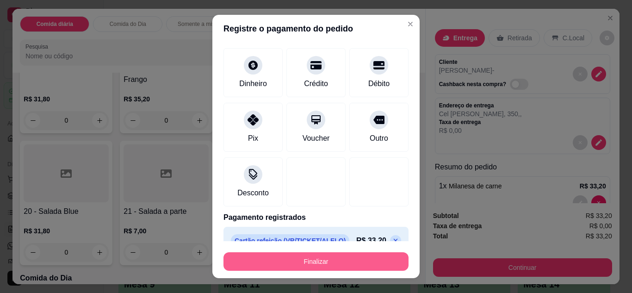
click at [310, 261] on button "Finalizar" at bounding box center [315, 261] width 185 height 18
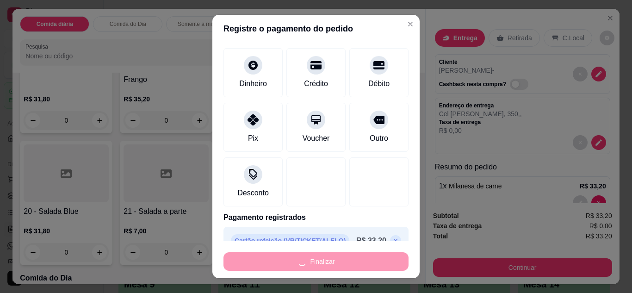
type input "0"
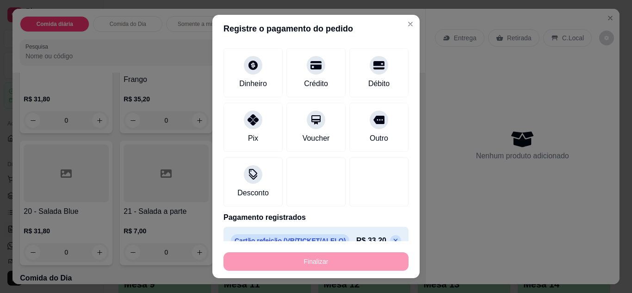
type input "-R$ 33,20"
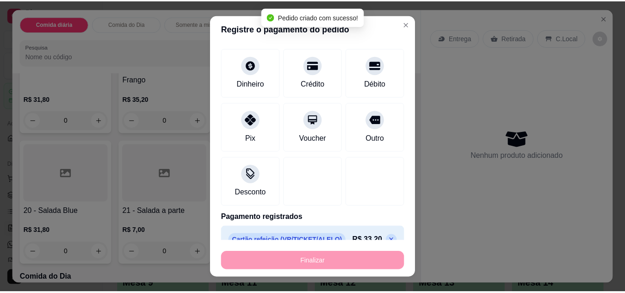
scroll to position [277, 0]
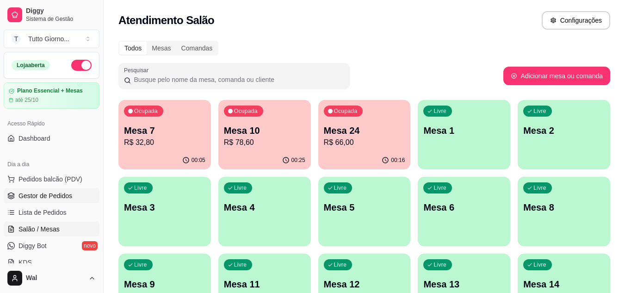
click at [56, 200] on link "Gestor de Pedidos" at bounding box center [52, 195] width 96 height 15
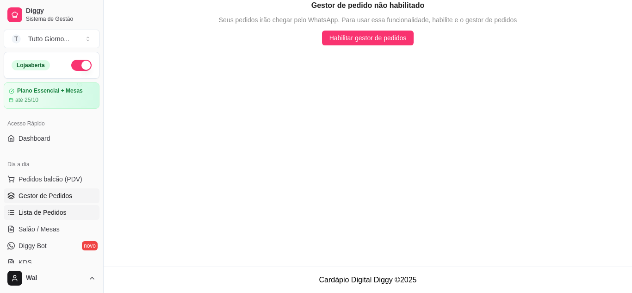
click at [30, 216] on span "Lista de Pedidos" at bounding box center [42, 212] width 48 height 9
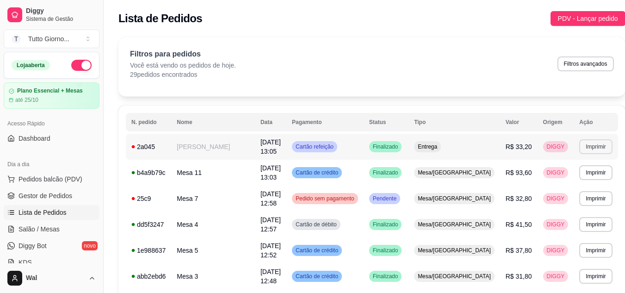
click at [586, 148] on button "Imprimir" at bounding box center [595, 146] width 33 height 15
click at [555, 179] on button "IMPRESSORA CAIXA" at bounding box center [563, 179] width 68 height 15
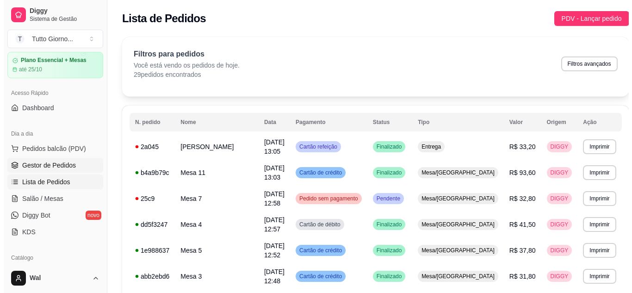
scroll to position [46, 0]
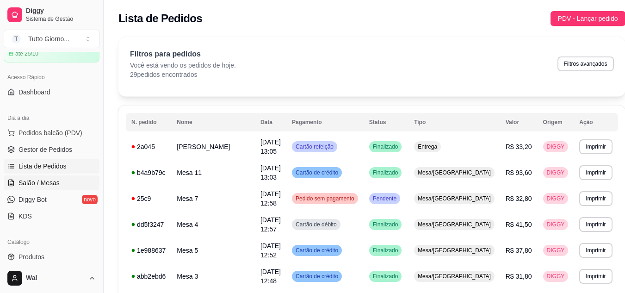
click at [42, 182] on span "Salão / Mesas" at bounding box center [38, 182] width 41 height 9
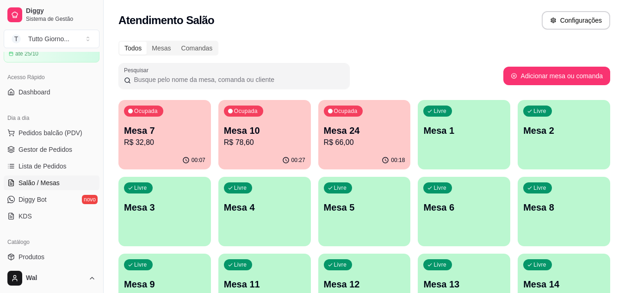
click at [403, 51] on div "Todos Mesas Comandas" at bounding box center [364, 48] width 492 height 15
click at [248, 141] on p "R$ 78,60" at bounding box center [264, 142] width 81 height 11
click at [356, 127] on p "Mesa 24" at bounding box center [364, 130] width 79 height 12
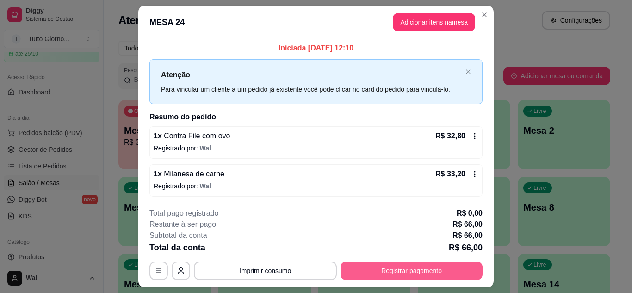
click at [408, 278] on button "Registrar pagamento" at bounding box center [411, 270] width 142 height 18
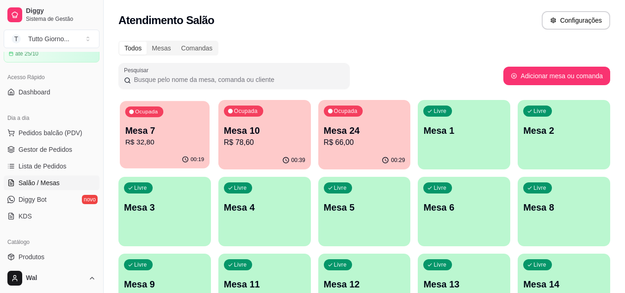
click at [196, 126] on p "Mesa 7" at bounding box center [164, 130] width 79 height 12
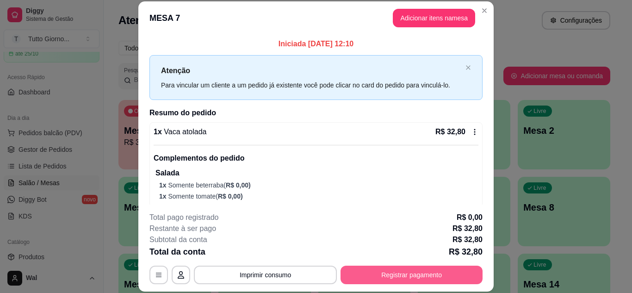
click at [416, 276] on button "Registrar pagamento" at bounding box center [411, 274] width 142 height 18
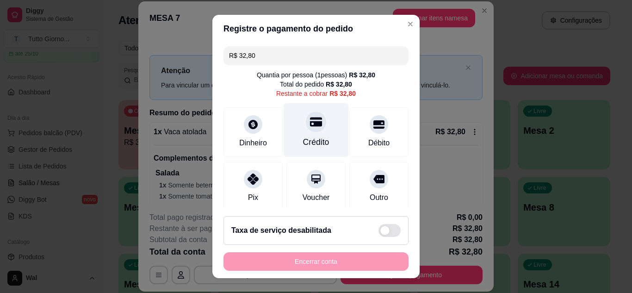
click at [294, 111] on div "Crédito" at bounding box center [315, 130] width 65 height 54
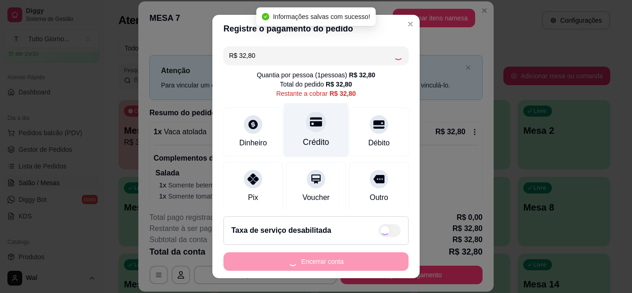
type input "R$ 0,00"
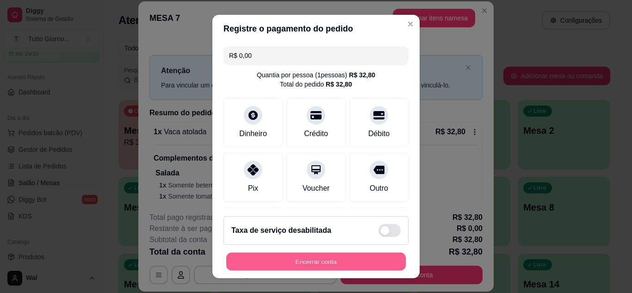
click at [341, 254] on button "Encerrar conta" at bounding box center [315, 261] width 179 height 18
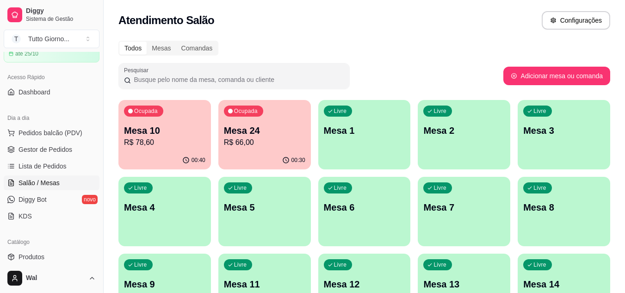
click at [576, 140] on div "Livre Mesa 3" at bounding box center [563, 129] width 92 height 58
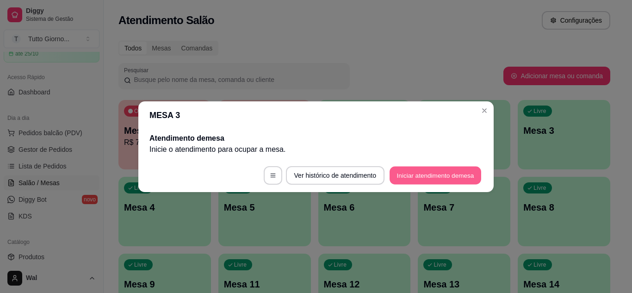
click at [449, 176] on button "Iniciar atendimento de mesa" at bounding box center [435, 175] width 92 height 18
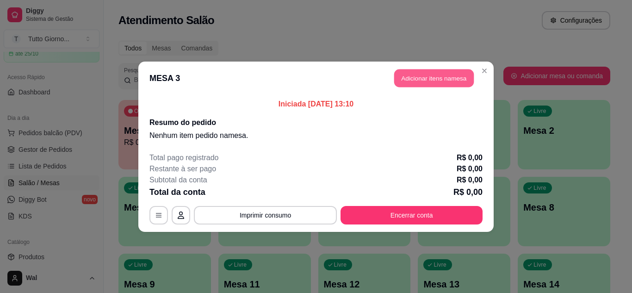
click at [450, 71] on button "Adicionar itens na mesa" at bounding box center [434, 78] width 80 height 18
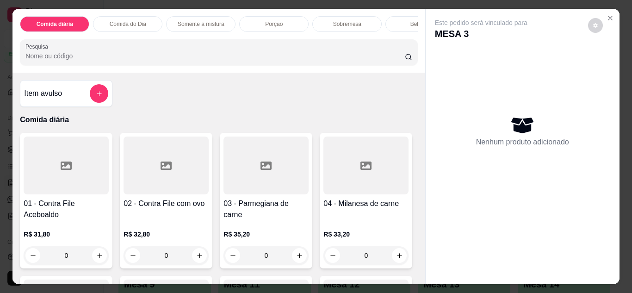
click at [201, 259] on div "0" at bounding box center [165, 255] width 85 height 18
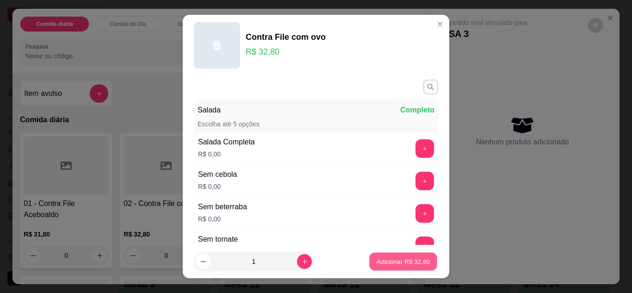
click at [393, 268] on button "Adicionar R$ 32,80" at bounding box center [403, 261] width 68 height 18
type input "1"
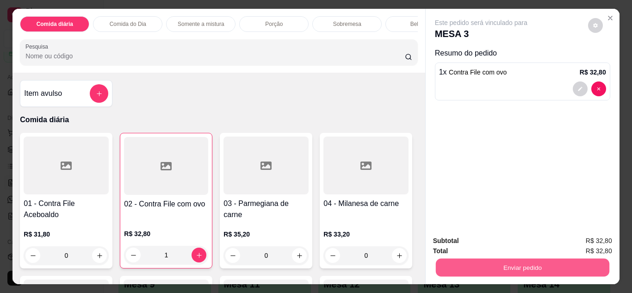
click at [527, 268] on button "Enviar pedido" at bounding box center [521, 267] width 173 height 18
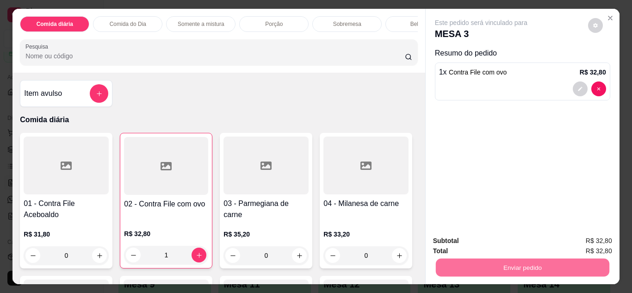
click at [595, 244] on button "Enviar pedido" at bounding box center [587, 241] width 51 height 17
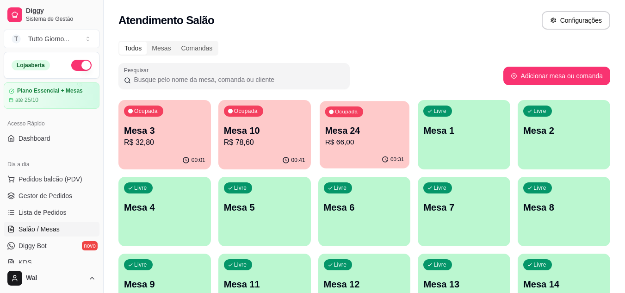
click at [358, 156] on div "00:31" at bounding box center [365, 160] width 90 height 18
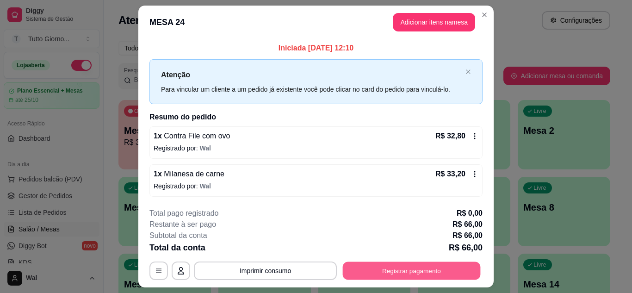
click at [418, 268] on button "Registrar pagamento" at bounding box center [412, 271] width 138 height 18
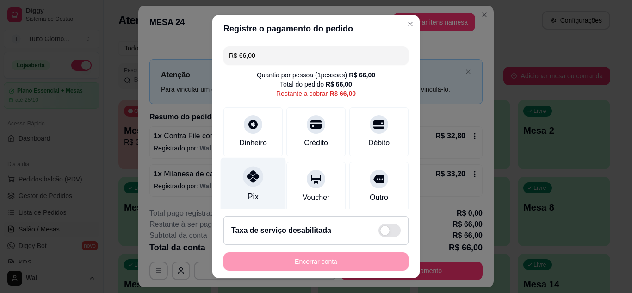
click at [247, 170] on div at bounding box center [253, 176] width 20 height 20
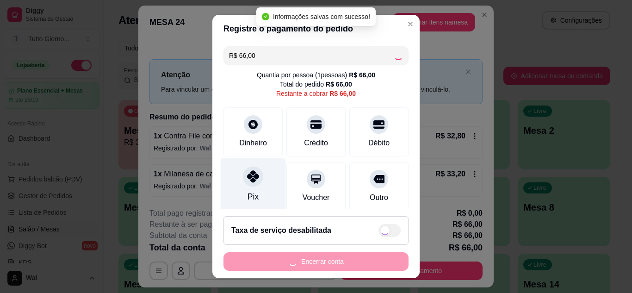
type input "R$ 0,00"
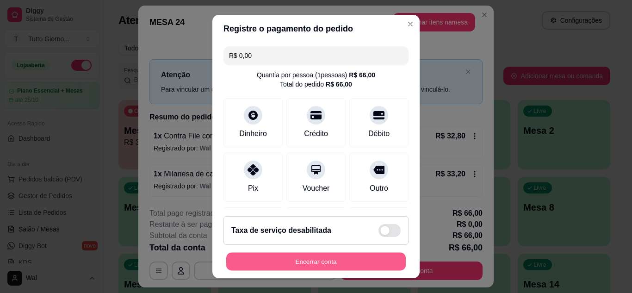
click at [317, 263] on button "Encerrar conta" at bounding box center [315, 261] width 179 height 18
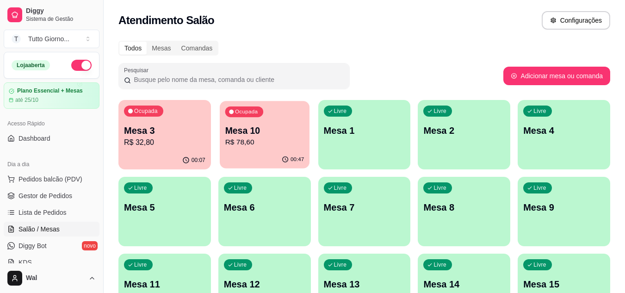
click at [281, 126] on p "Mesa 10" at bounding box center [264, 130] width 79 height 12
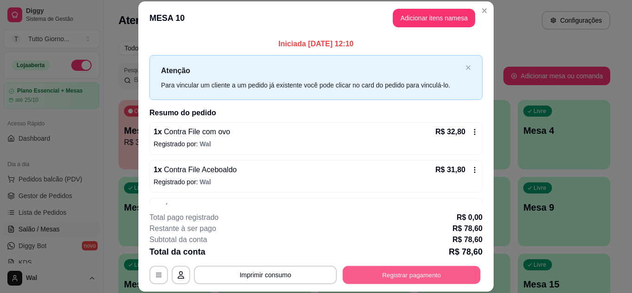
click at [424, 275] on button "Registrar pagamento" at bounding box center [412, 274] width 138 height 18
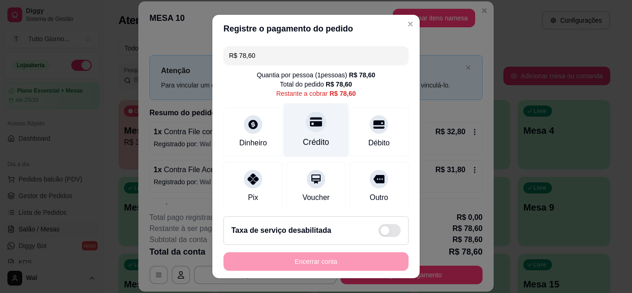
click at [315, 139] on div "Crédito" at bounding box center [316, 142] width 26 height 12
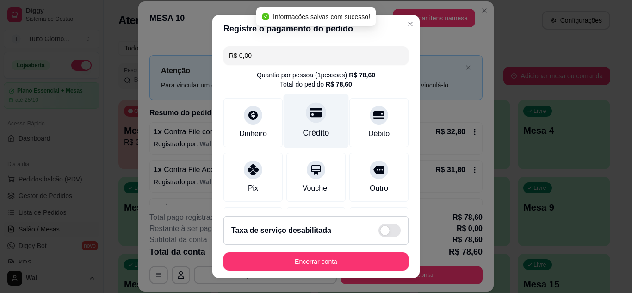
type input "R$ 0,00"
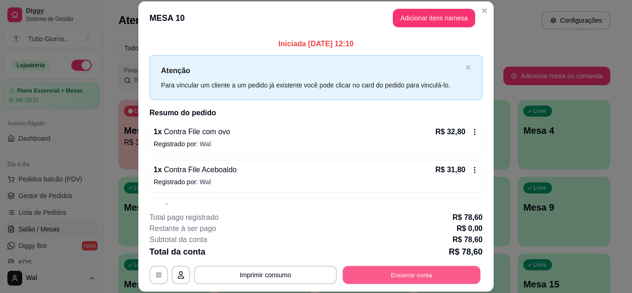
click at [419, 273] on button "Encerrar conta" at bounding box center [412, 274] width 138 height 18
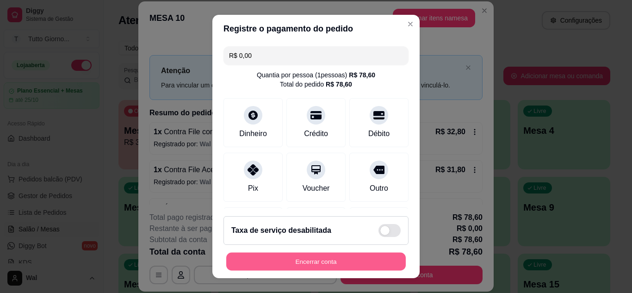
click at [344, 258] on button "Encerrar conta" at bounding box center [315, 261] width 179 height 18
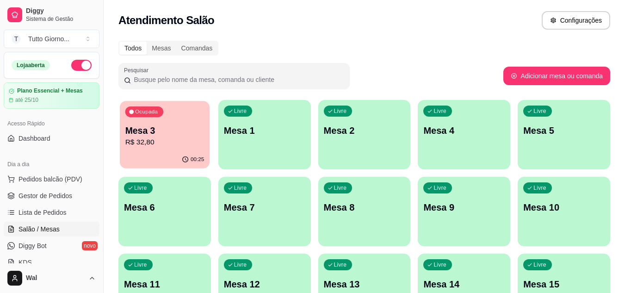
click at [182, 151] on div "00:25" at bounding box center [165, 160] width 90 height 18
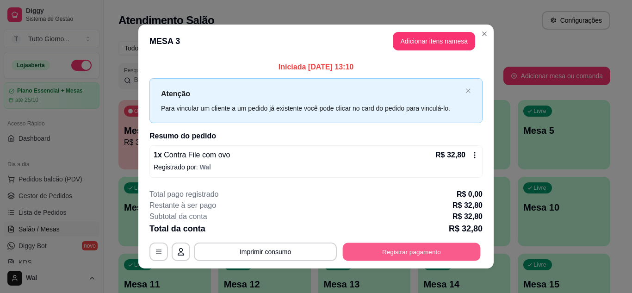
click at [420, 257] on button "Registrar pagamento" at bounding box center [412, 252] width 138 height 18
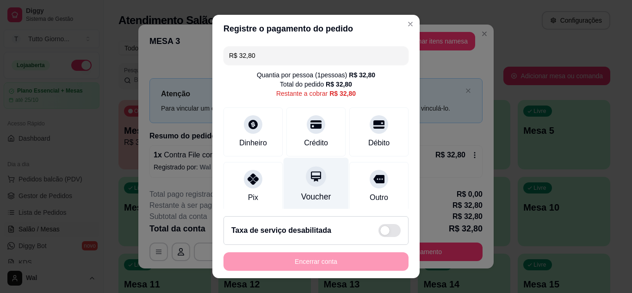
click at [296, 190] on div "Voucher" at bounding box center [315, 184] width 65 height 54
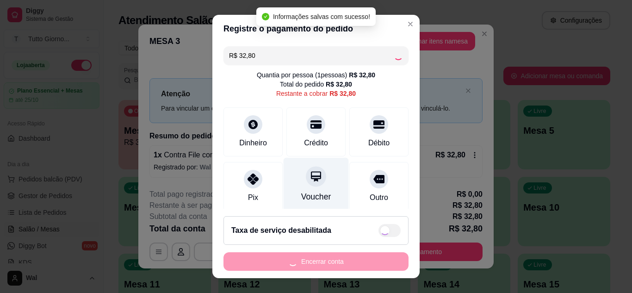
type input "R$ 0,00"
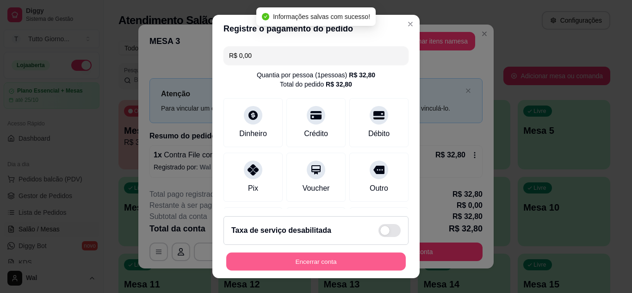
click at [324, 263] on button "Encerrar conta" at bounding box center [315, 261] width 179 height 18
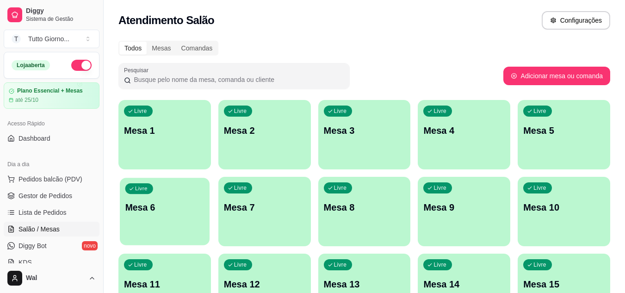
click at [149, 209] on p "Mesa 6" at bounding box center [164, 207] width 79 height 12
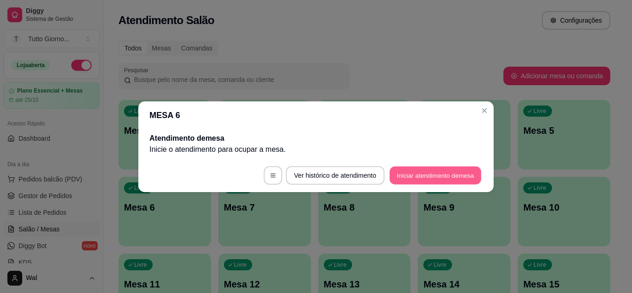
click at [455, 172] on button "Iniciar atendimento de mesa" at bounding box center [435, 175] width 92 height 18
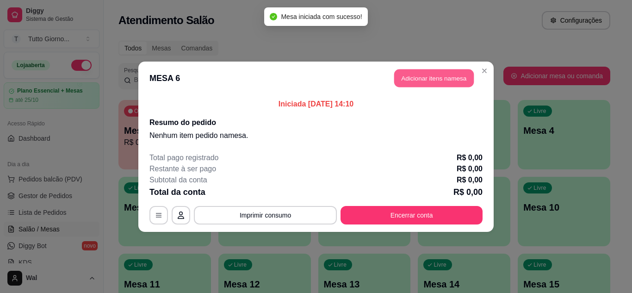
click at [452, 81] on button "Adicionar itens na mesa" at bounding box center [434, 78] width 80 height 18
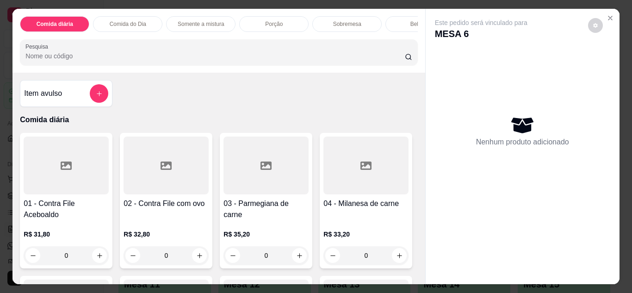
click at [135, 24] on p "Comida do Dia" at bounding box center [128, 23] width 37 height 7
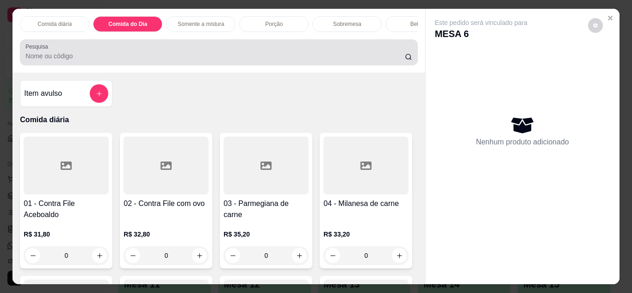
scroll to position [25, 0]
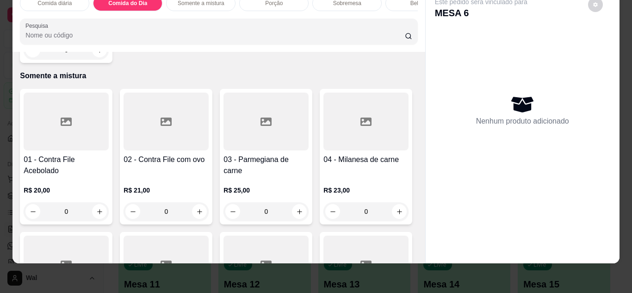
click at [94, 59] on div "0" at bounding box center [66, 50] width 85 height 18
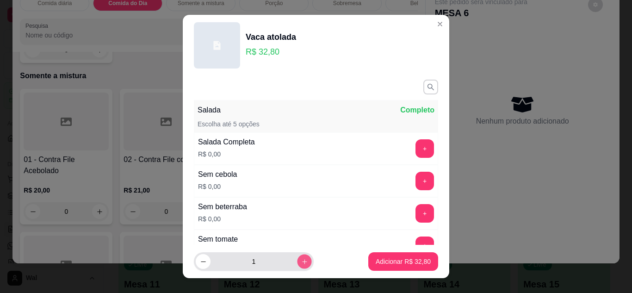
click at [297, 266] on button "increase-product-quantity" at bounding box center [304, 261] width 14 height 14
type input "2"
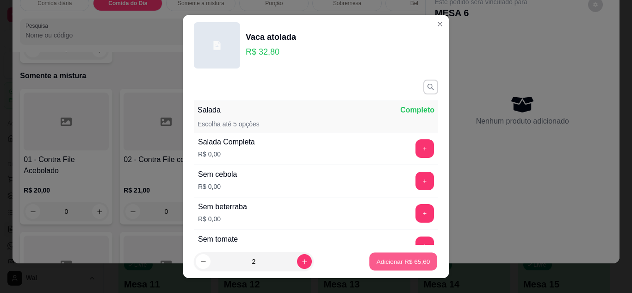
click at [394, 259] on p "Adicionar R$ 65,60" at bounding box center [403, 261] width 54 height 9
type input "2"
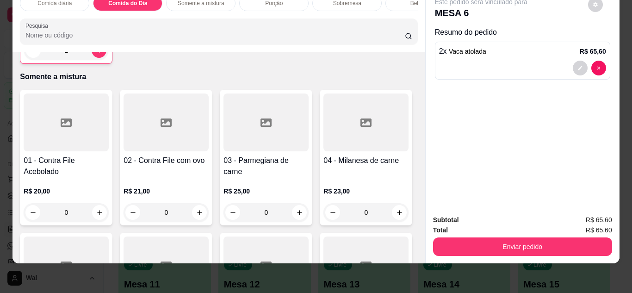
click at [398, 0] on div "Bebidas" at bounding box center [419, 3] width 69 height 16
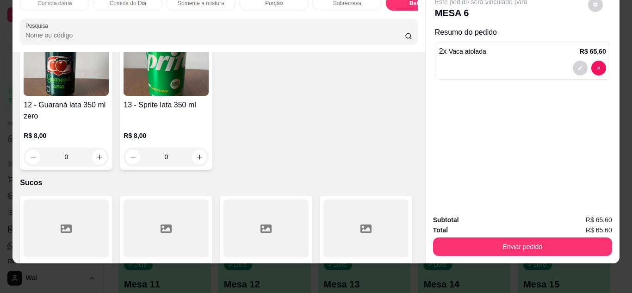
scroll to position [2020, 0]
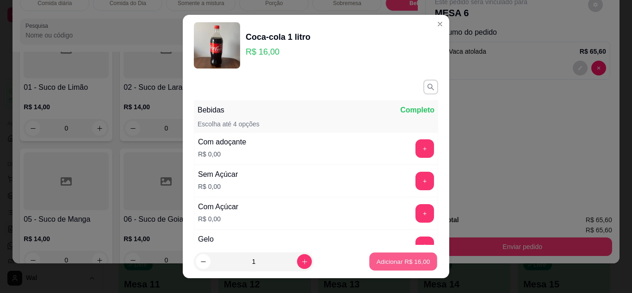
click at [388, 264] on p "Adicionar R$ 16,00" at bounding box center [403, 261] width 54 height 9
type input "1"
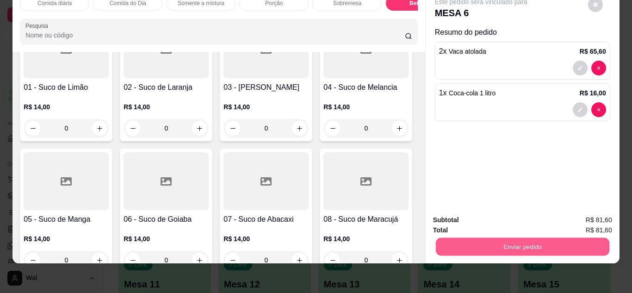
click at [508, 242] on button "Enviar pedido" at bounding box center [521, 247] width 173 height 18
click at [578, 215] on button "Enviar pedido" at bounding box center [587, 216] width 51 height 17
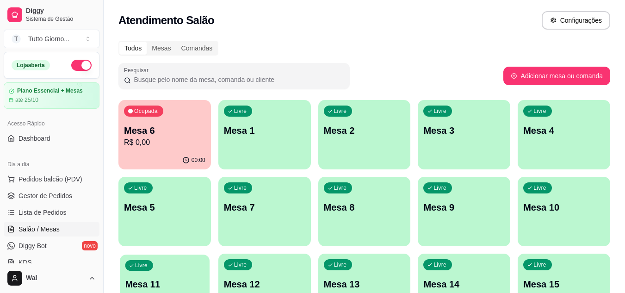
click at [180, 273] on div "Livre Mesa 11" at bounding box center [165, 282] width 90 height 56
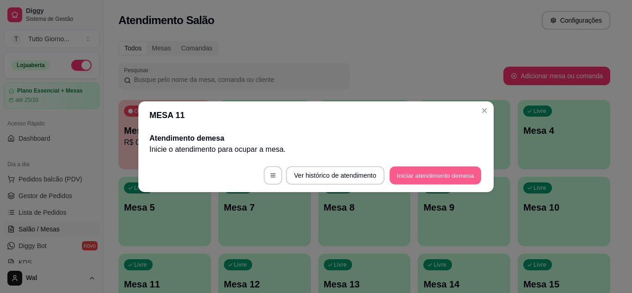
click at [441, 175] on button "Iniciar atendimento de mesa" at bounding box center [435, 175] width 92 height 18
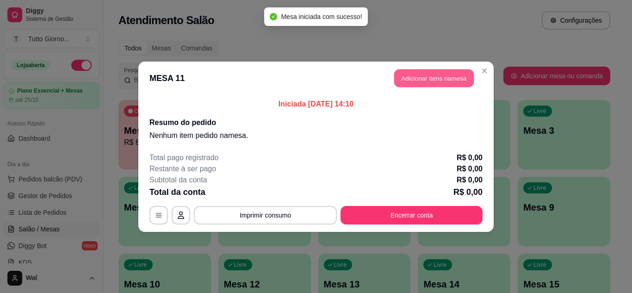
click at [434, 81] on button "Adicionar itens na mesa" at bounding box center [434, 78] width 80 height 18
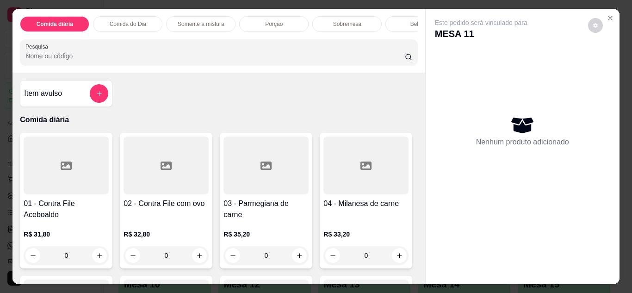
click at [204, 254] on div "0" at bounding box center [165, 255] width 85 height 18
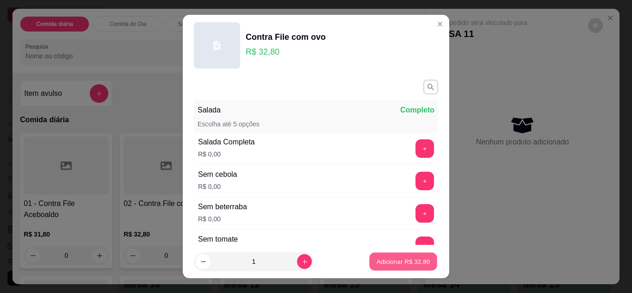
click at [386, 258] on p "Adicionar R$ 32,80" at bounding box center [403, 261] width 54 height 9
type input "1"
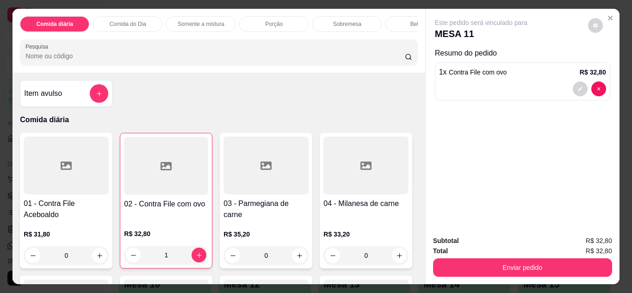
click at [396, 21] on div "Bebidas" at bounding box center [419, 24] width 69 height 16
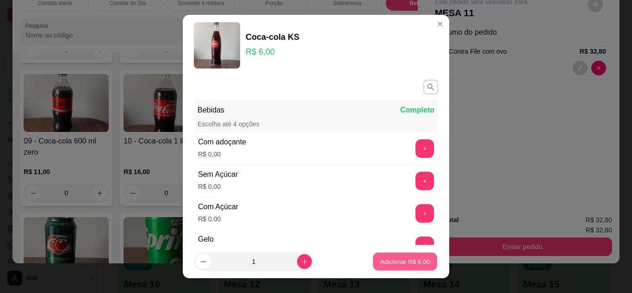
click at [383, 262] on p "Adicionar R$ 6,00" at bounding box center [405, 261] width 50 height 9
type input "1"
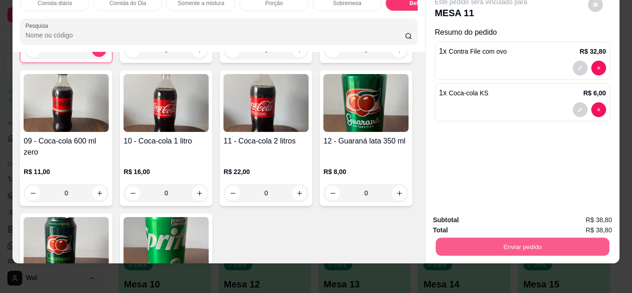
click at [496, 242] on button "Enviar pedido" at bounding box center [521, 247] width 173 height 18
click at [581, 211] on button "Enviar pedido" at bounding box center [587, 216] width 51 height 17
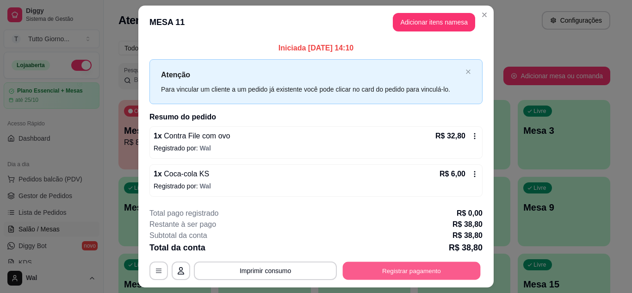
click at [413, 280] on div "**********" at bounding box center [315, 270] width 333 height 18
click at [412, 272] on button "Registrar pagamento" at bounding box center [412, 271] width 138 height 18
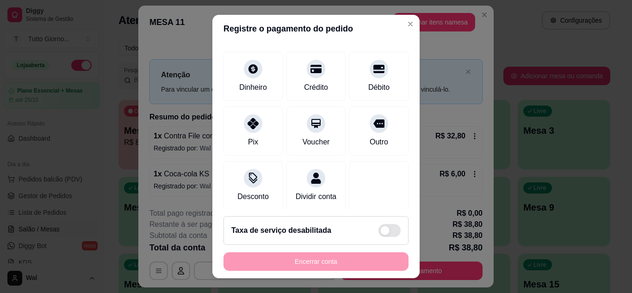
scroll to position [71, 0]
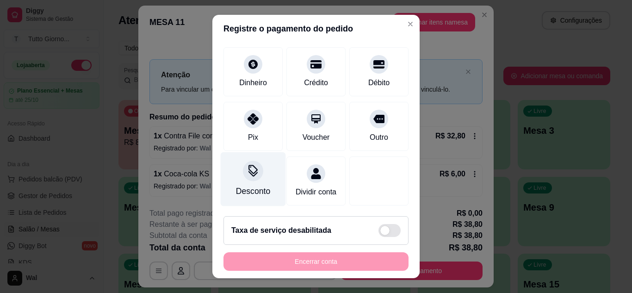
click at [246, 170] on div "Desconto" at bounding box center [253, 179] width 65 height 54
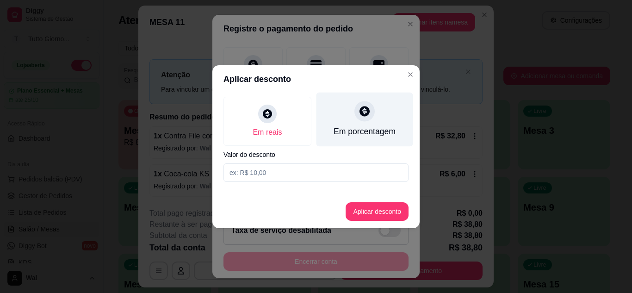
click at [357, 128] on div "Em porcentagem" at bounding box center [364, 131] width 62 height 12
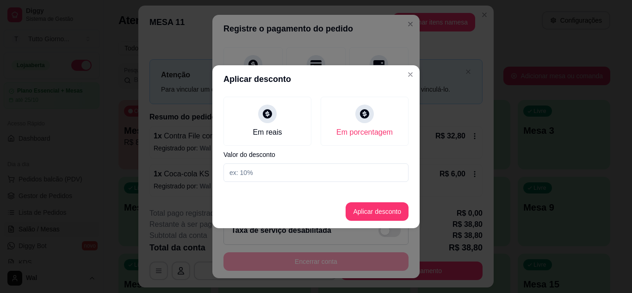
click at [249, 175] on input at bounding box center [315, 172] width 185 height 18
type input "5"
click at [359, 206] on button "Aplicar desconto" at bounding box center [377, 211] width 61 height 18
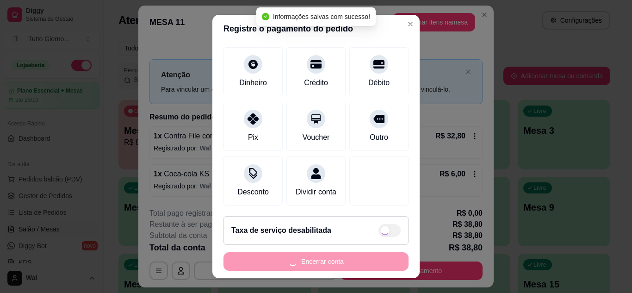
type input "R$ 36,86"
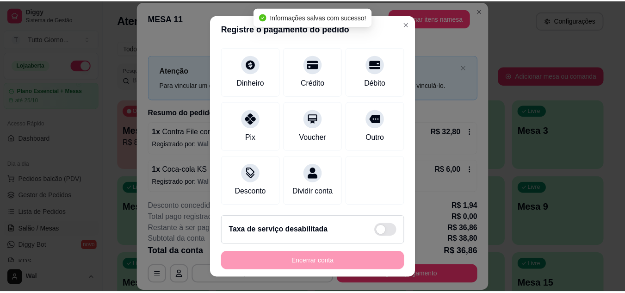
scroll to position [80, 0]
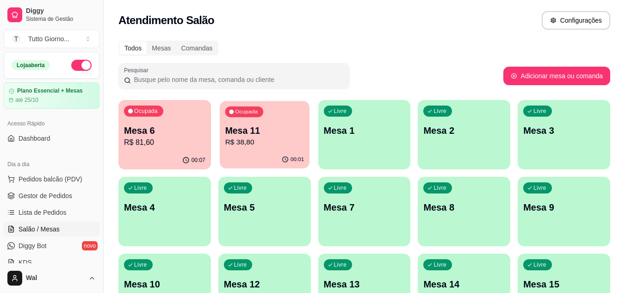
click at [279, 126] on p "Mesa 11" at bounding box center [264, 130] width 79 height 12
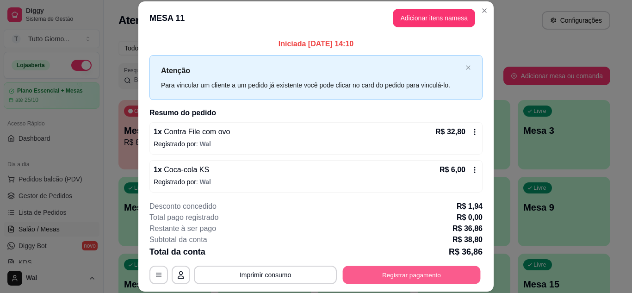
click at [433, 270] on button "Registrar pagamento" at bounding box center [412, 274] width 138 height 18
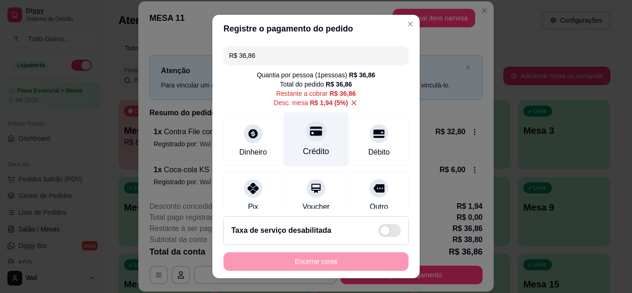
click at [313, 147] on div "Crédito" at bounding box center [316, 151] width 26 height 12
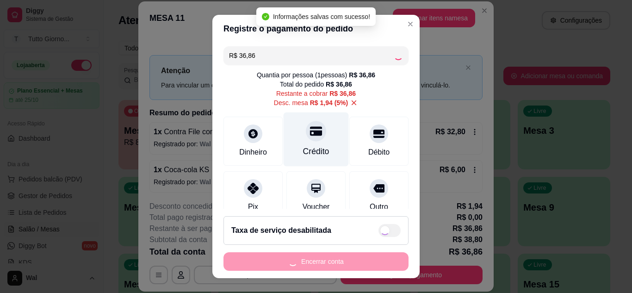
type input "R$ 0,00"
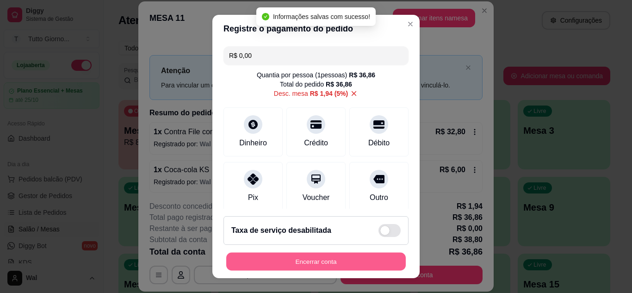
click at [318, 261] on button "Encerrar conta" at bounding box center [315, 261] width 179 height 18
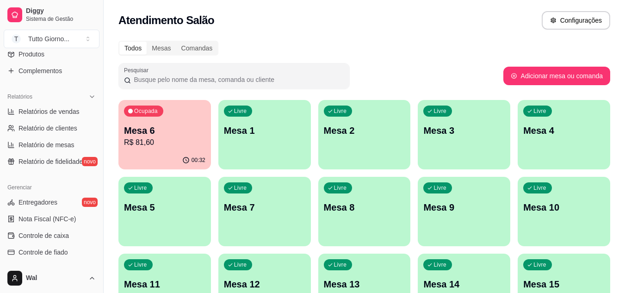
scroll to position [253, 0]
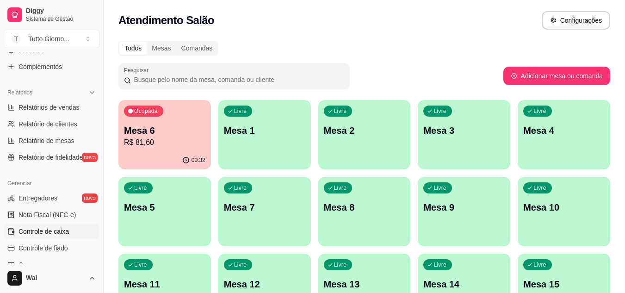
click at [45, 234] on span "Controle de caixa" at bounding box center [43, 231] width 50 height 9
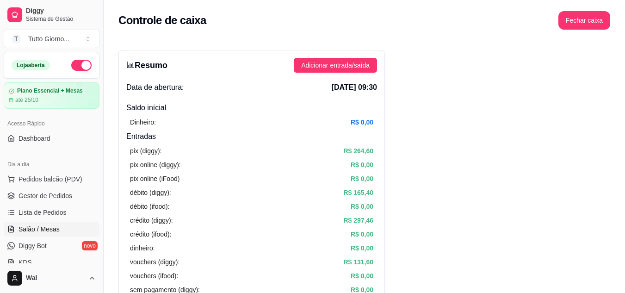
click at [38, 225] on span "Salão / Mesas" at bounding box center [38, 228] width 41 height 9
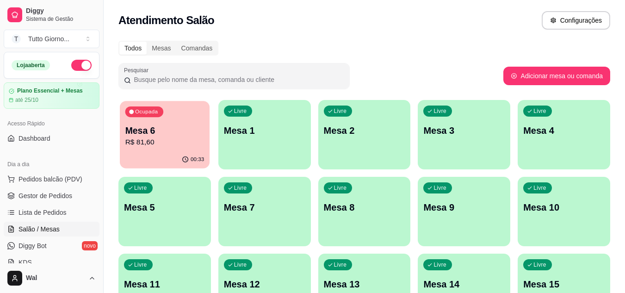
click at [186, 125] on p "Mesa 6" at bounding box center [164, 130] width 79 height 12
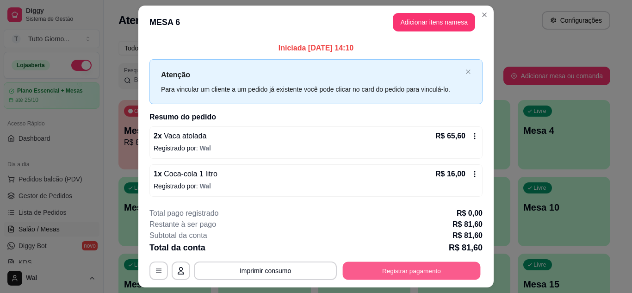
click at [400, 270] on button "Registrar pagamento" at bounding box center [412, 271] width 138 height 18
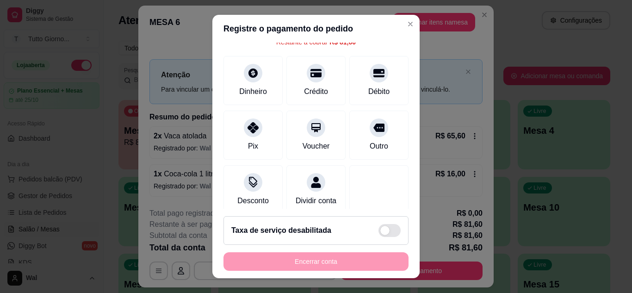
scroll to position [71, 0]
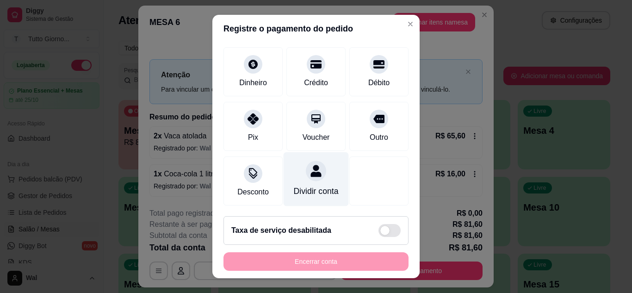
click at [310, 165] on icon at bounding box center [315, 171] width 11 height 12
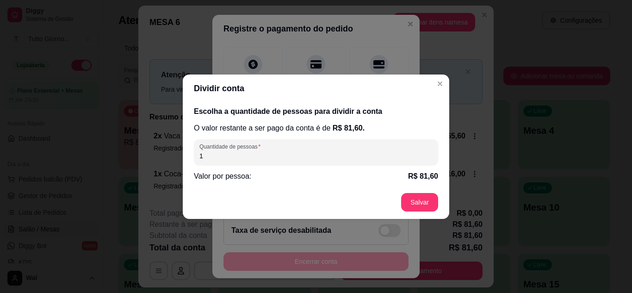
click at [235, 152] on input "1" at bounding box center [315, 155] width 233 height 9
type input "2"
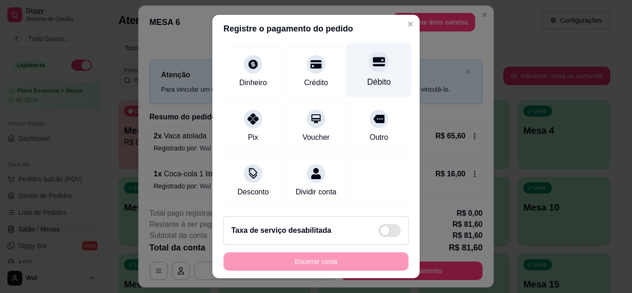
click at [355, 62] on div "Débito" at bounding box center [378, 70] width 65 height 54
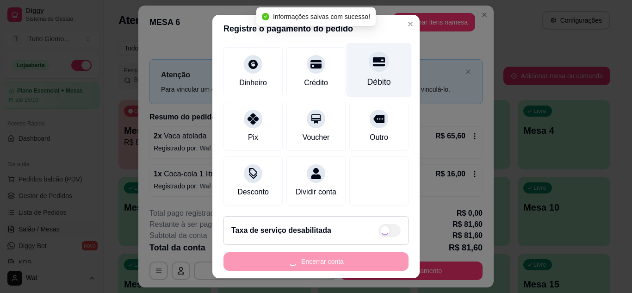
type input "R$ 0,00"
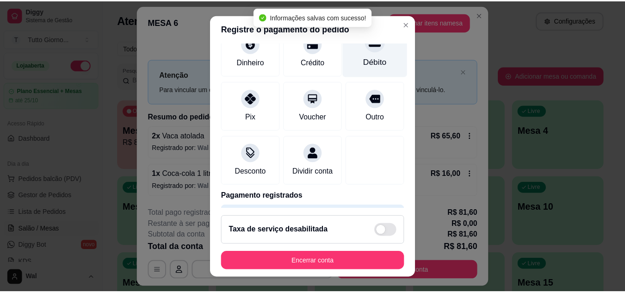
scroll to position [62, 0]
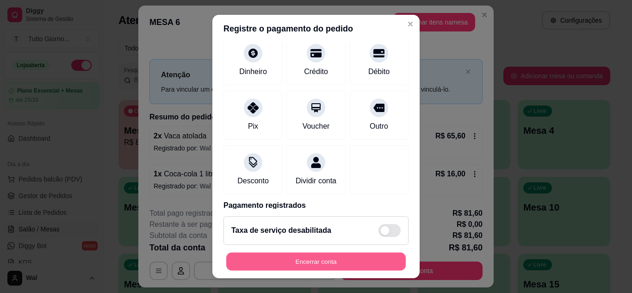
click at [344, 255] on button "Encerrar conta" at bounding box center [315, 261] width 179 height 18
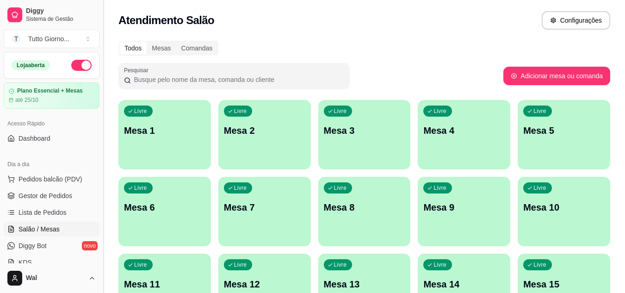
click at [103, 253] on button "Toggle Sidebar" at bounding box center [102, 146] width 7 height 293
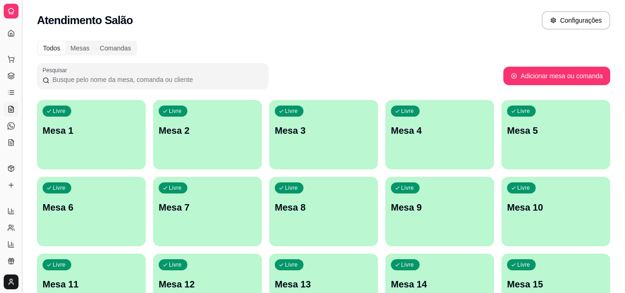
click at [22, 225] on button "Toggle Sidebar" at bounding box center [21, 146] width 7 height 293
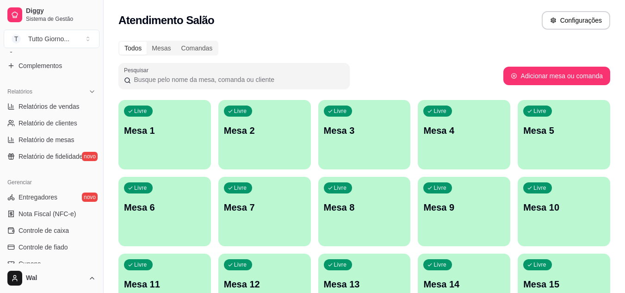
scroll to position [259, 0]
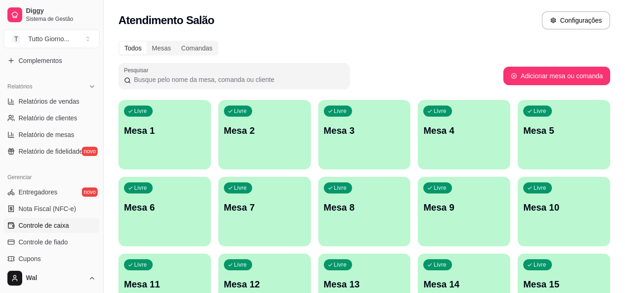
click at [63, 222] on span "Controle de caixa" at bounding box center [43, 225] width 50 height 9
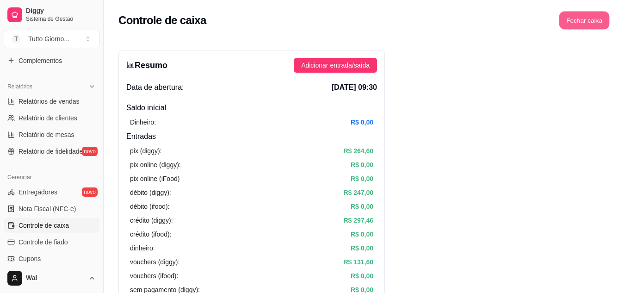
click at [569, 23] on button "Fechar caixa" at bounding box center [584, 21] width 50 height 18
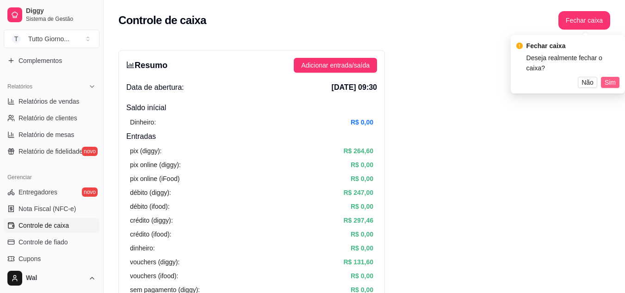
click at [608, 77] on span "Sim" at bounding box center [609, 82] width 11 height 10
